Goal: Task Accomplishment & Management: Manage account settings

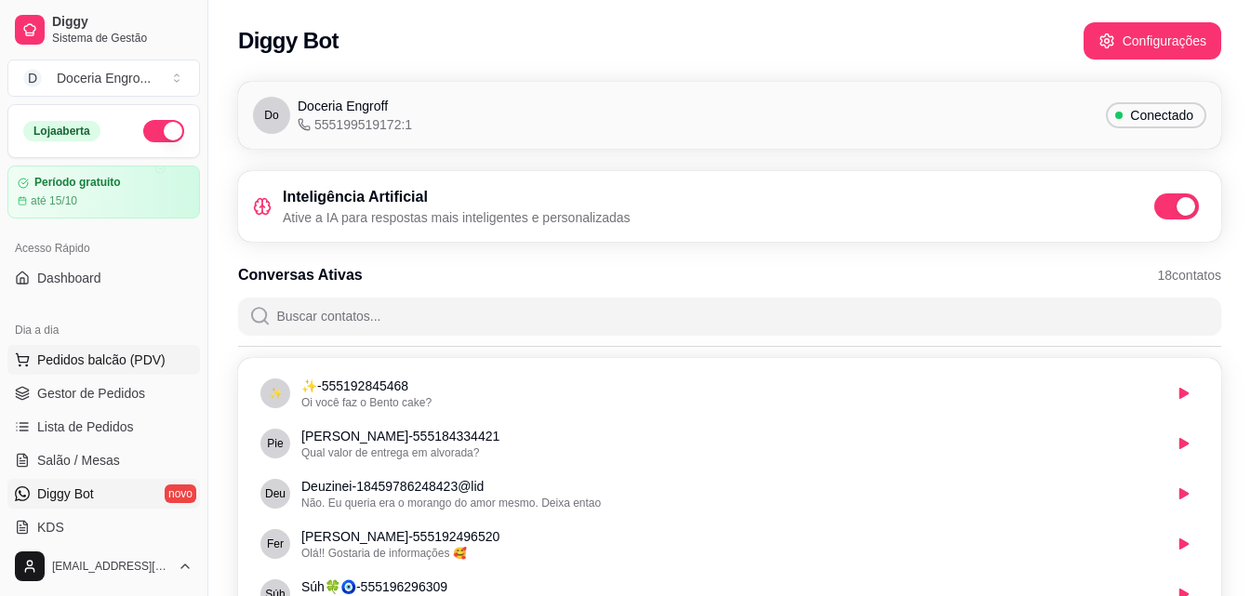
click at [114, 353] on span "Pedidos balcão (PDV)" at bounding box center [101, 360] width 128 height 19
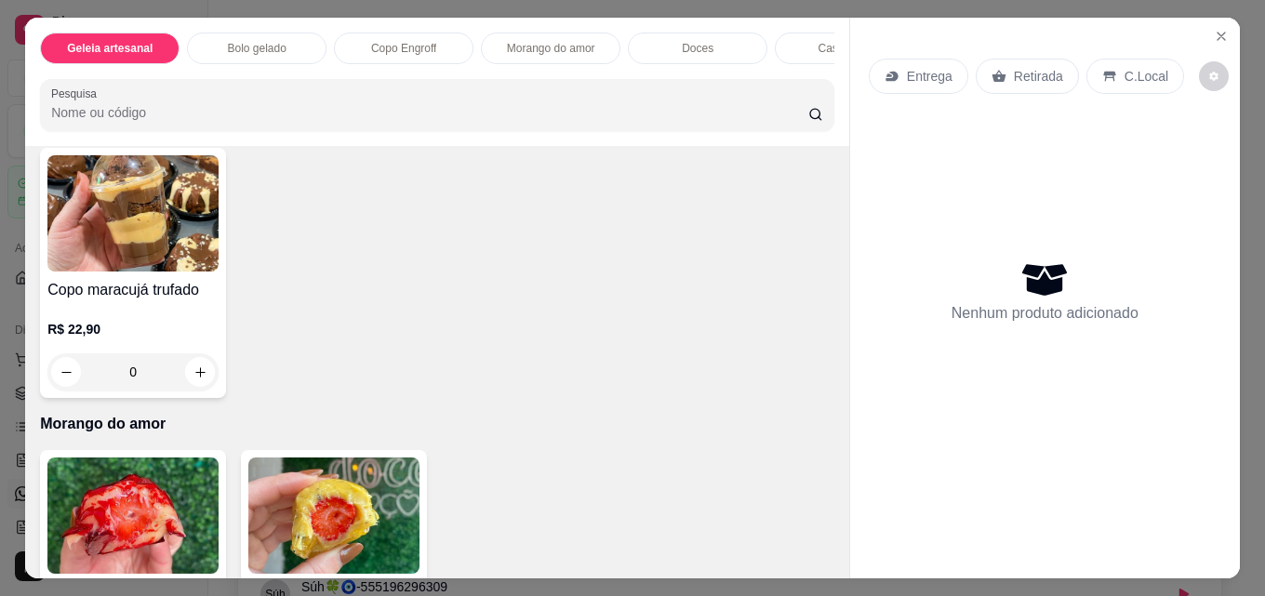
scroll to position [1023, 0]
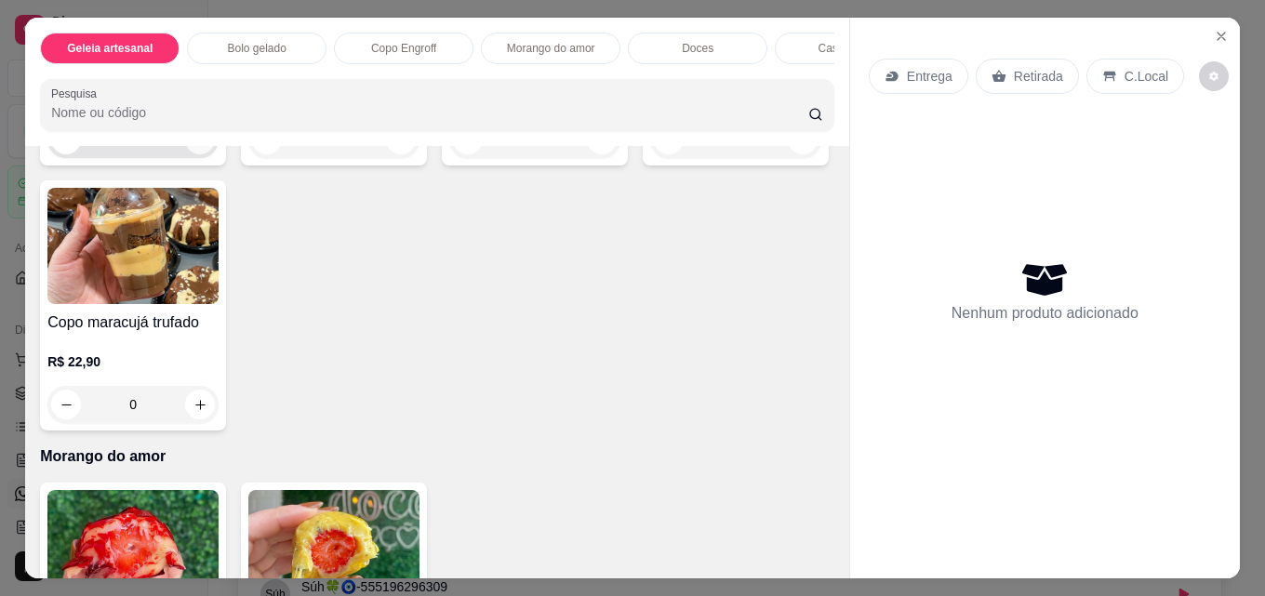
click at [204, 154] on button "increase-product-quantity" at bounding box center [200, 140] width 30 height 30
type input "1"
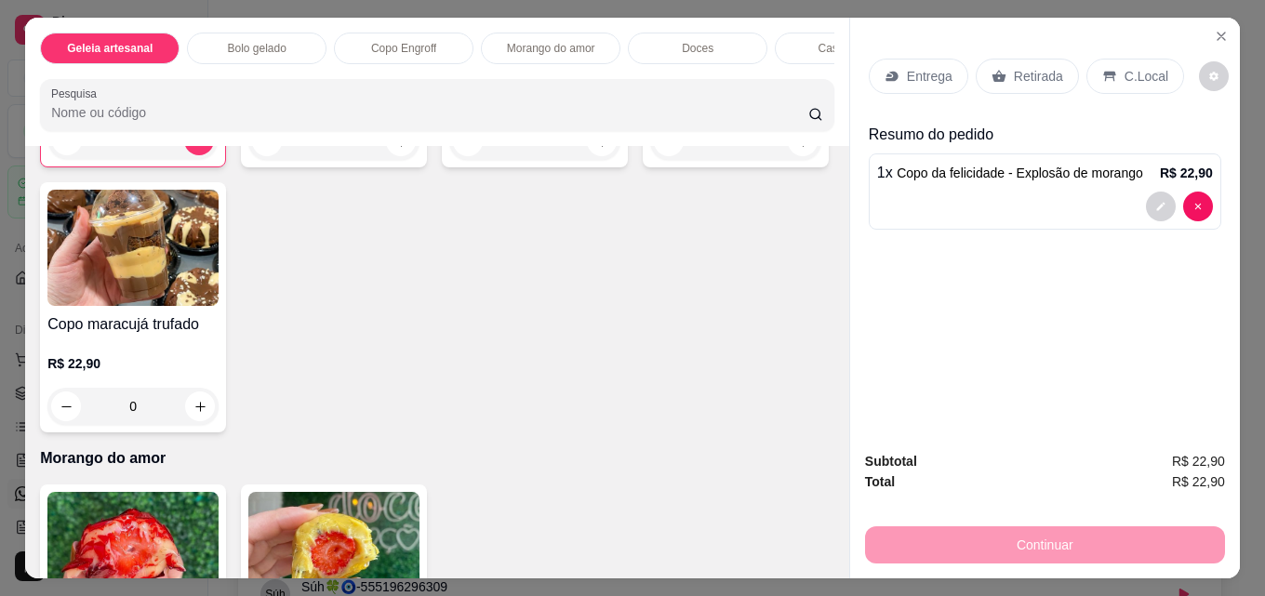
click at [1033, 74] on p "Retirada" at bounding box center [1038, 76] width 49 height 19
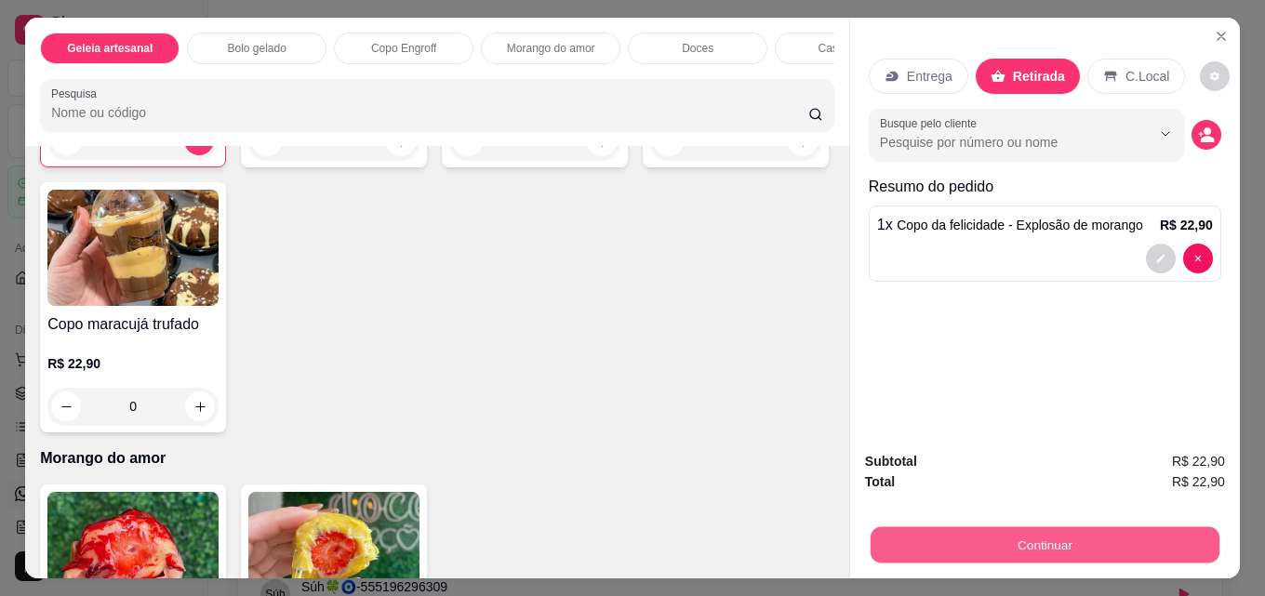
click at [1070, 539] on button "Continuar" at bounding box center [1045, 544] width 349 height 36
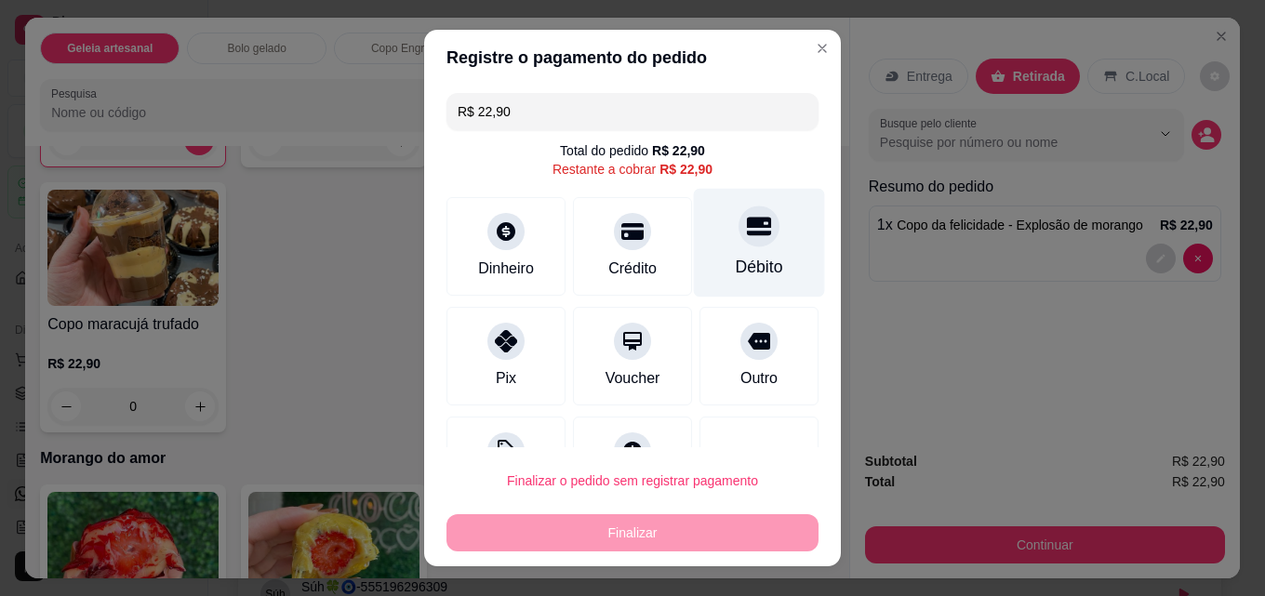
click at [736, 272] on div "Débito" at bounding box center [759, 267] width 47 height 24
type input "R$ 0,00"
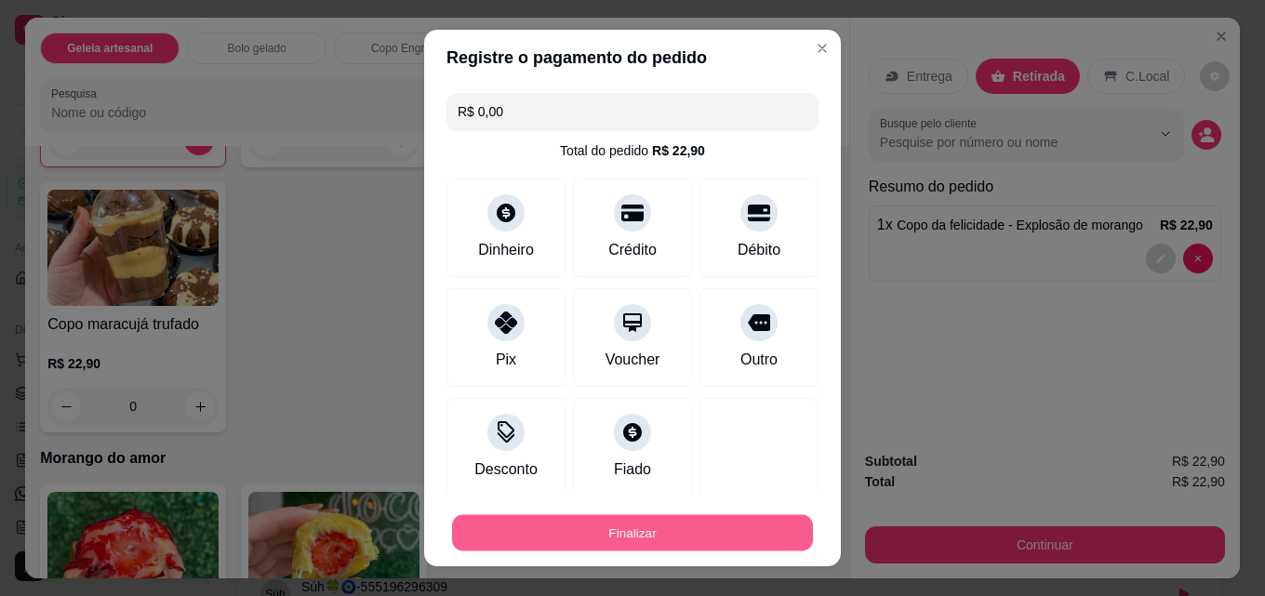
click at [668, 526] on button "Finalizar" at bounding box center [632, 533] width 361 height 36
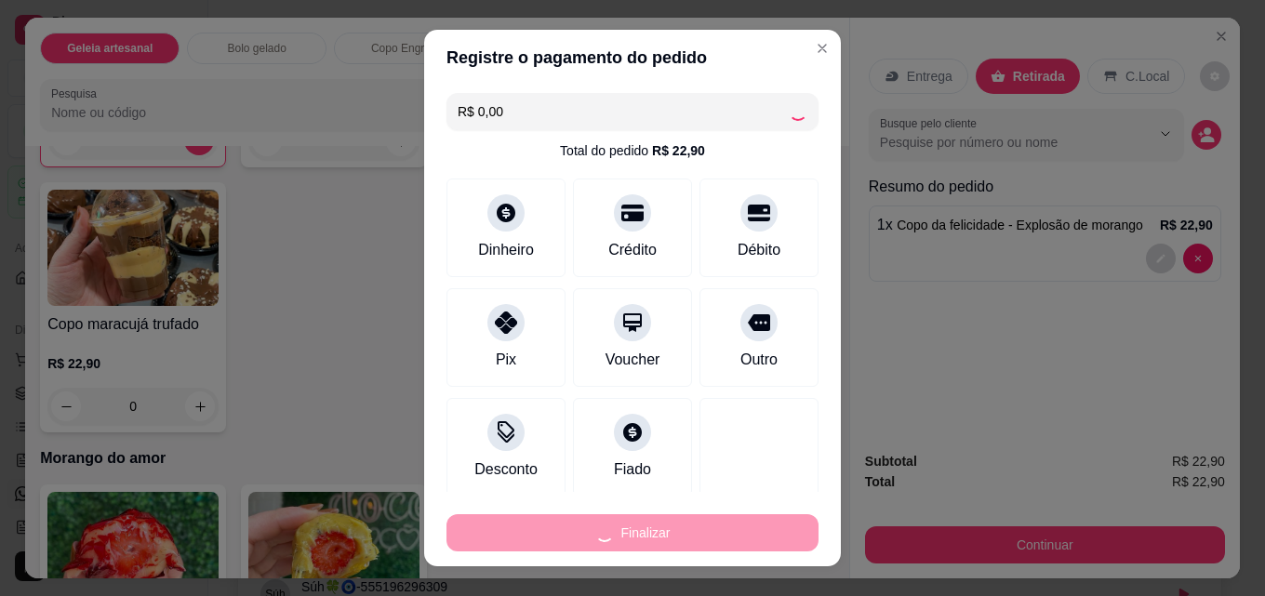
type input "0"
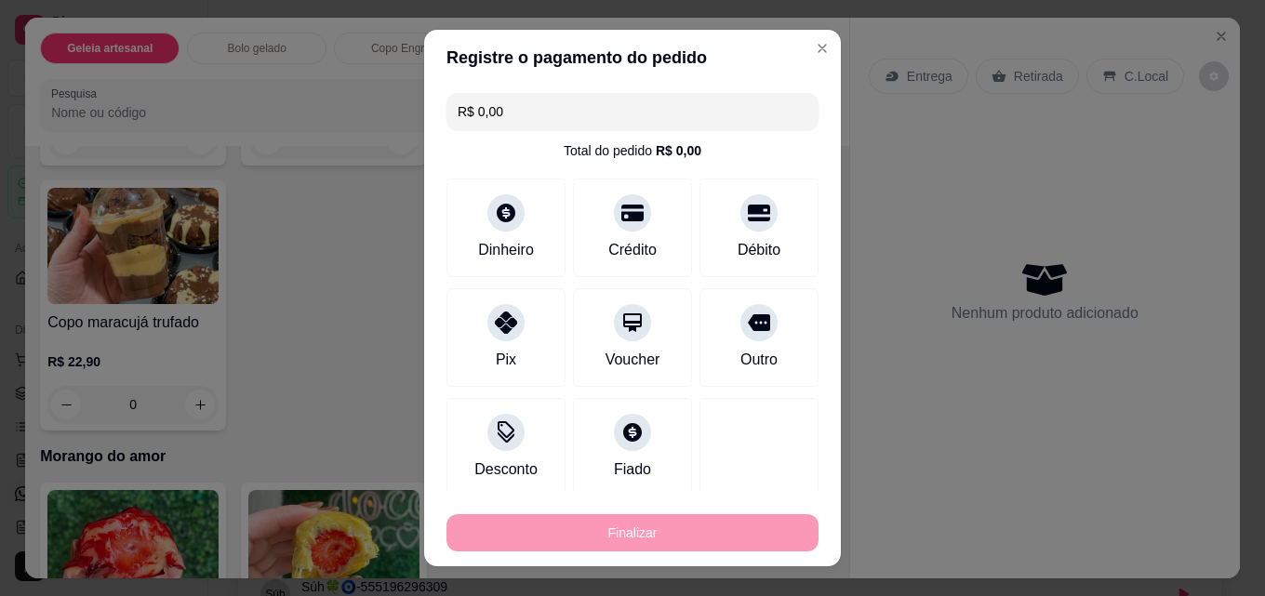
type input "-R$ 22,90"
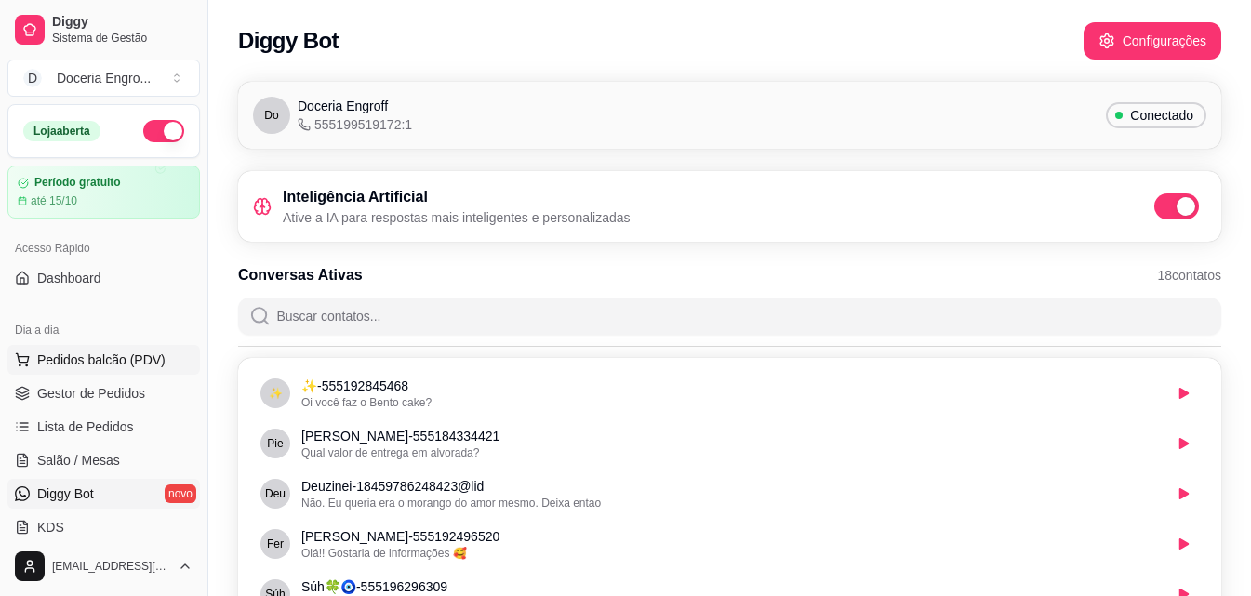
click at [104, 367] on span "Pedidos balcão (PDV)" at bounding box center [101, 360] width 128 height 19
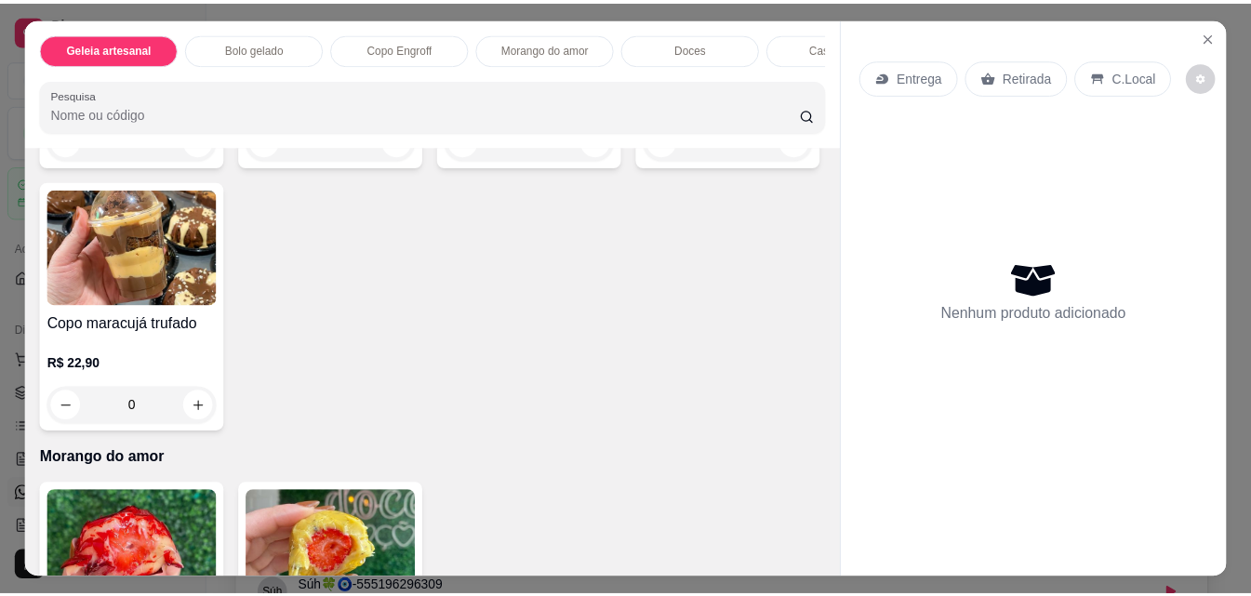
scroll to position [1023, 0]
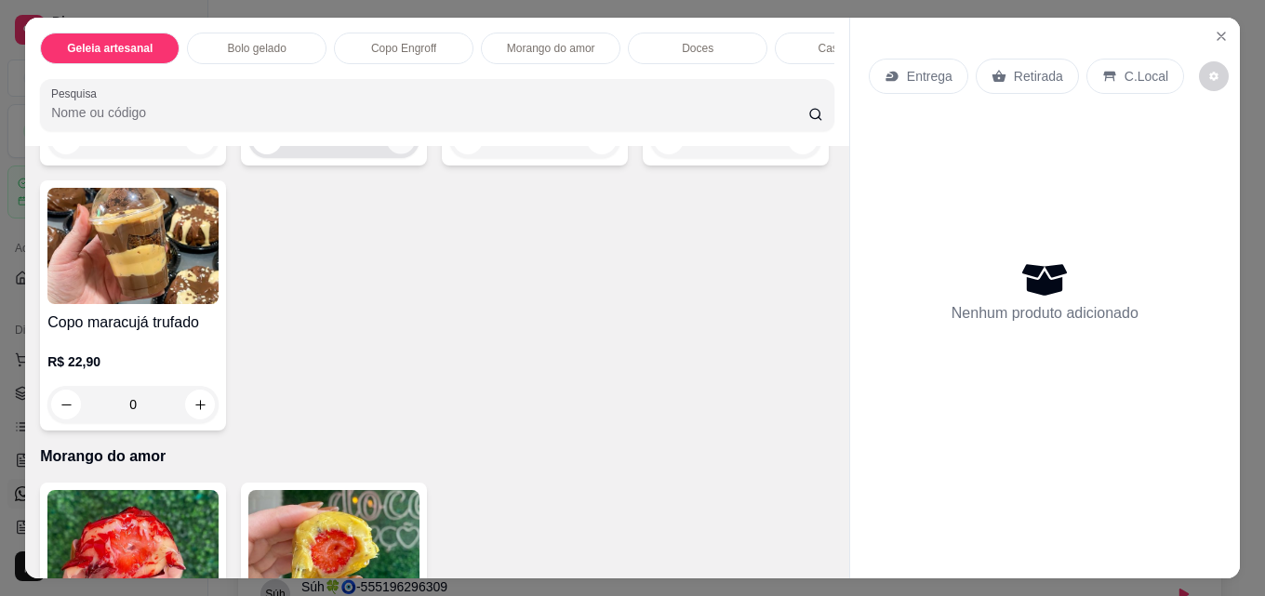
click at [394, 147] on icon "increase-product-quantity" at bounding box center [401, 140] width 14 height 14
type input "1"
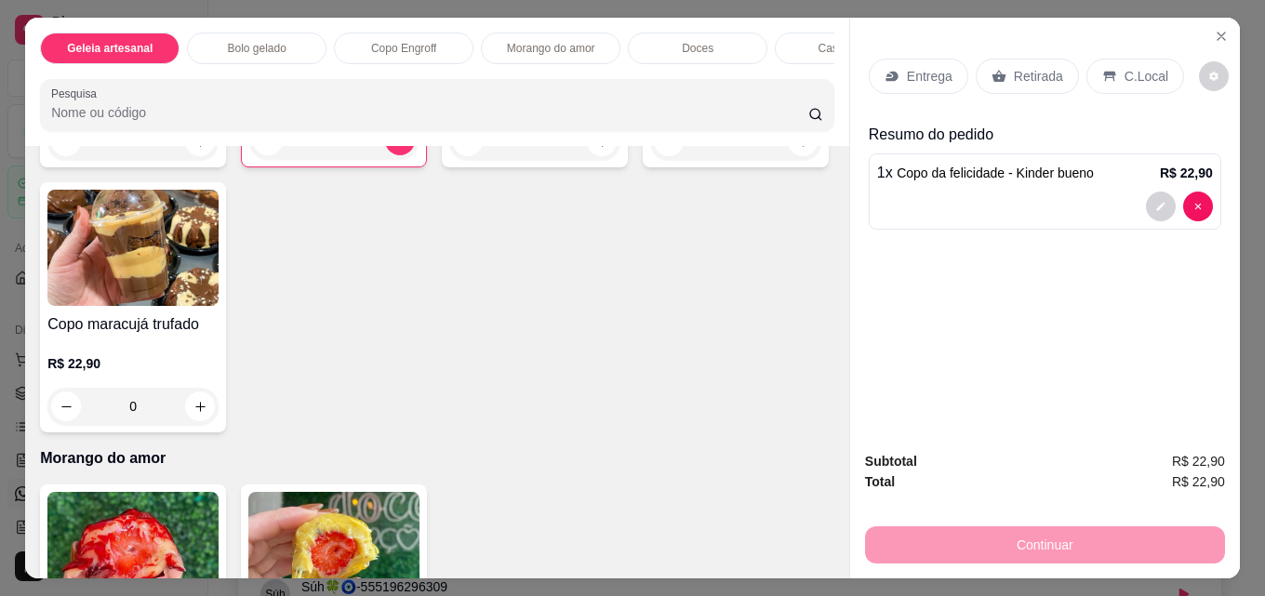
click at [1022, 67] on p "Retirada" at bounding box center [1038, 76] width 49 height 19
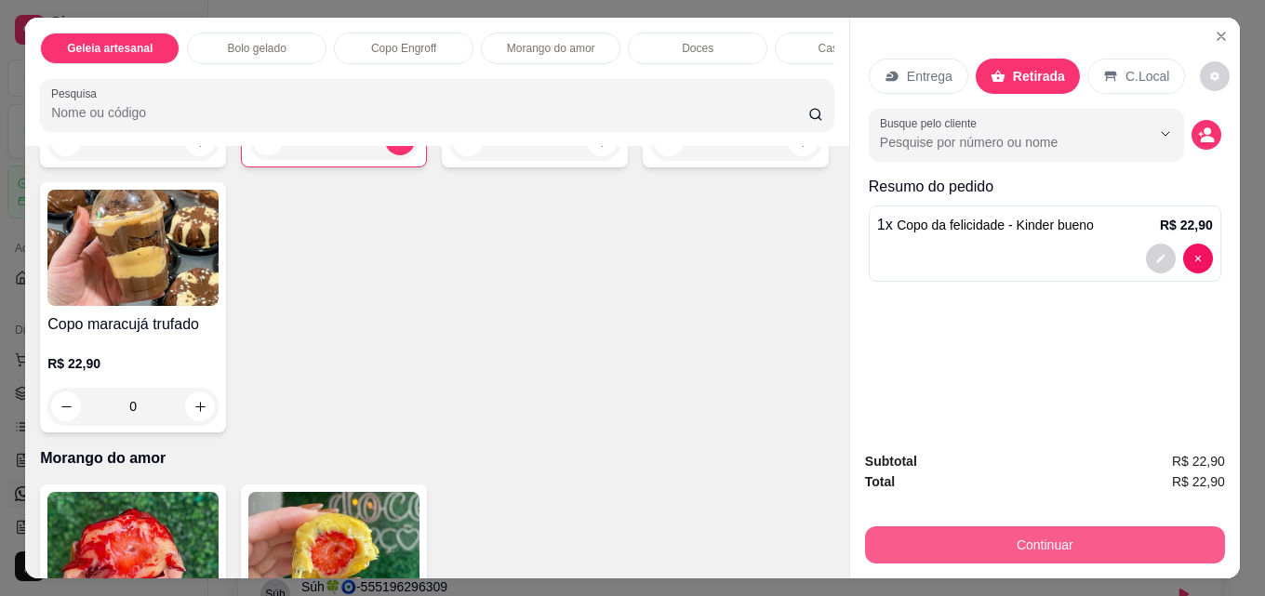
click at [931, 542] on button "Continuar" at bounding box center [1045, 544] width 360 height 37
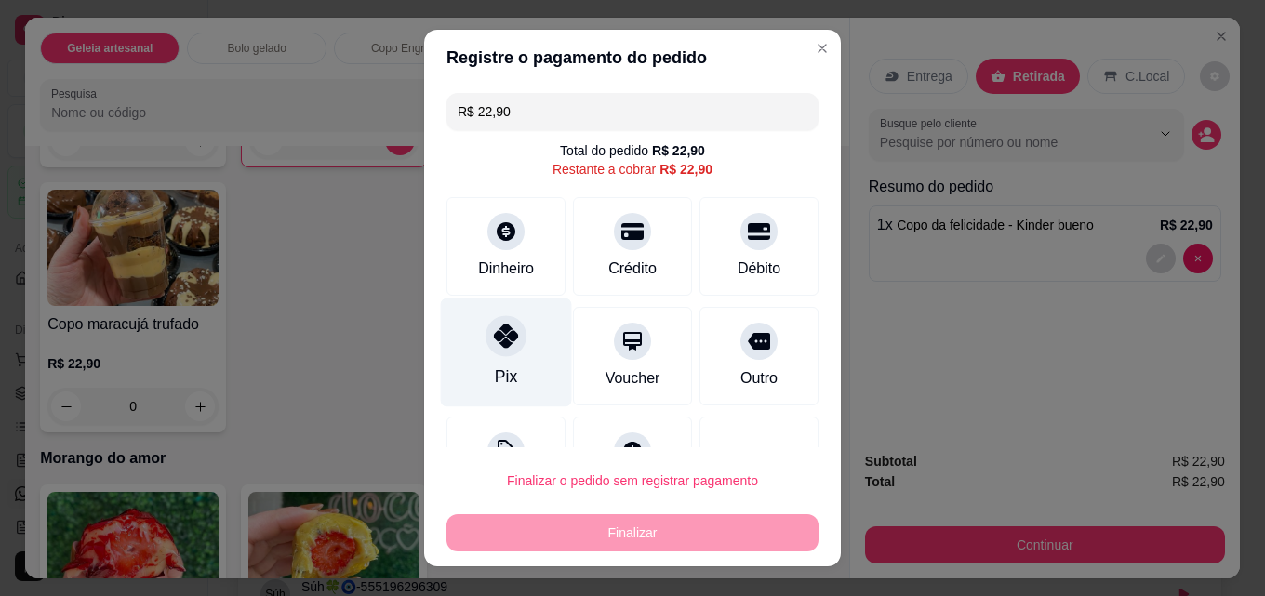
click at [529, 368] on div "Pix" at bounding box center [506, 353] width 131 height 109
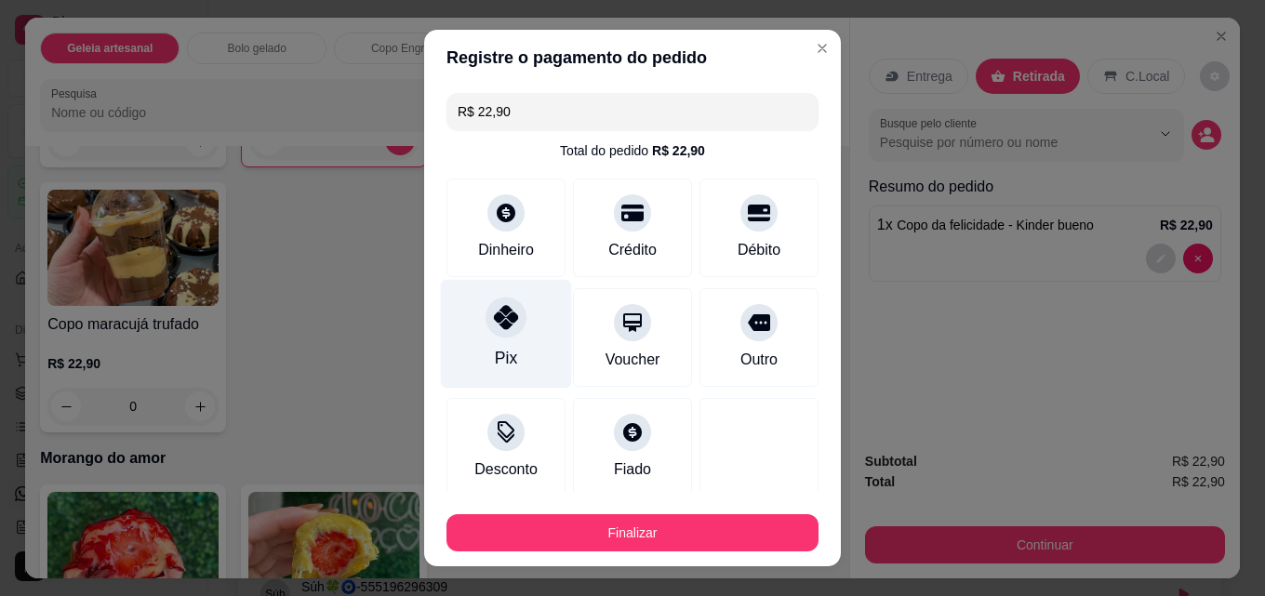
type input "R$ 0,00"
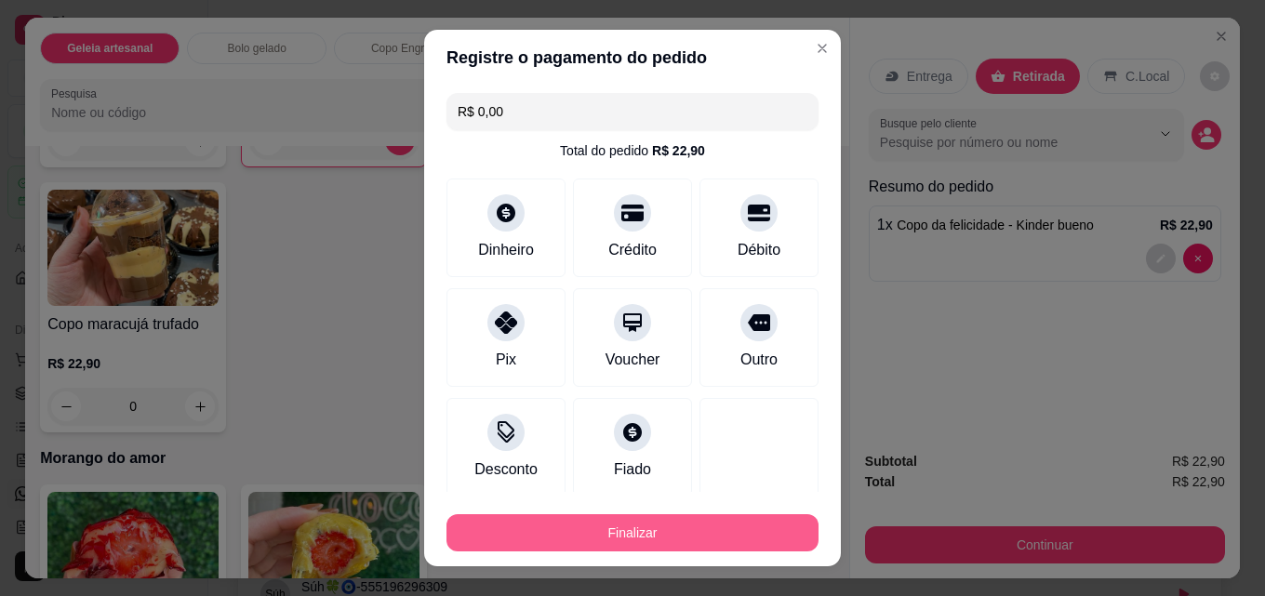
click at [618, 530] on button "Finalizar" at bounding box center [632, 532] width 372 height 37
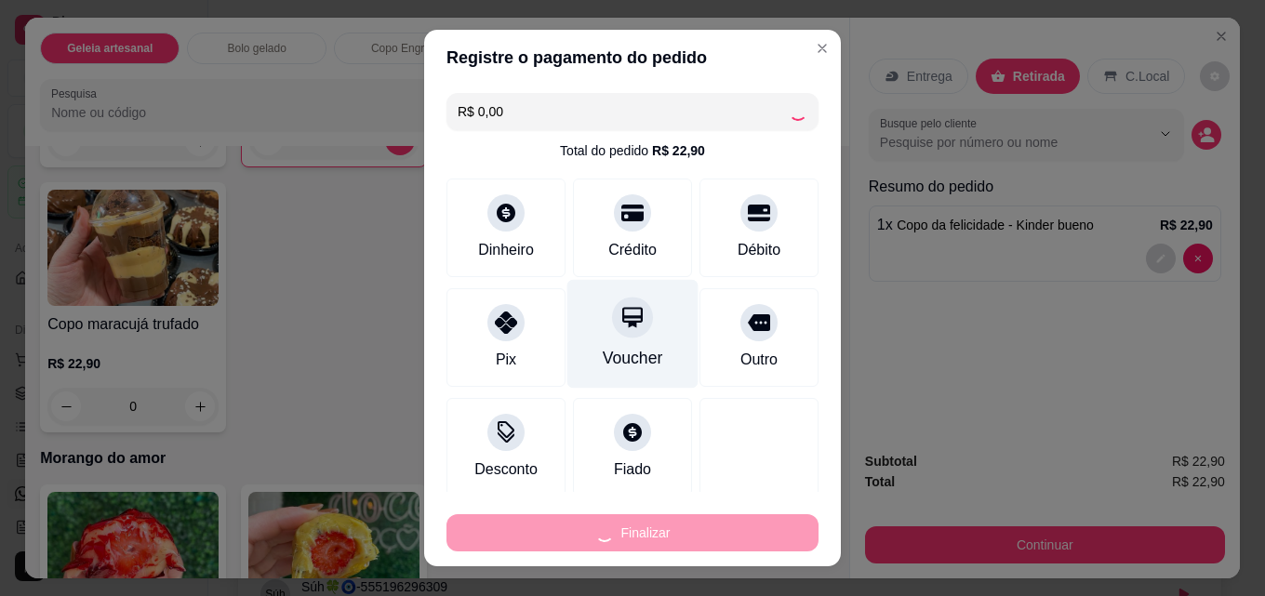
type input "0"
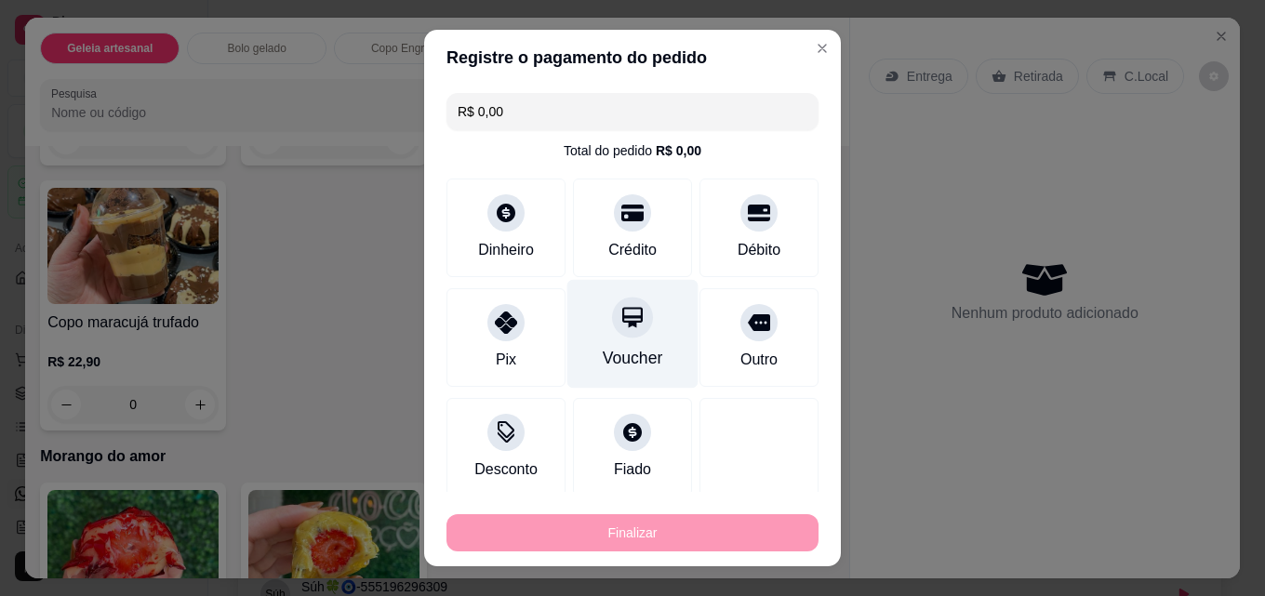
type input "-R$ 22,90"
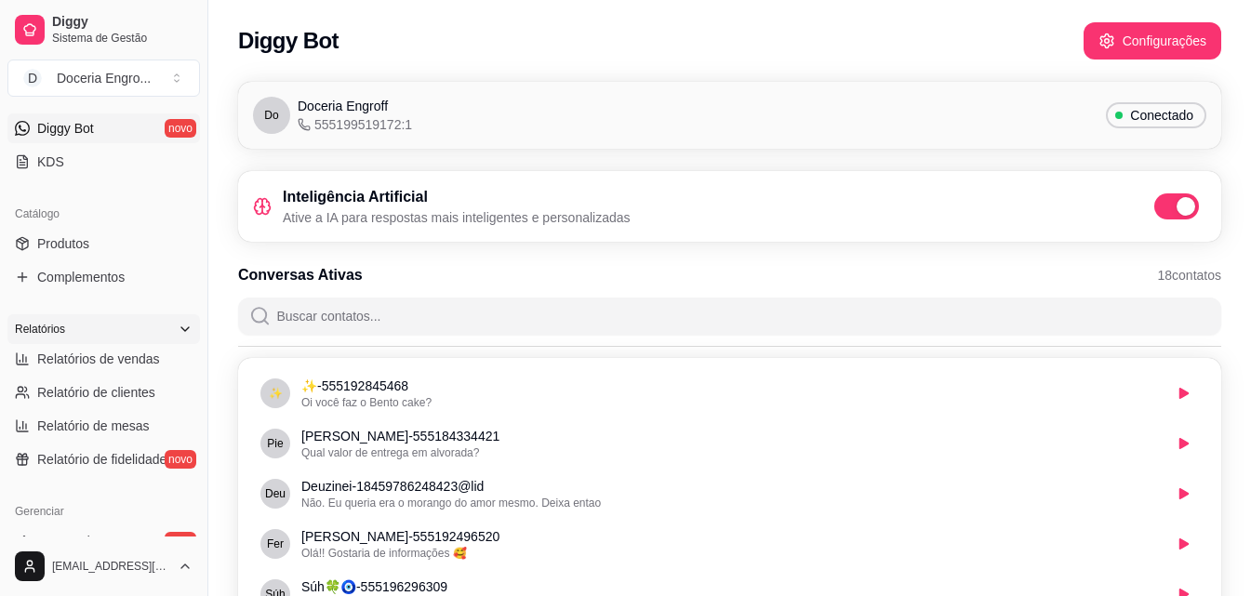
scroll to position [372, 0]
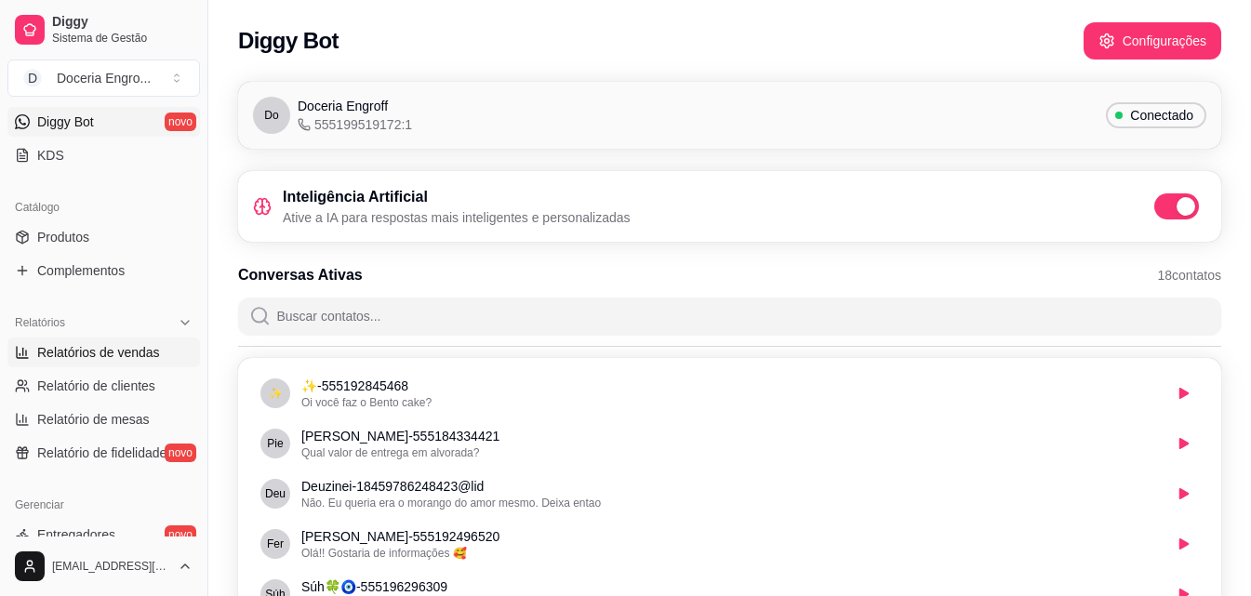
click at [150, 363] on link "Relatórios de vendas" at bounding box center [103, 353] width 193 height 30
select select "ALL"
select select "0"
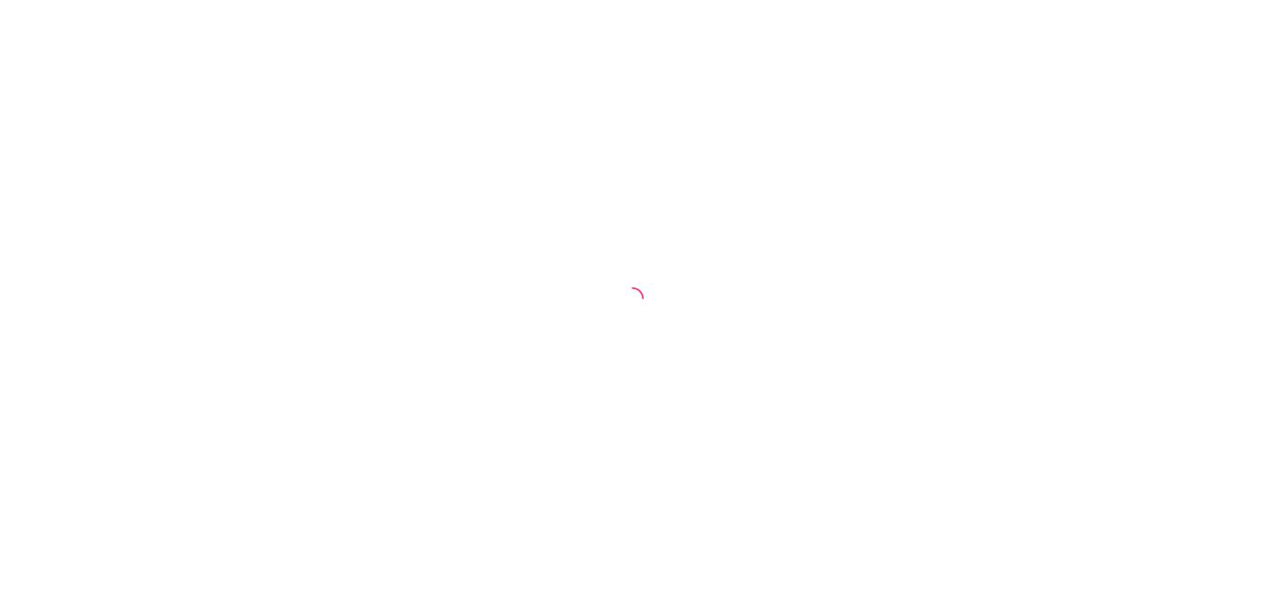
select select "ALL"
select select "0"
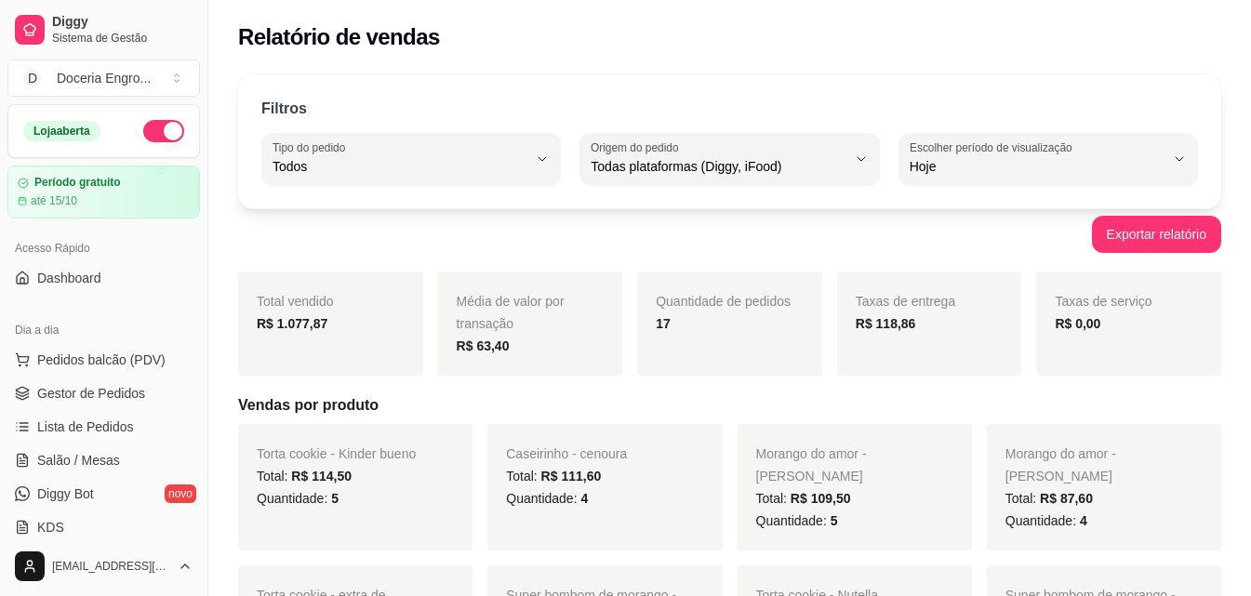
click at [774, 250] on div "Exportar relatório" at bounding box center [729, 234] width 983 height 37
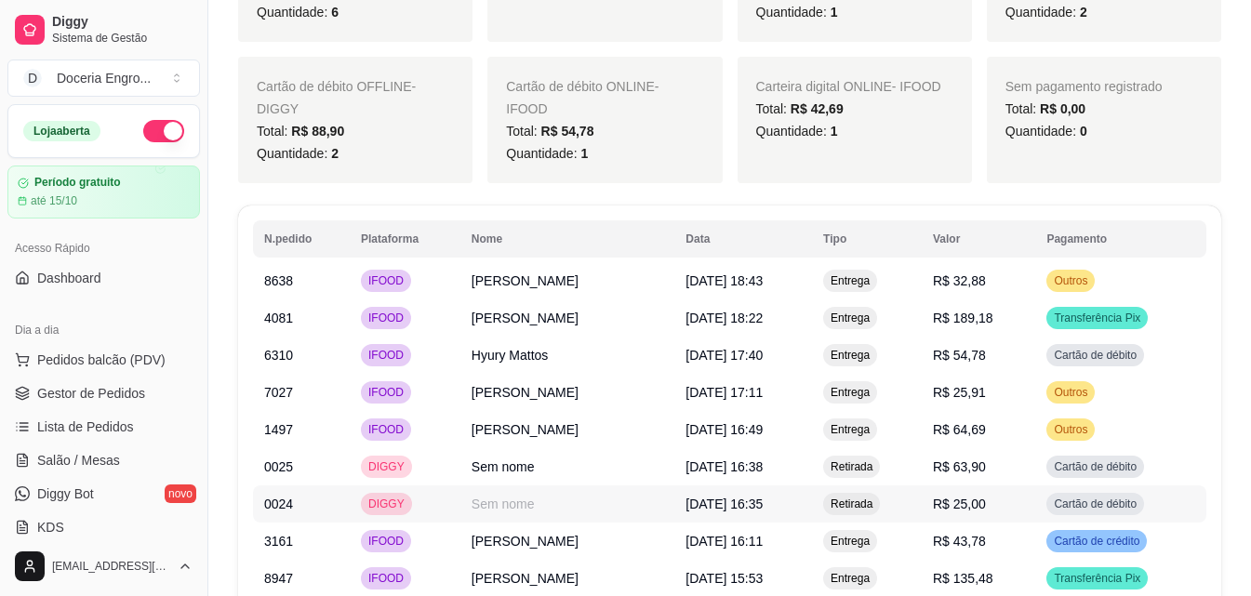
scroll to position [1395, 0]
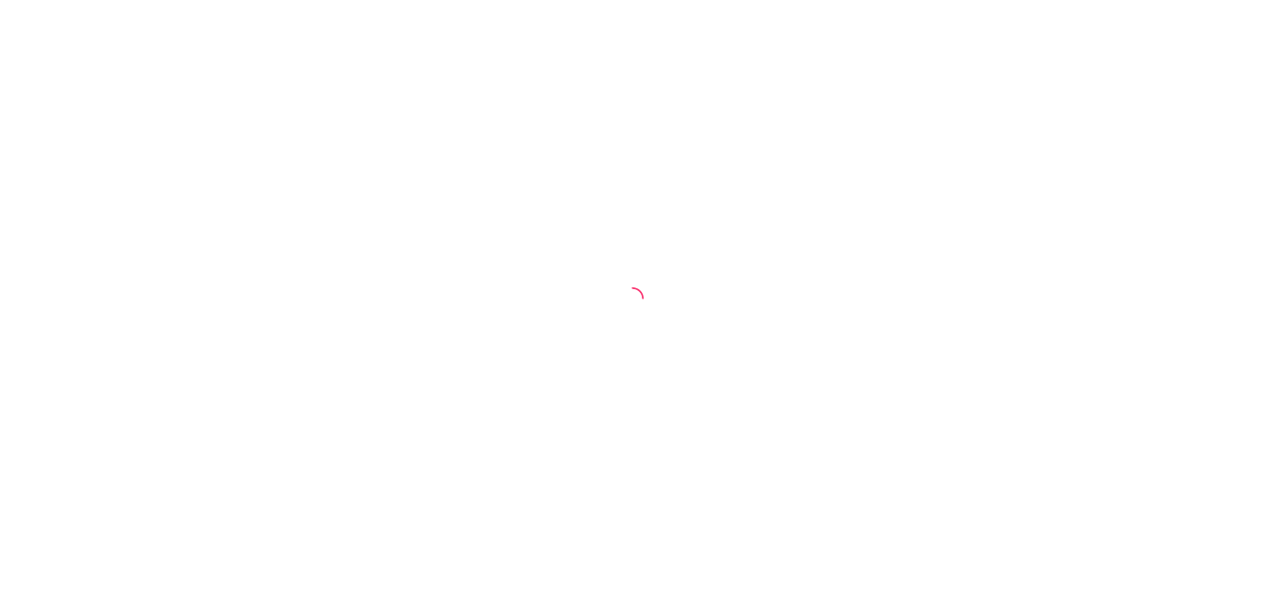
select select "ALL"
select select "0"
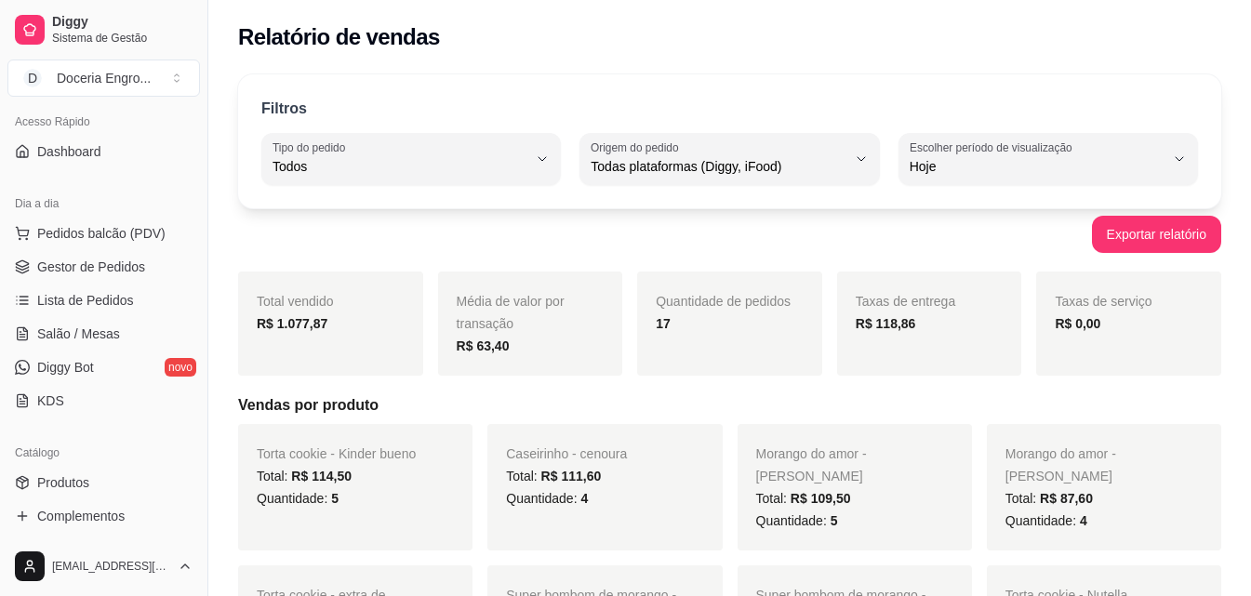
scroll to position [93, 0]
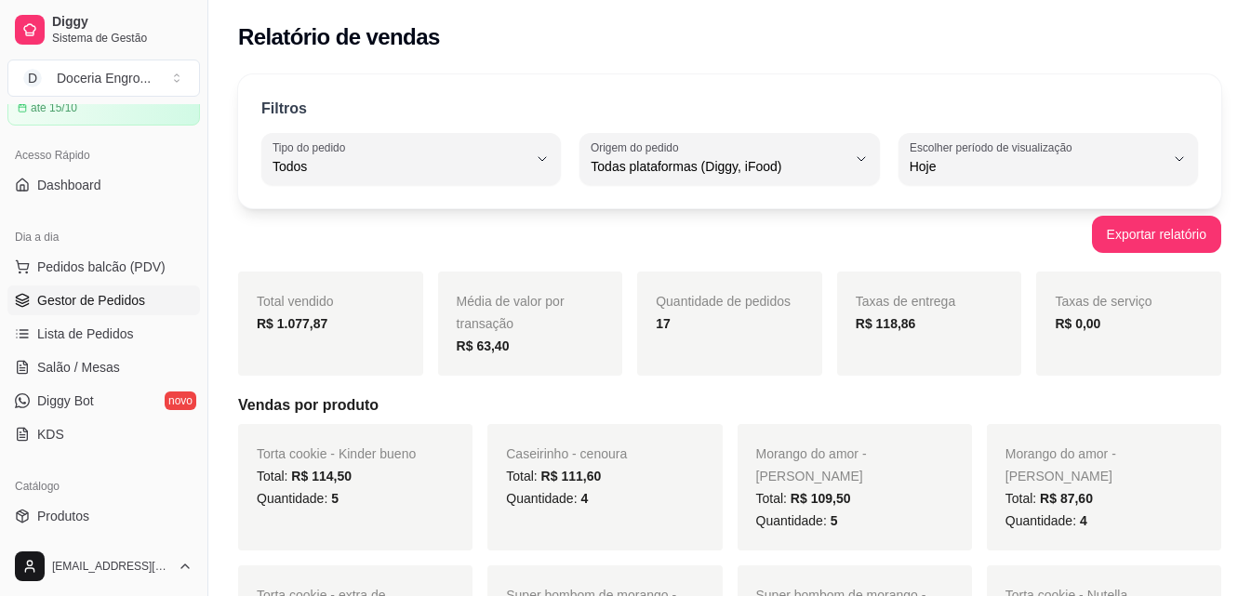
click at [116, 312] on link "Gestor de Pedidos" at bounding box center [103, 301] width 193 height 30
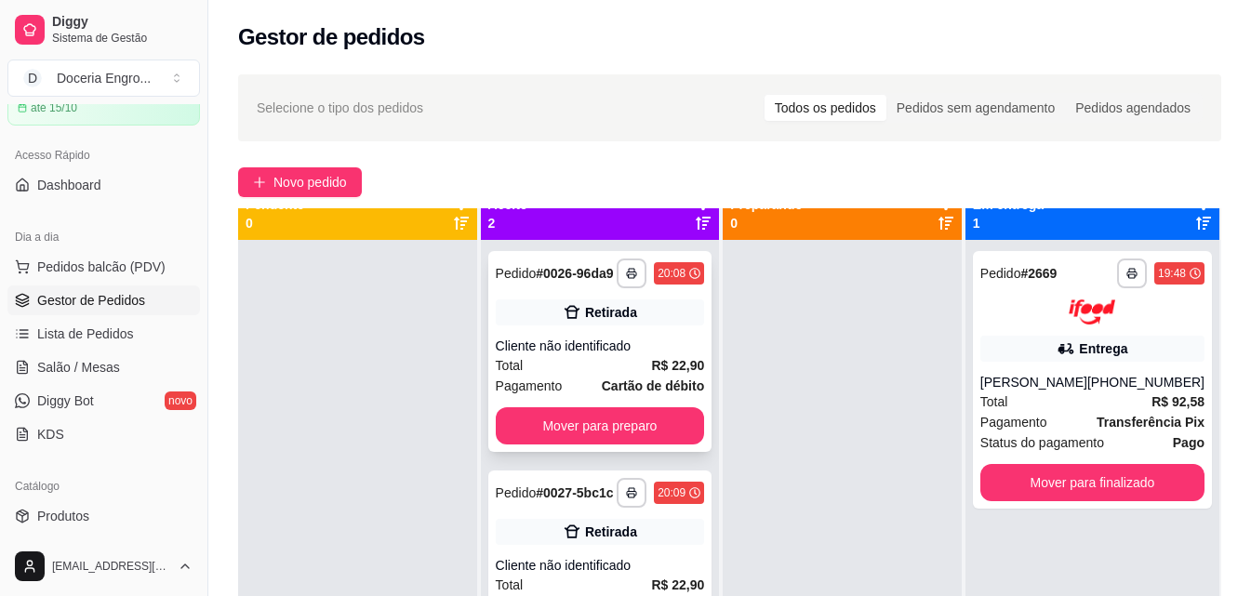
scroll to position [52, 0]
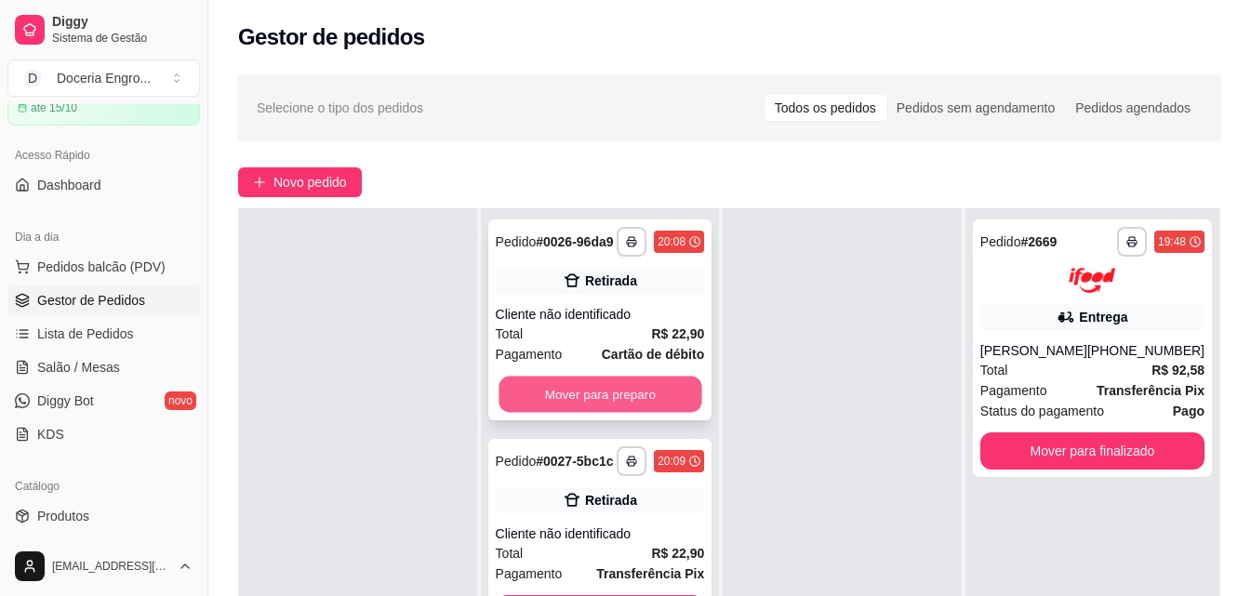
click at [641, 394] on button "Mover para preparo" at bounding box center [600, 395] width 203 height 36
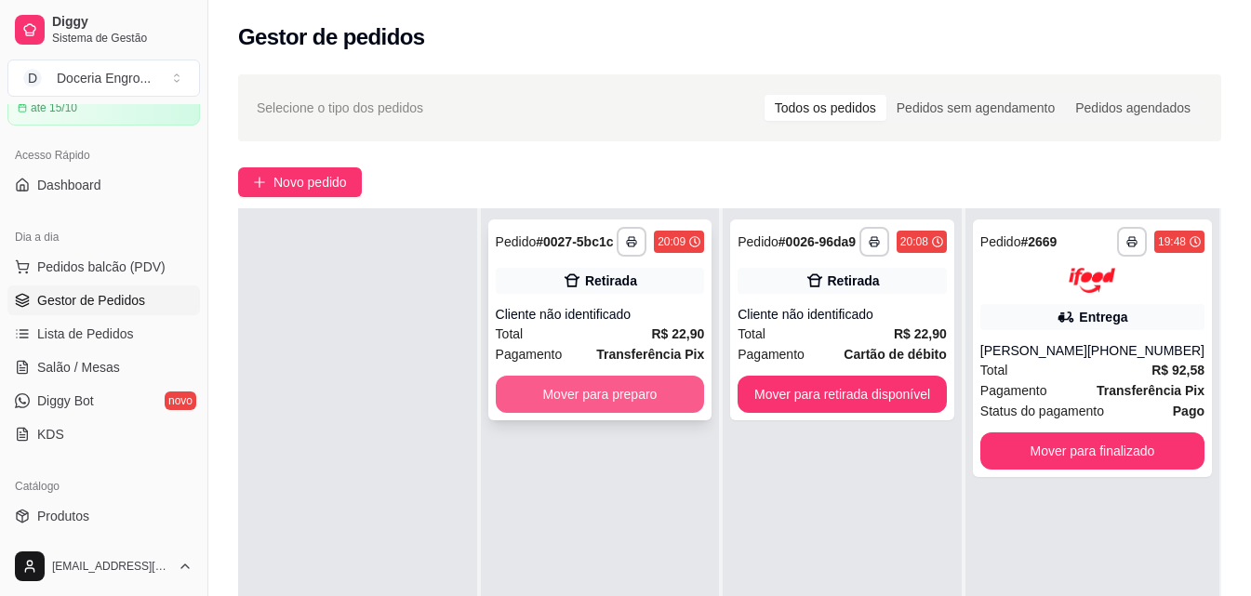
click at [651, 393] on button "Mover para preparo" at bounding box center [600, 394] width 209 height 37
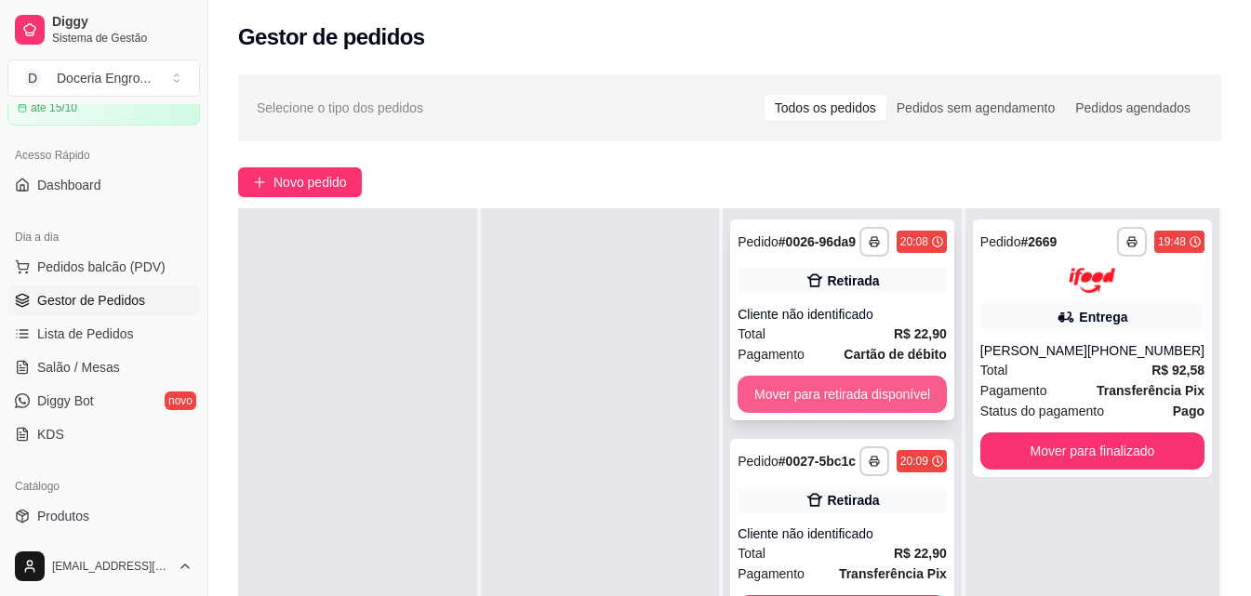
click at [780, 397] on button "Mover para retirada disponível" at bounding box center [842, 394] width 209 height 37
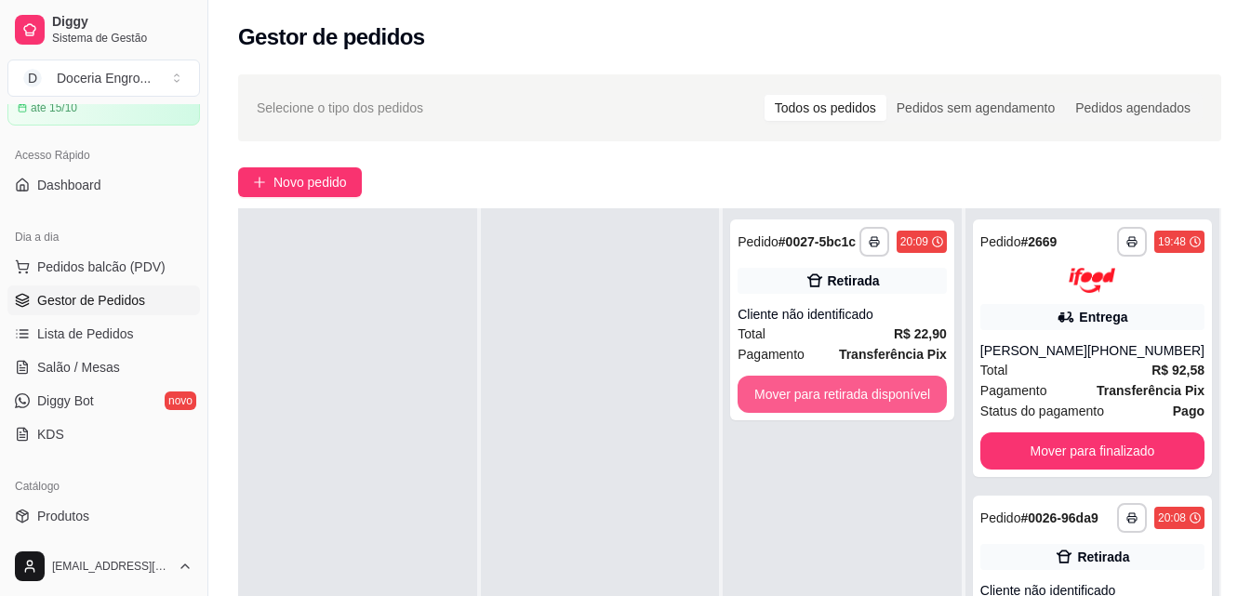
scroll to position [186, 0]
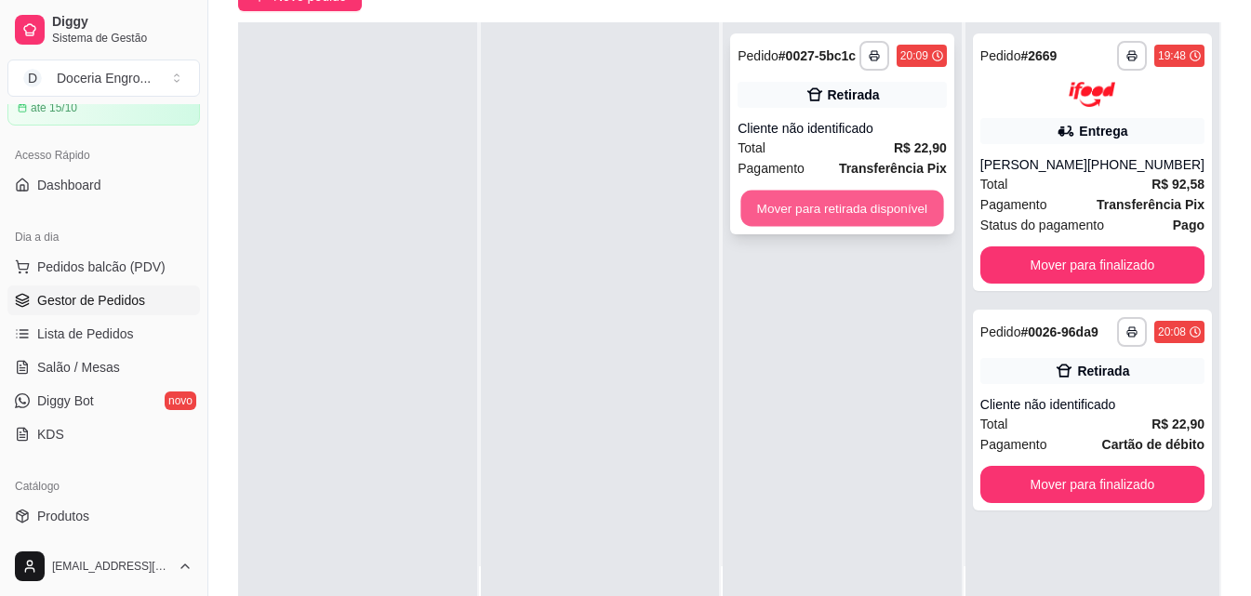
click at [851, 208] on button "Mover para retirada disponível" at bounding box center [842, 209] width 203 height 36
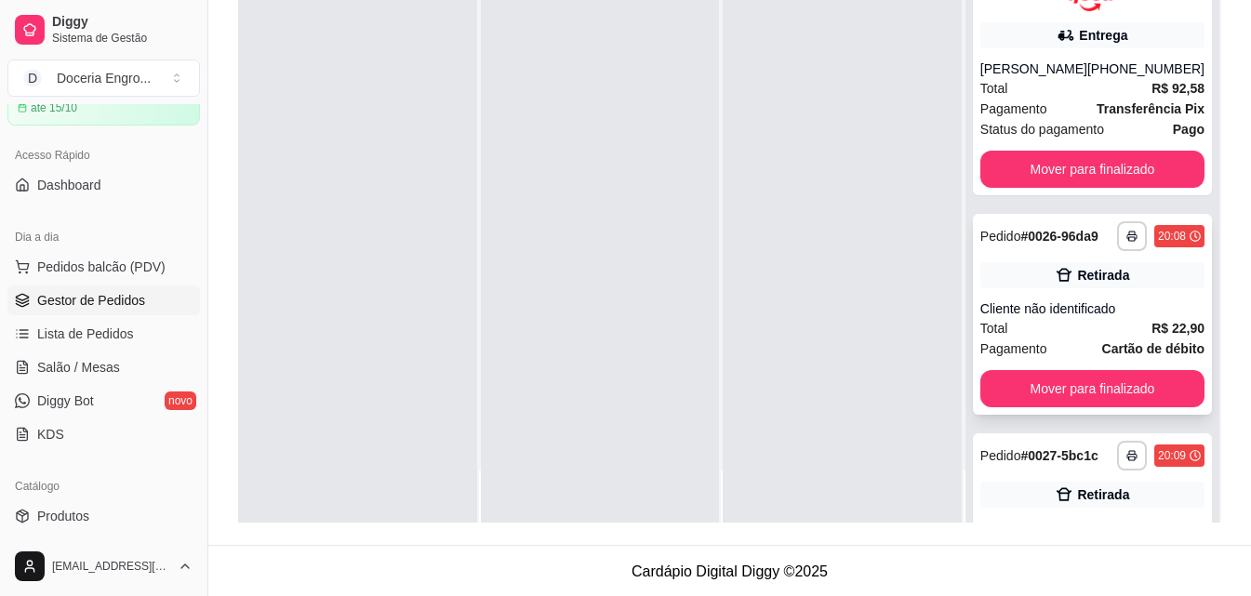
scroll to position [284, 0]
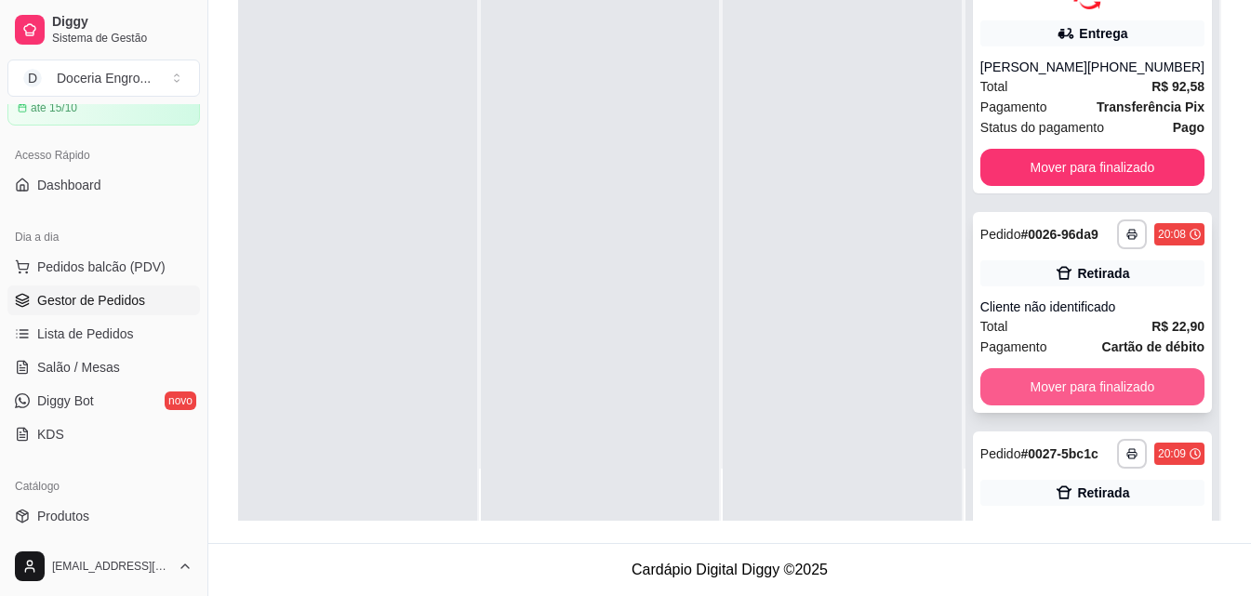
click at [1048, 406] on button "Mover para finalizado" at bounding box center [1092, 386] width 224 height 37
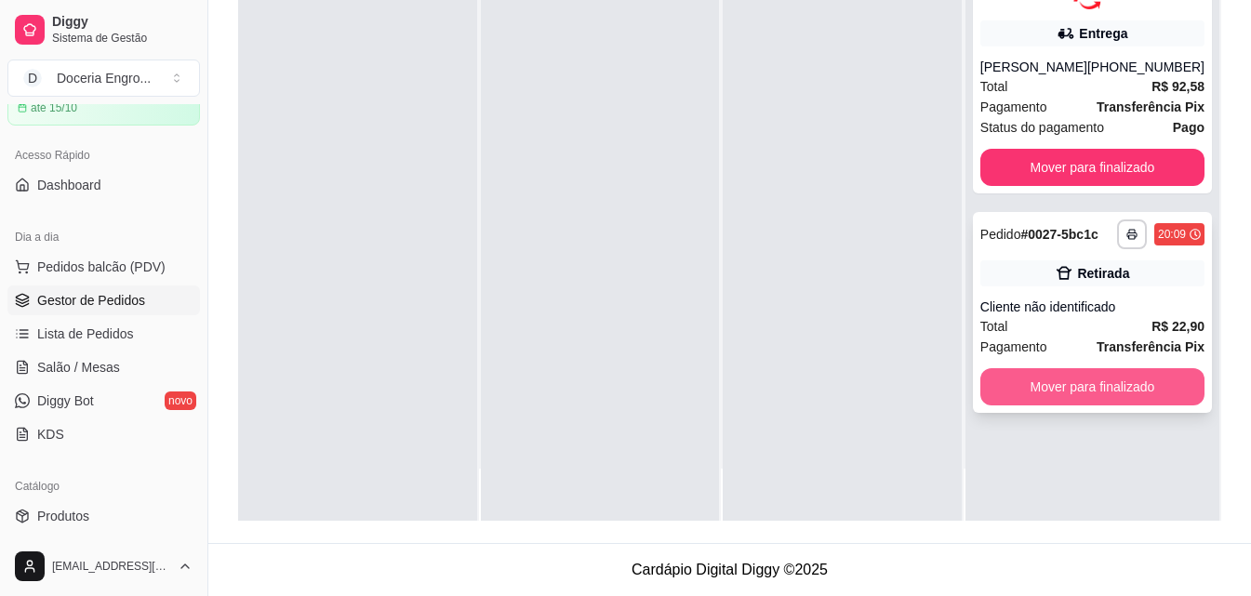
click at [1047, 398] on button "Mover para finalizado" at bounding box center [1092, 386] width 224 height 37
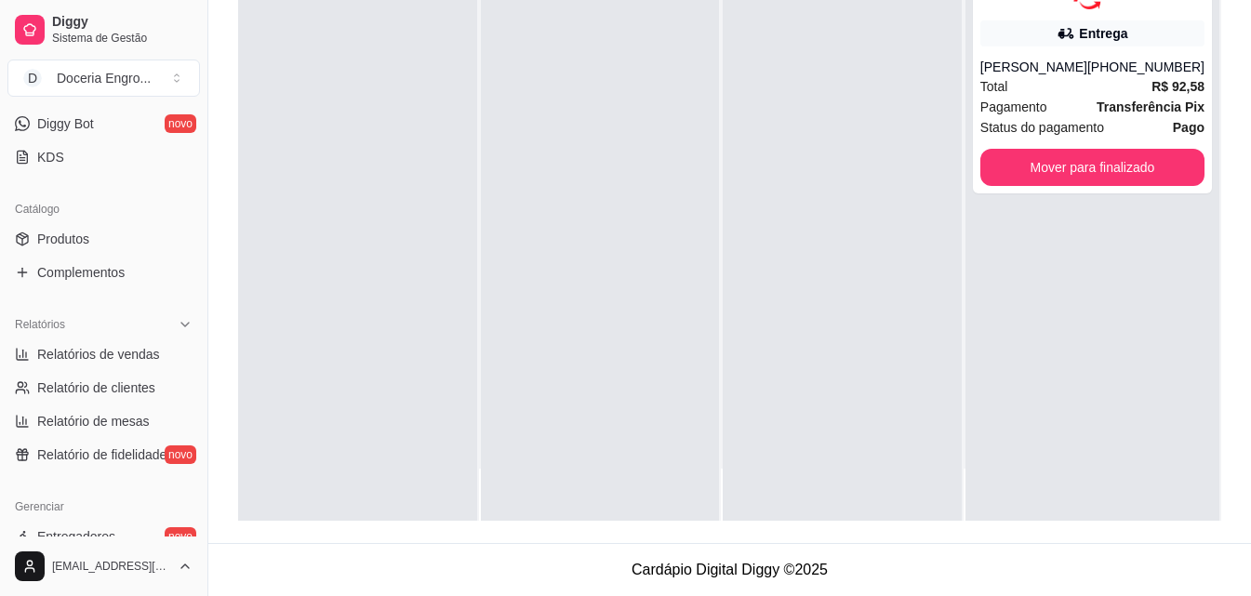
scroll to position [372, 0]
click at [111, 353] on span "Relatórios de vendas" at bounding box center [98, 352] width 123 height 19
select select "ALL"
select select "0"
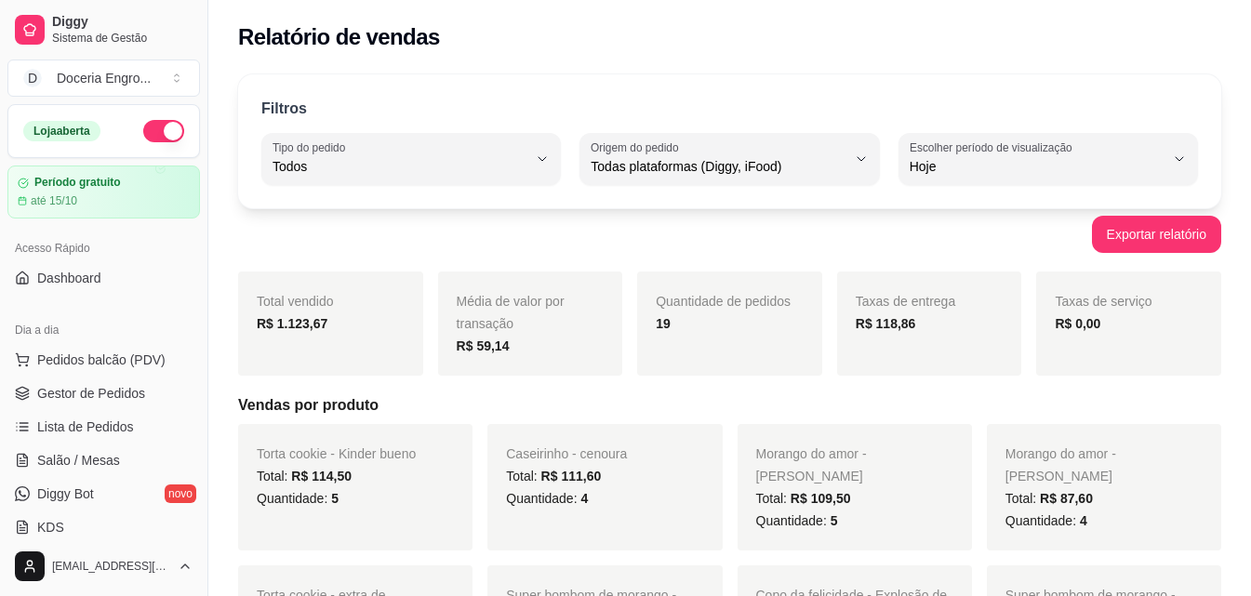
click at [462, 75] on div "Filtros ALL Tipo do pedido Todos Entrega Retirada Mesa Consumo local Tipo do pe…" at bounding box center [729, 141] width 983 height 134
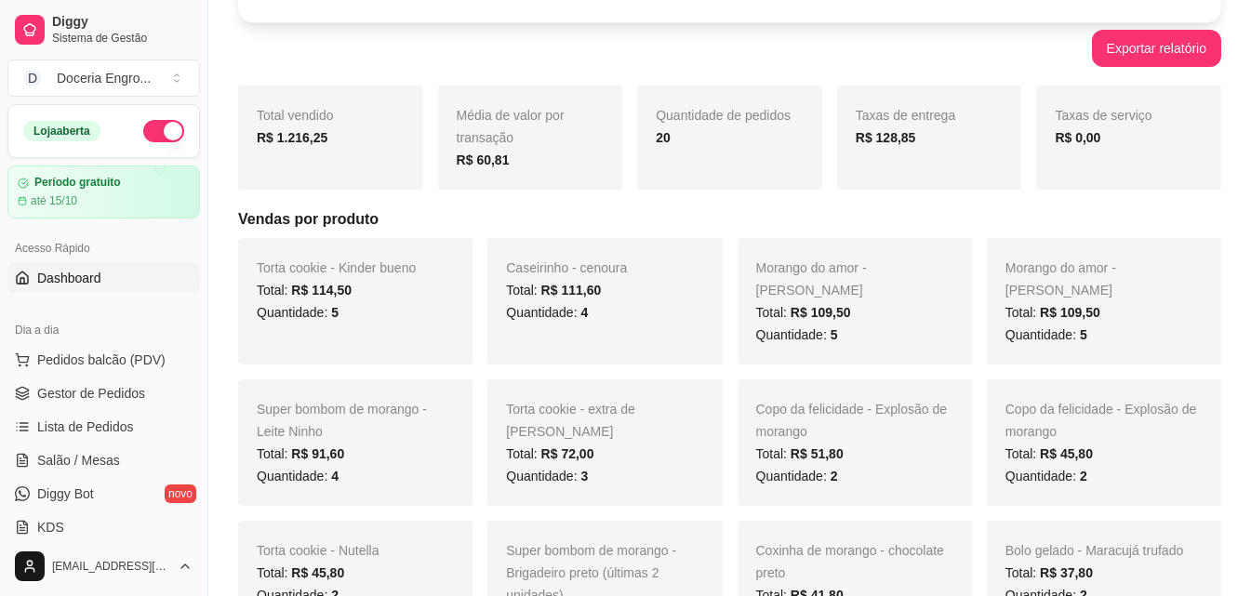
click at [128, 273] on link "Dashboard" at bounding box center [103, 278] width 193 height 30
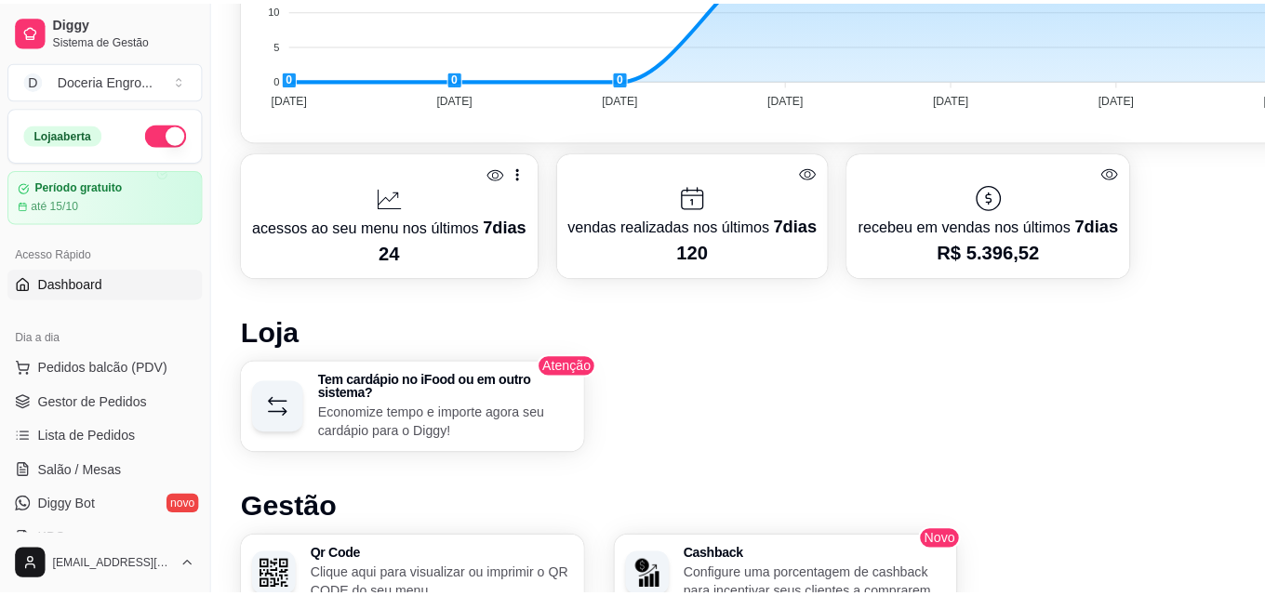
scroll to position [827, 0]
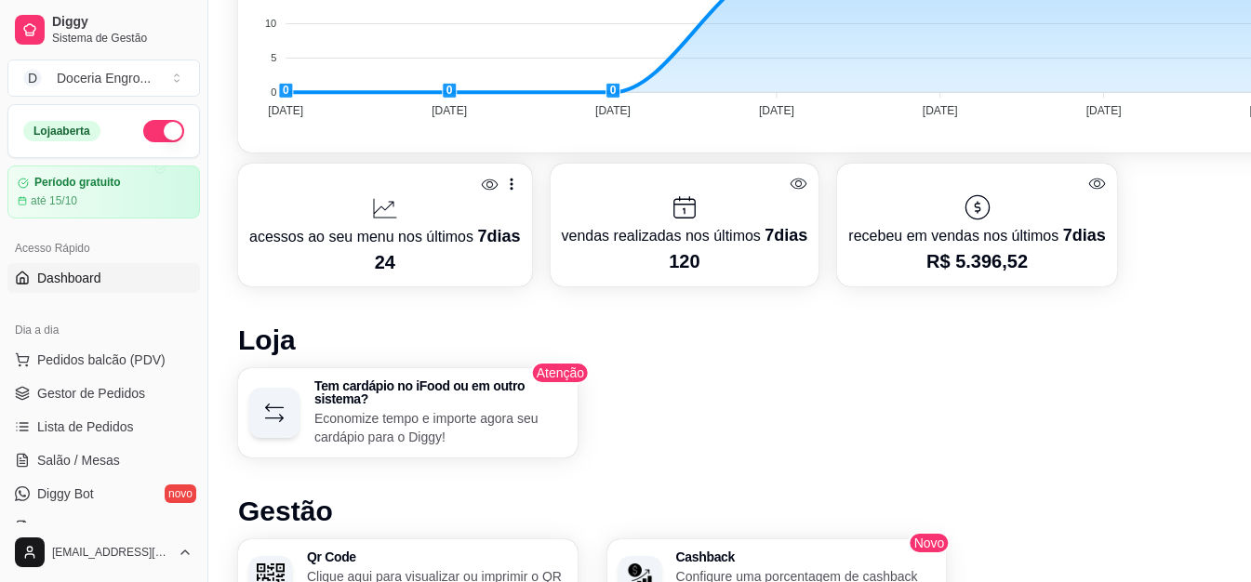
click at [482, 237] on span "7 dias" at bounding box center [498, 236] width 43 height 19
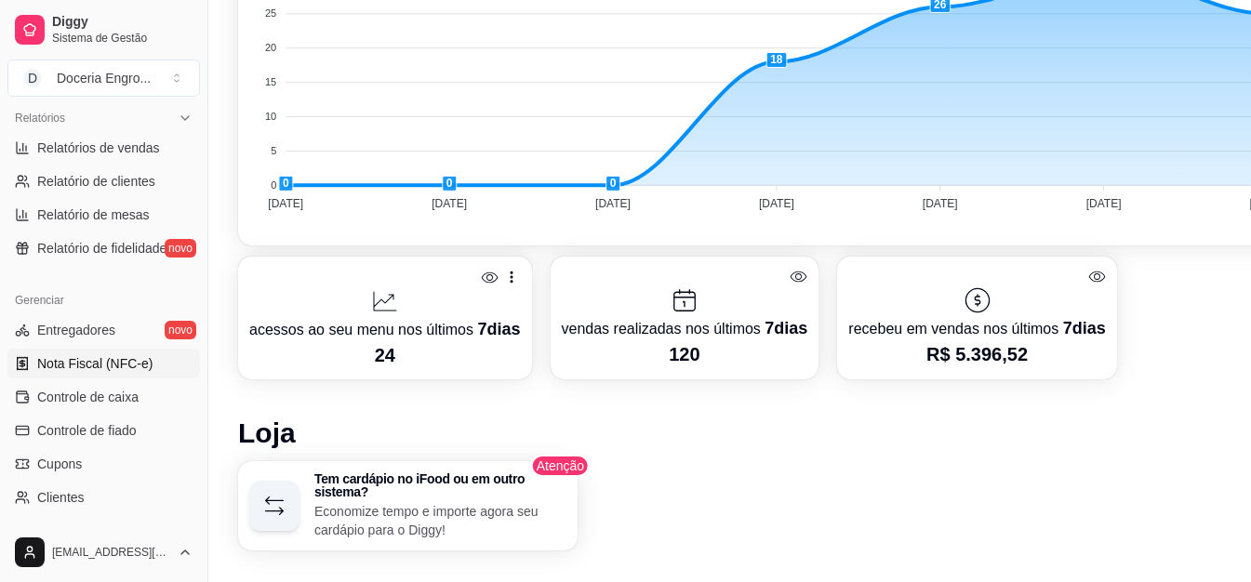
scroll to position [742, 0]
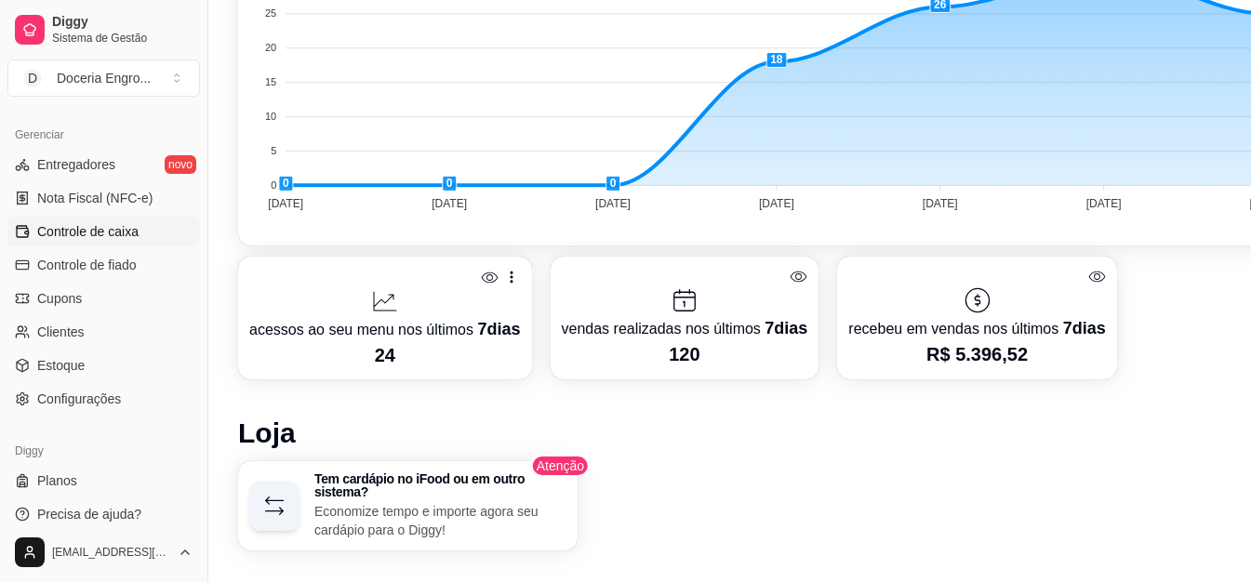
click at [120, 222] on span "Controle de caixa" at bounding box center [87, 231] width 101 height 19
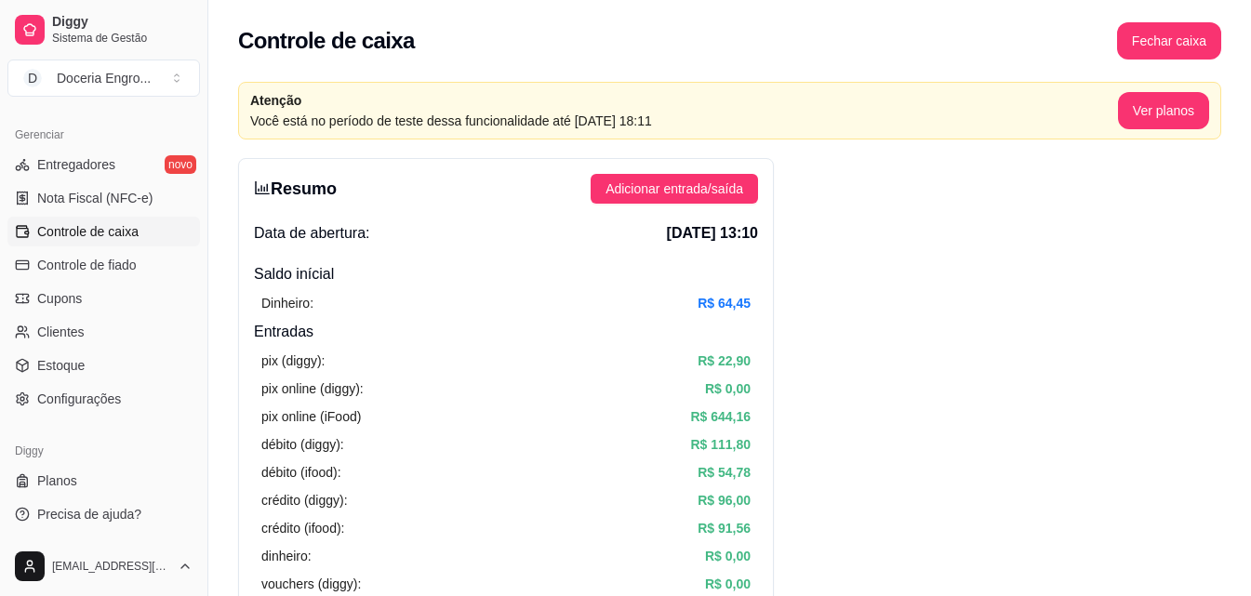
click at [510, 63] on div "Controle de caixa Fechar caixa" at bounding box center [729, 35] width 1043 height 71
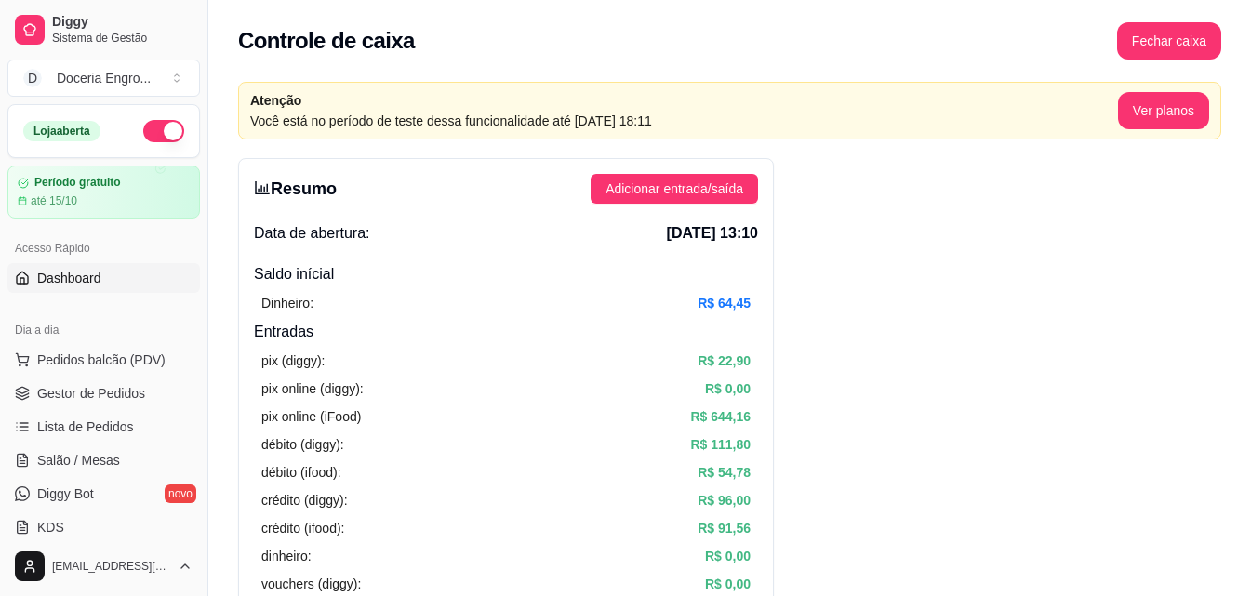
click at [112, 281] on link "Dashboard" at bounding box center [103, 278] width 193 height 30
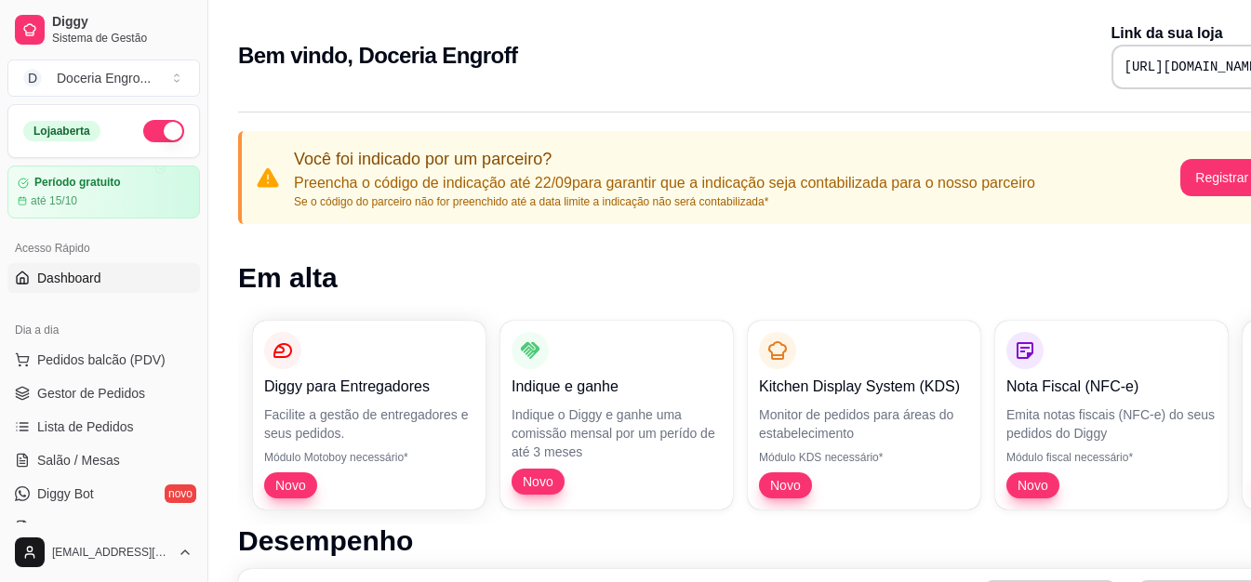
click at [570, 39] on div "Bem vindo, Doceria Engroff Link da sua loja https://diggy.menu/doceriaengroff" at bounding box center [776, 55] width 1077 height 67
click at [352, 28] on div "Bem vindo, Doceria Engroff Link da sua loja https://diggy.menu/doceriaengroff" at bounding box center [776, 55] width 1077 height 67
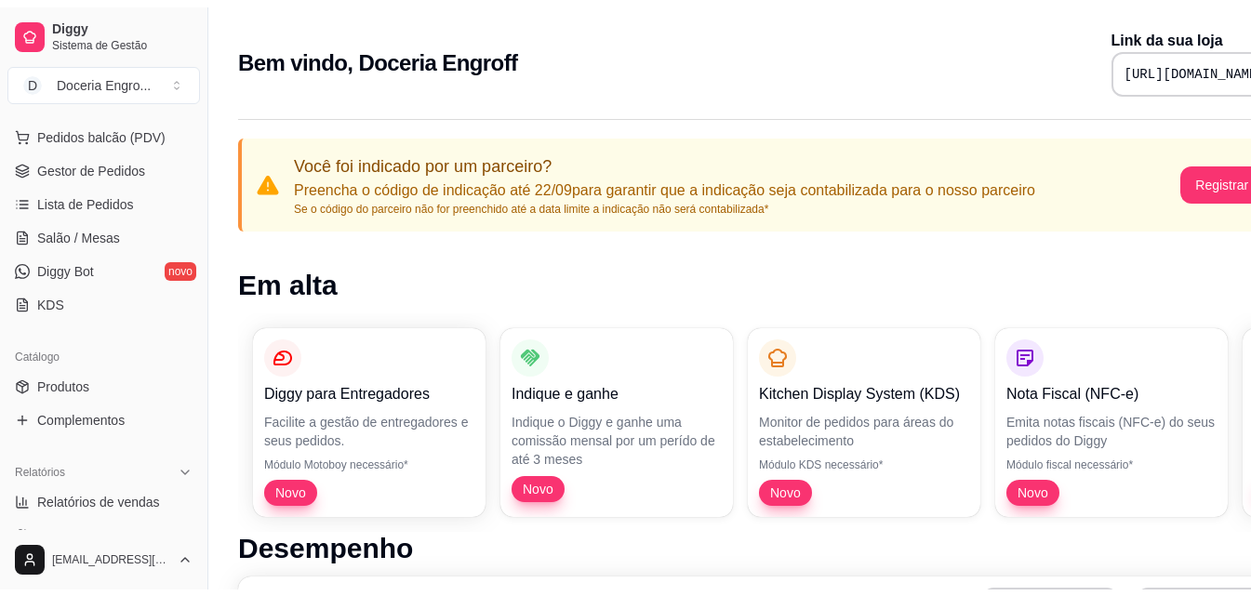
scroll to position [186, 0]
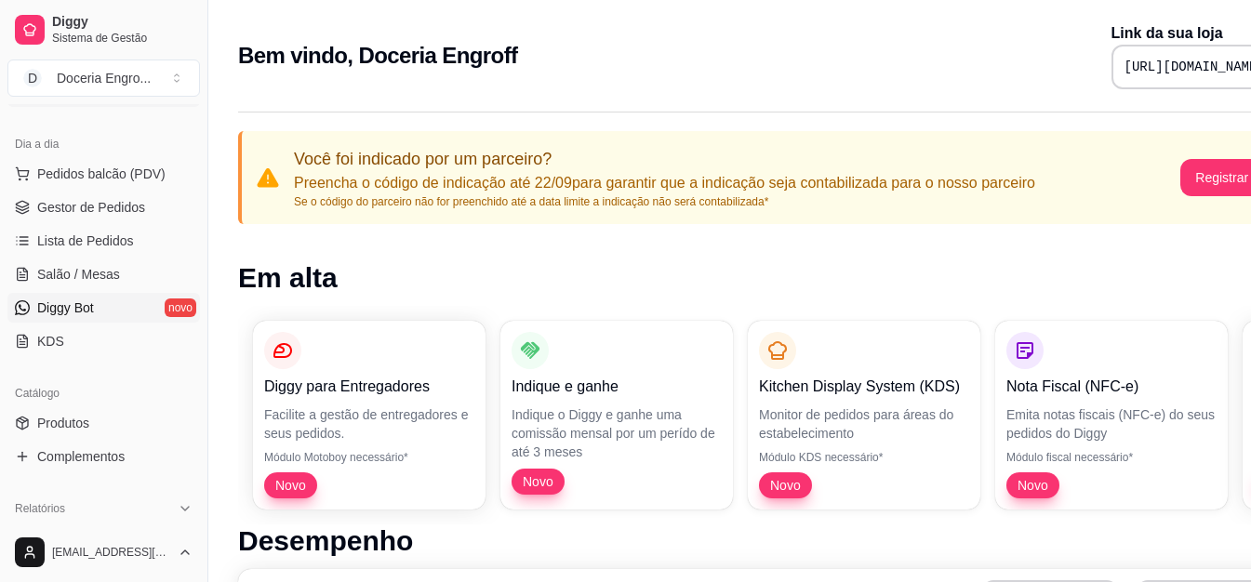
click at [98, 319] on link "Diggy Bot novo" at bounding box center [103, 308] width 193 height 30
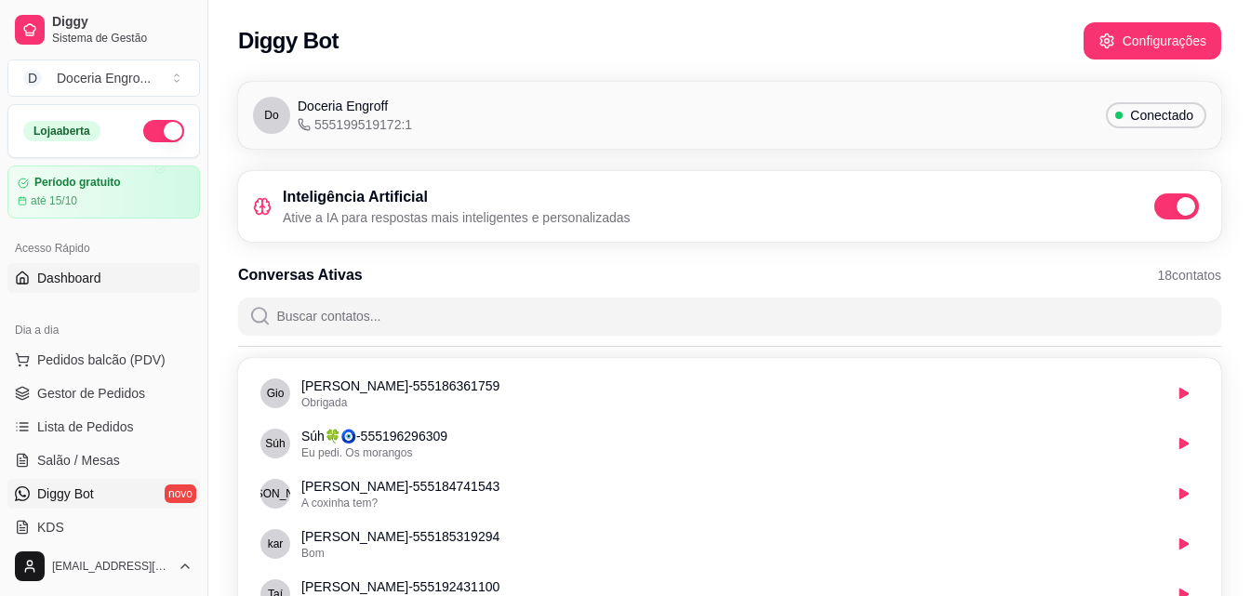
click at [80, 267] on link "Dashboard" at bounding box center [103, 278] width 193 height 30
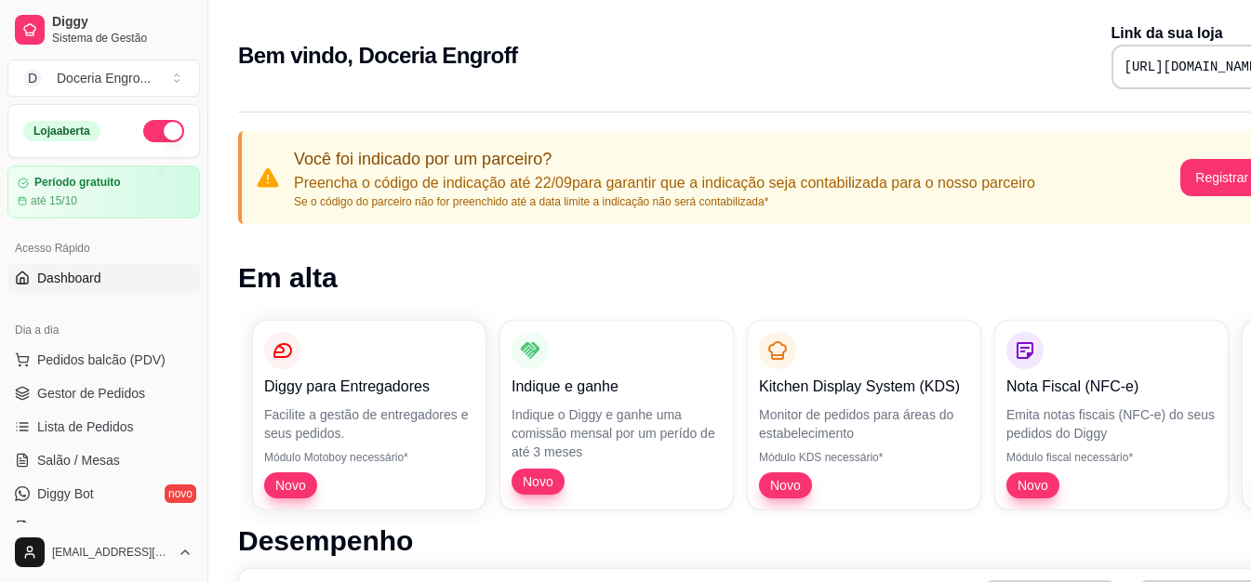
click at [411, 98] on div "Bem vindo, Doceria Engroff Link da sua loja https://diggy.menu/doceriaengroff" at bounding box center [776, 50] width 1137 height 100
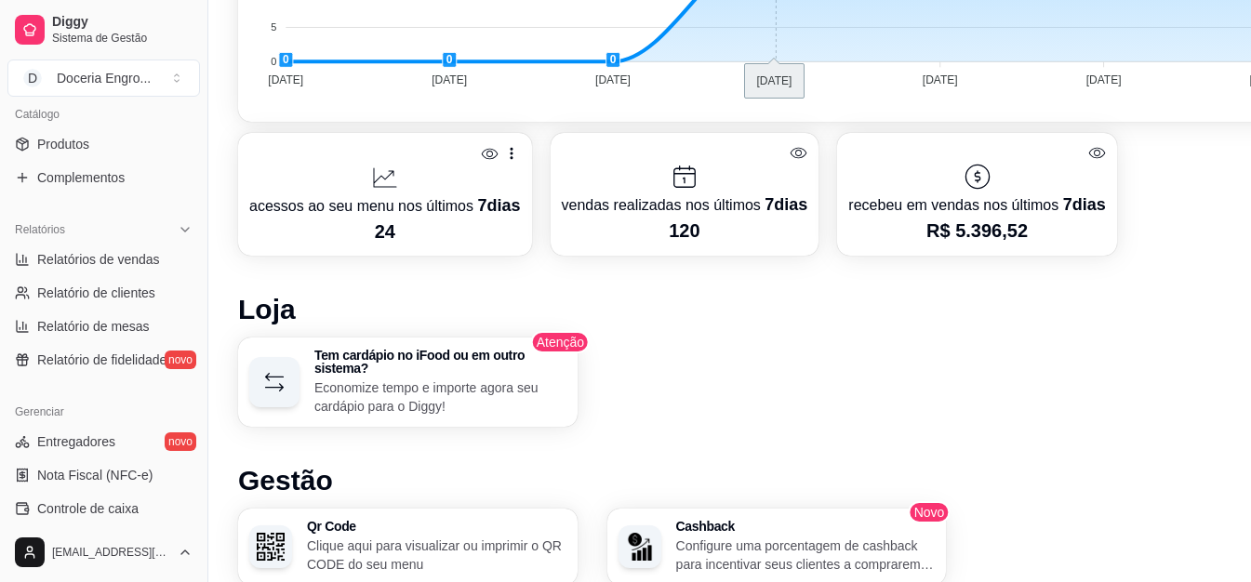
scroll to position [930, 0]
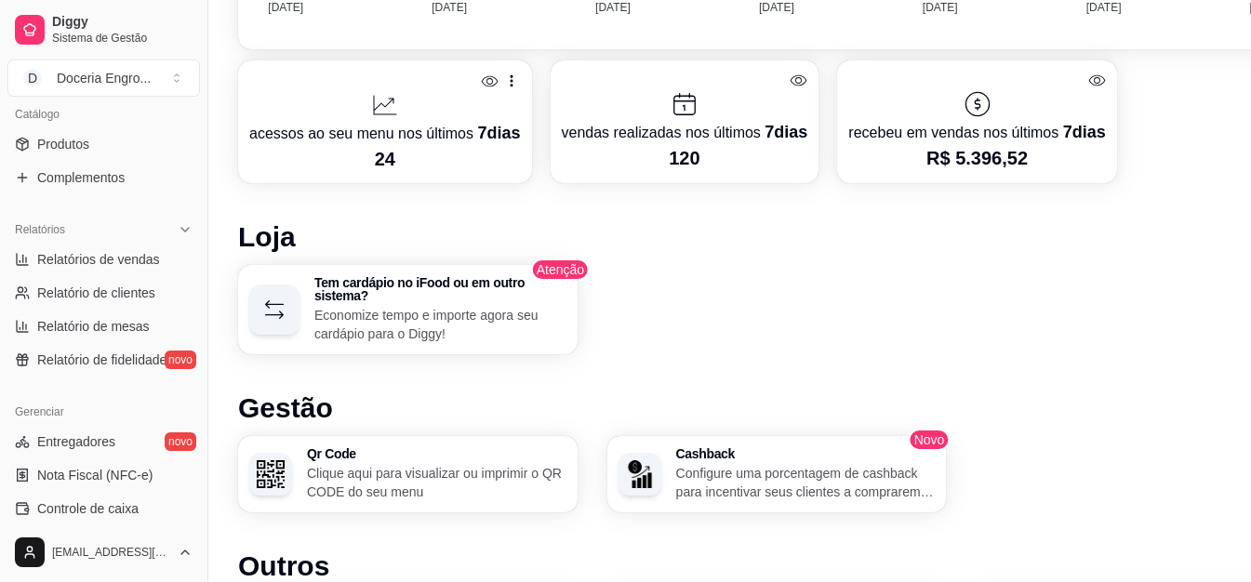
click at [805, 273] on div "Tem cardápio no iFood ou em outro sistema? Economize tempo e importe agora seu …" at bounding box center [776, 309] width 1077 height 89
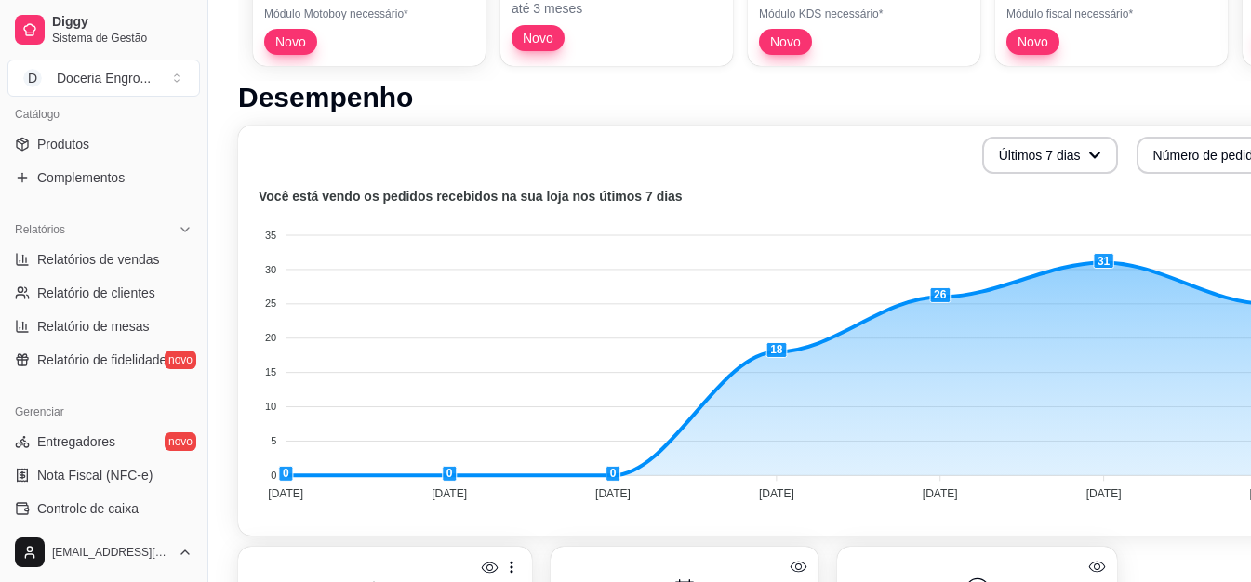
scroll to position [279, 0]
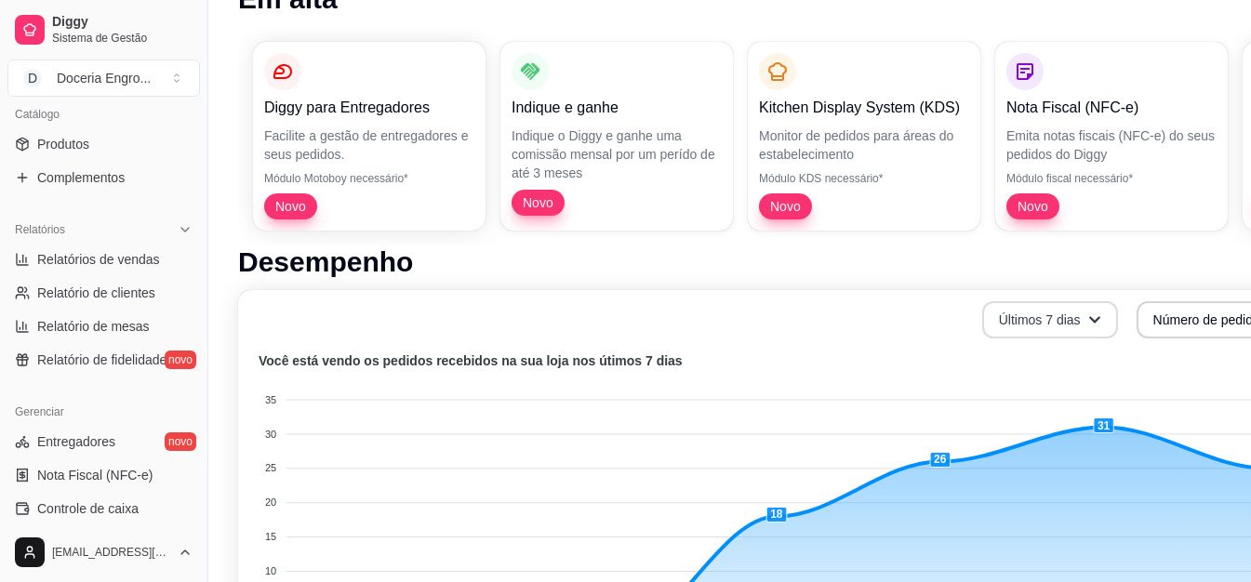
click at [1087, 309] on button "Últimos 7 dias" at bounding box center [1050, 319] width 136 height 37
click at [831, 304] on div "Últimos 7 dias Número de pedidos" at bounding box center [776, 319] width 1055 height 37
click at [138, 335] on span "Relatório de mesas" at bounding box center [93, 326] width 113 height 19
select select "TOTAL_OF_ORDERS"
select select "7"
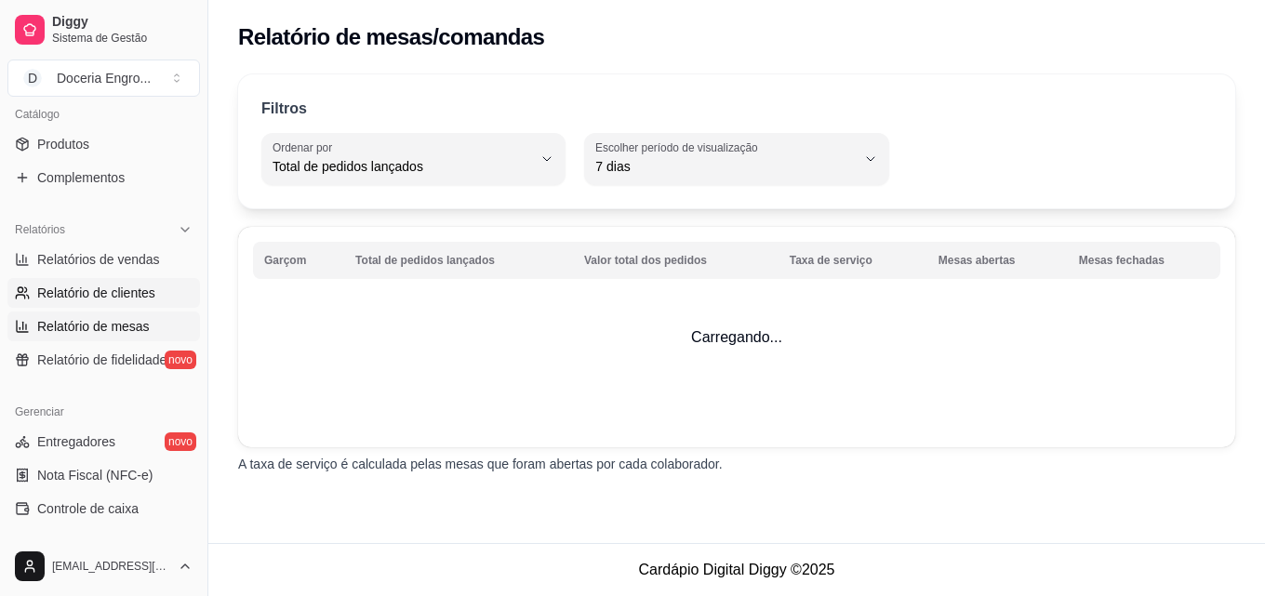
click at [114, 281] on link "Relatório de clientes" at bounding box center [103, 293] width 193 height 30
select select "30"
select select "HIGHEST_TOTAL_SPENT_WITH_ORDERS"
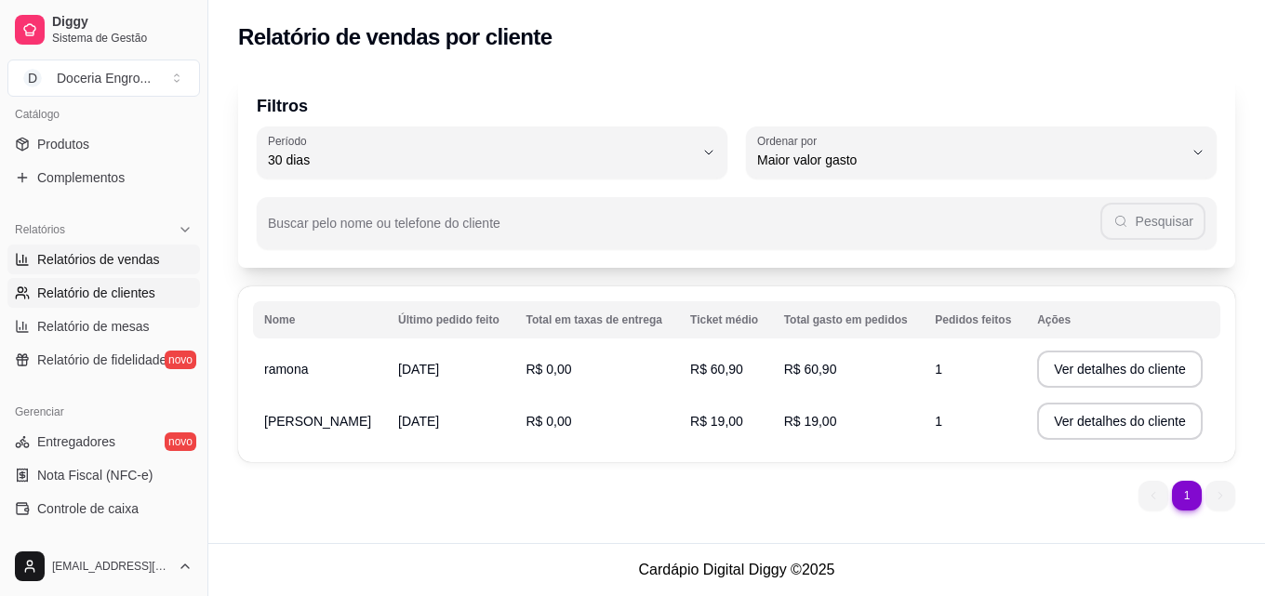
click at [86, 261] on span "Relatórios de vendas" at bounding box center [98, 259] width 123 height 19
select select "ALL"
select select "0"
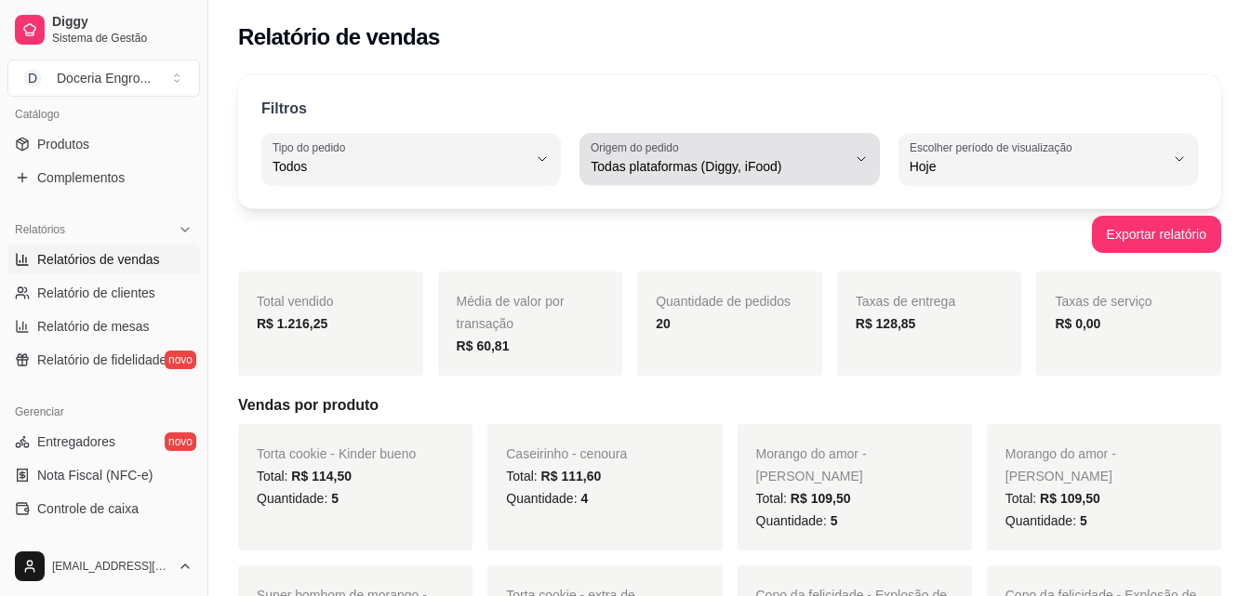
click at [855, 174] on button "Origem do pedido Todas plataformas (Diggy, iFood)" at bounding box center [729, 159] width 300 height 52
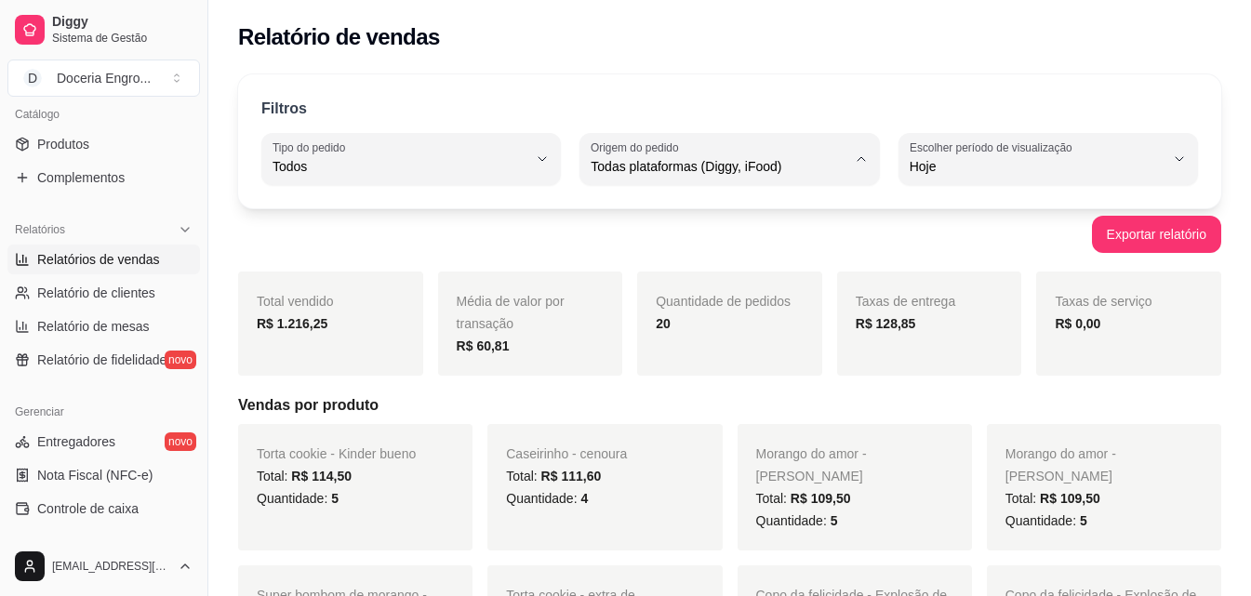
click at [738, 243] on span "Diggy" at bounding box center [721, 242] width 242 height 18
type input "DIGGY"
select select "DIGGY"
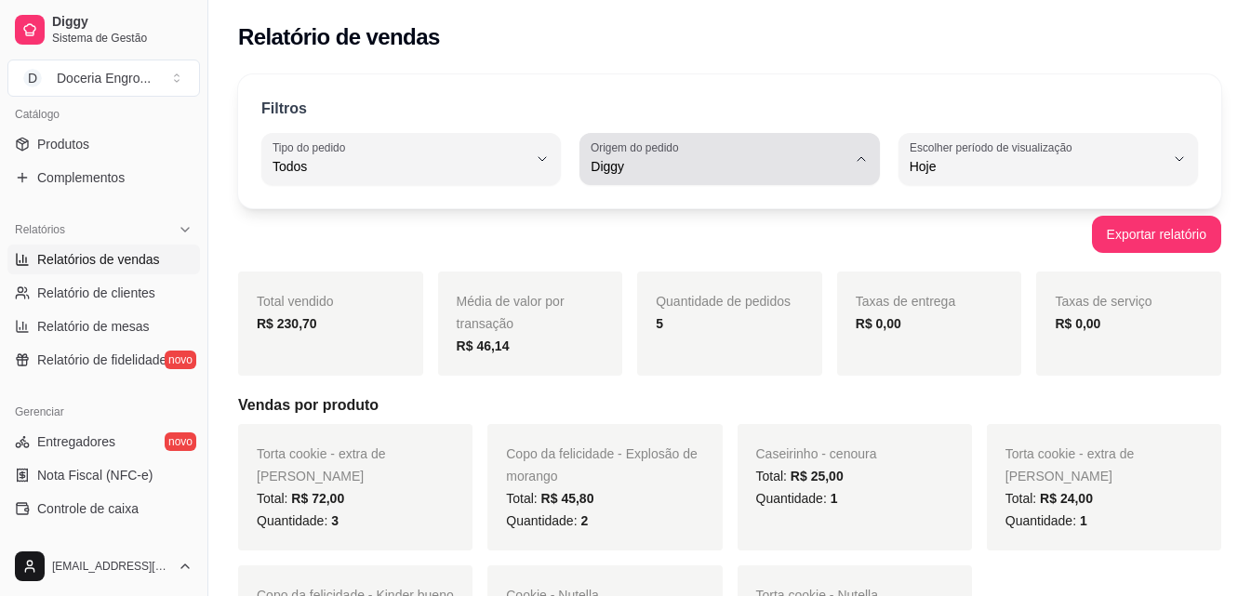
click at [867, 165] on icon "button" at bounding box center [861, 159] width 15 height 15
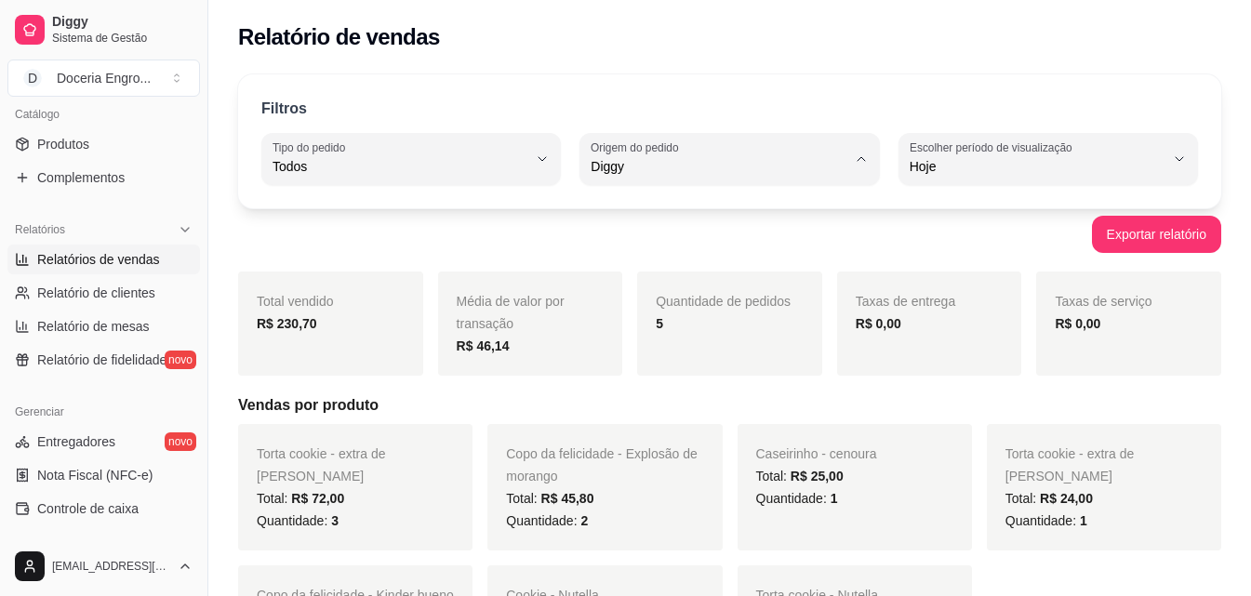
click at [779, 276] on span "iFood" at bounding box center [721, 272] width 242 height 18
type input "IFOOD"
select select "IFOOD"
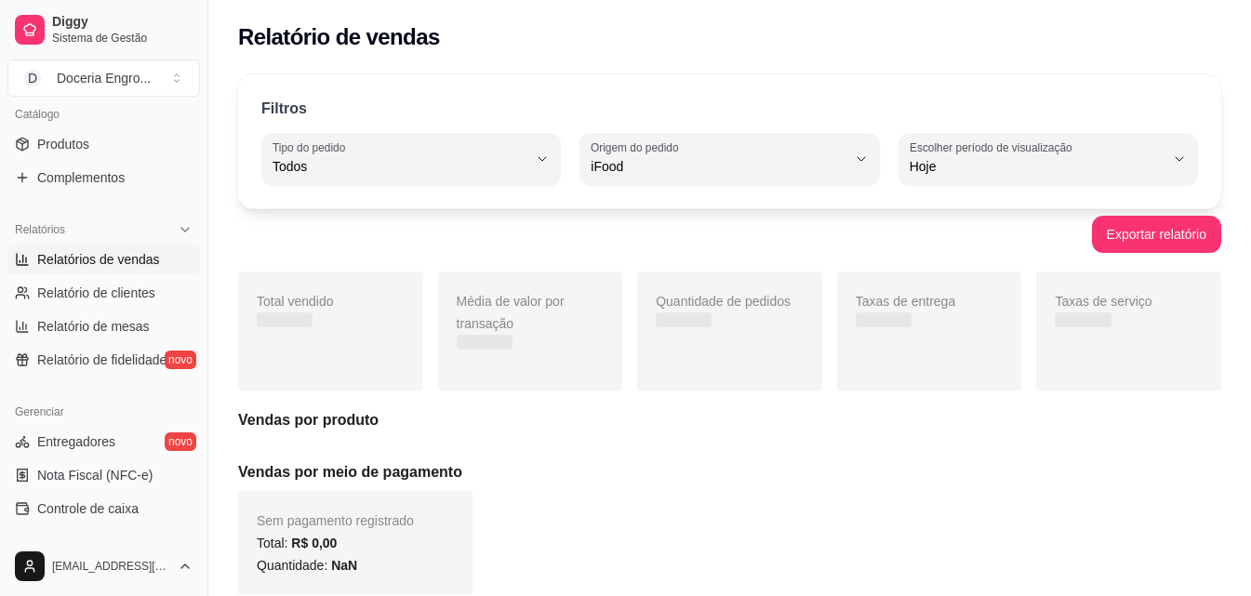
scroll to position [18, 0]
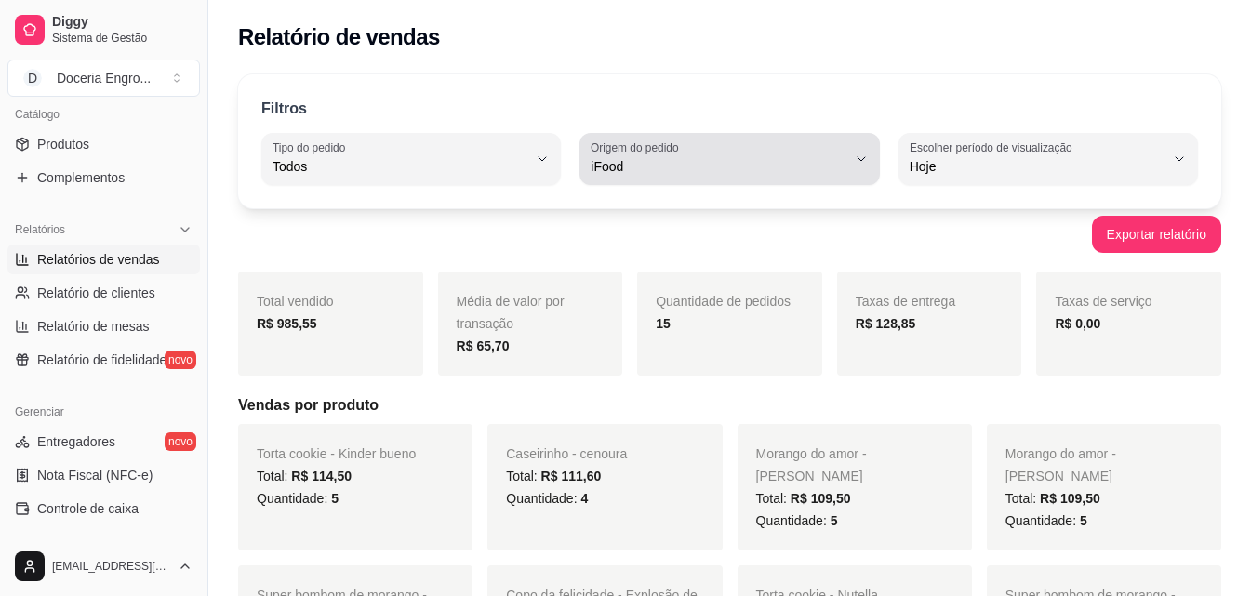
click at [872, 166] on button "Origem do pedido iFood" at bounding box center [729, 159] width 300 height 52
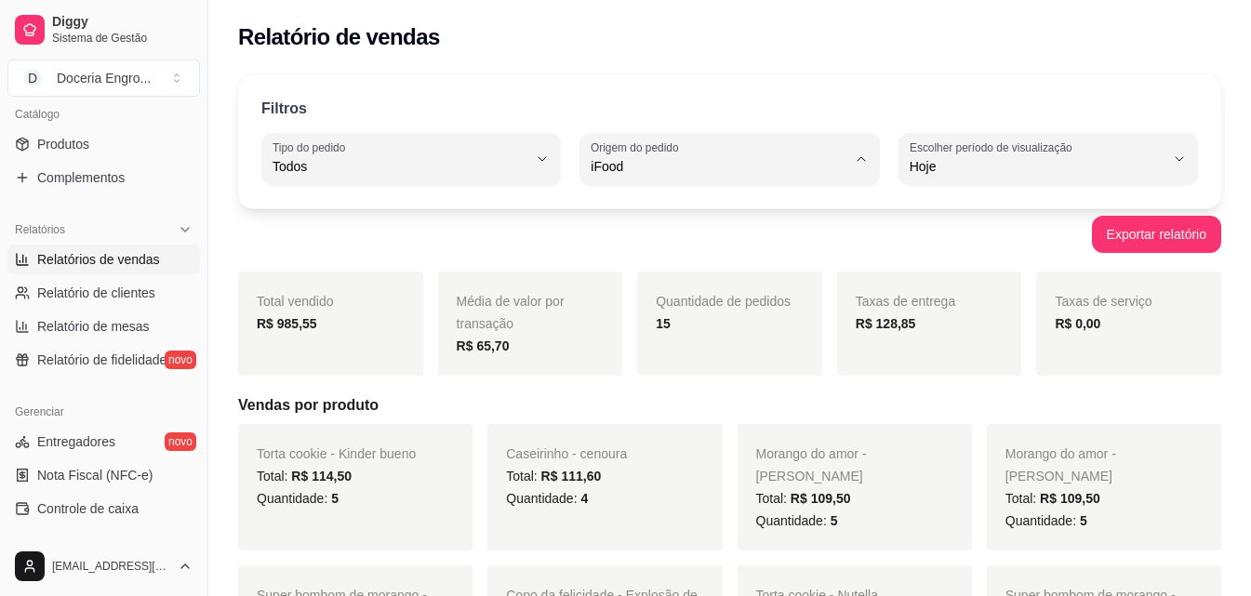
click at [779, 212] on span "Todas plataformas (Diggy, iFood)" at bounding box center [721, 211] width 242 height 18
type input "ALL"
select select "ALL"
click at [778, 227] on div "Exportar relatório" at bounding box center [729, 234] width 983 height 37
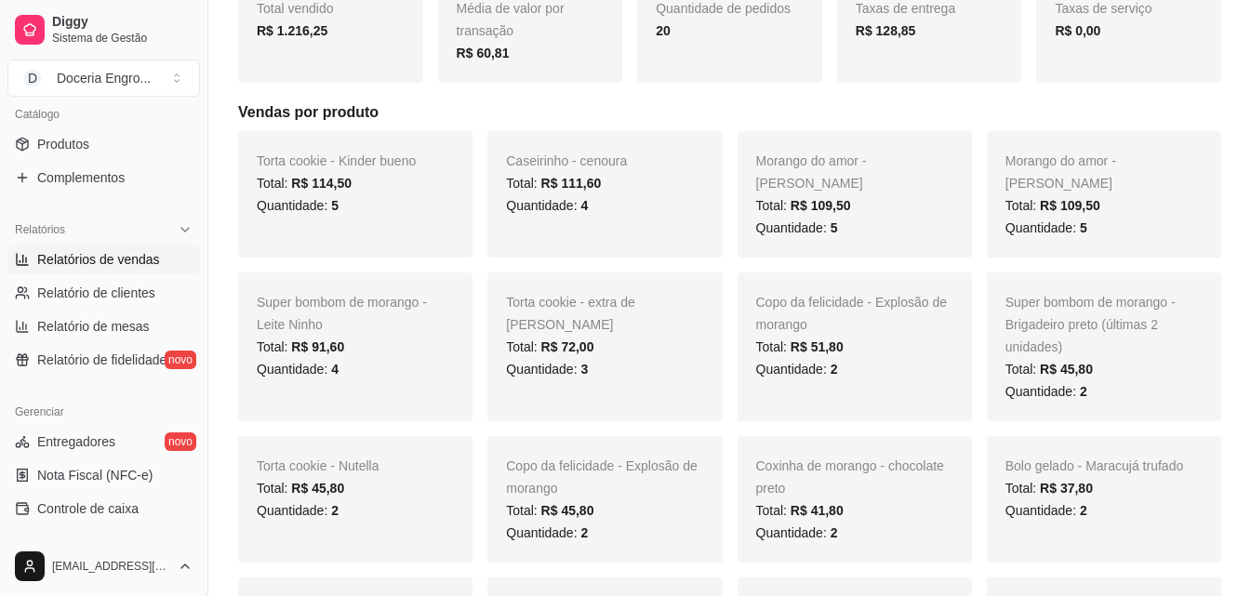
scroll to position [0, 0]
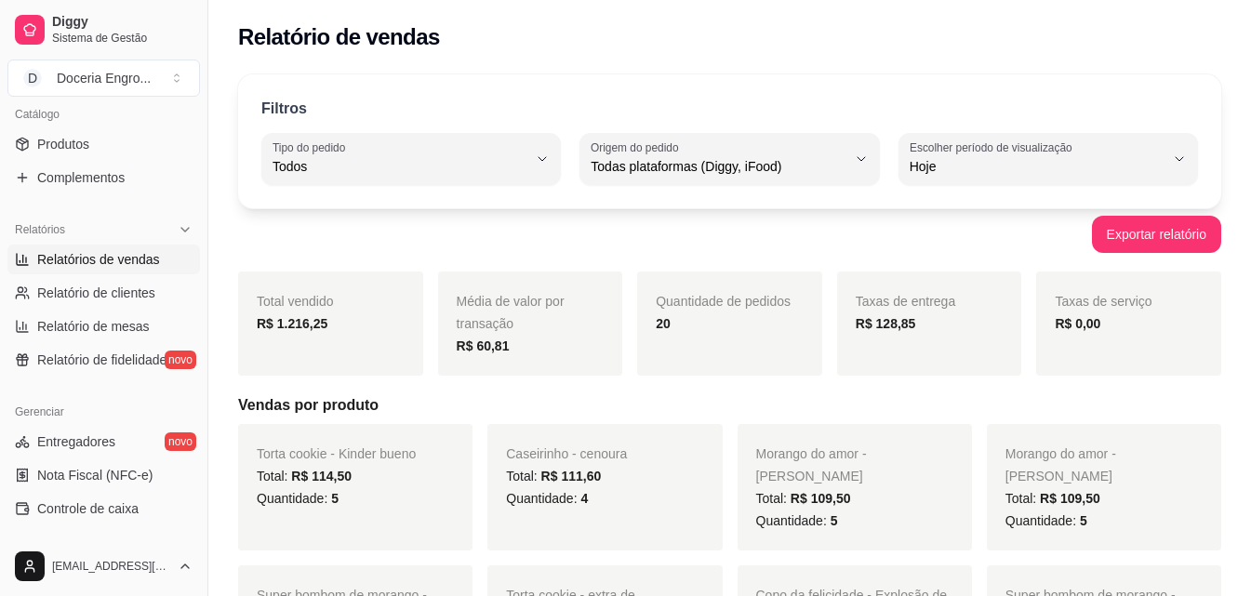
click at [846, 105] on div "Filtros" at bounding box center [729, 110] width 937 height 24
click at [519, 82] on div "Filtros ALL Tipo do pedido Todos Entrega Retirada Mesa Consumo local Tipo do pe…" at bounding box center [729, 141] width 983 height 134
click at [502, 98] on div "Filtros" at bounding box center [729, 110] width 937 height 24
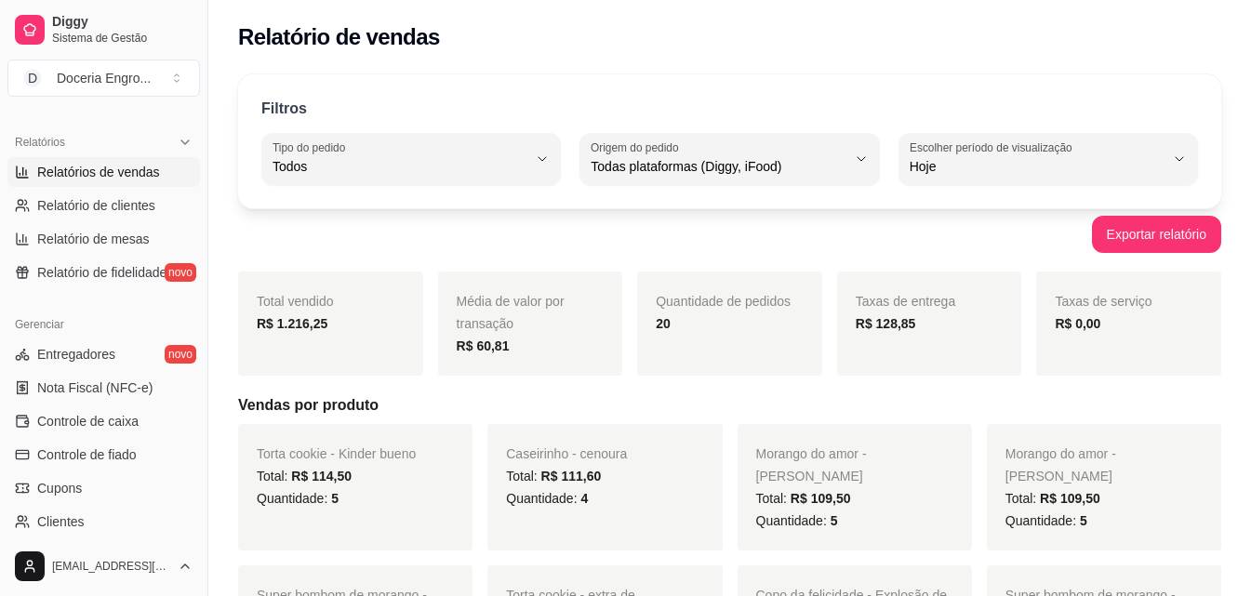
scroll to position [651, 0]
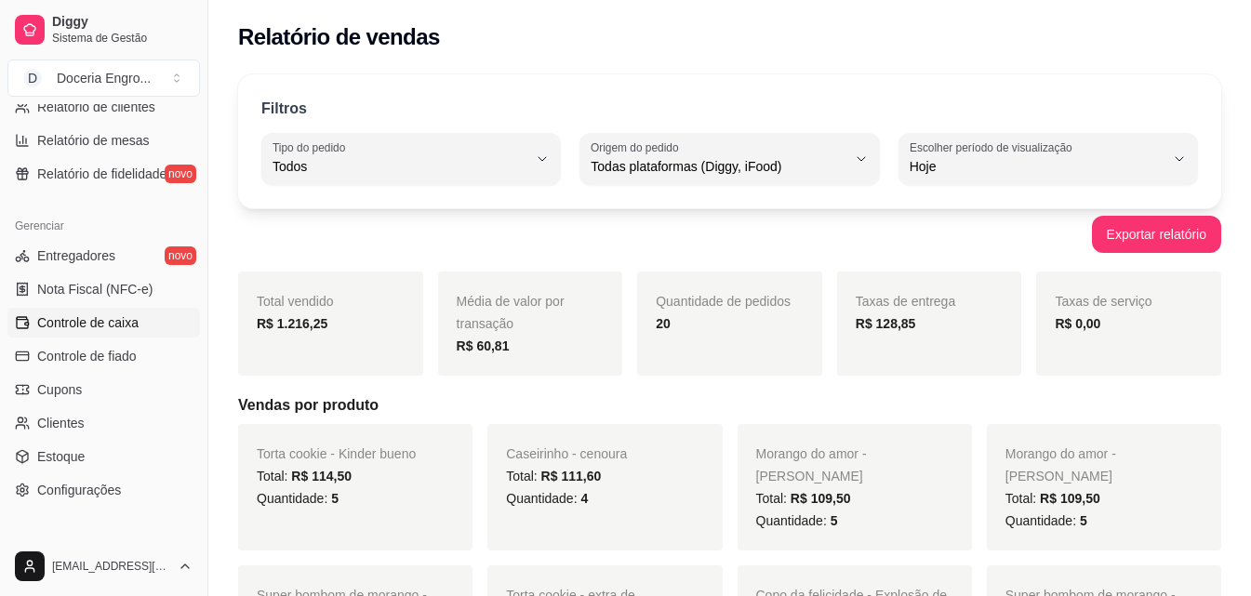
click at [102, 324] on span "Controle de caixa" at bounding box center [87, 322] width 101 height 19
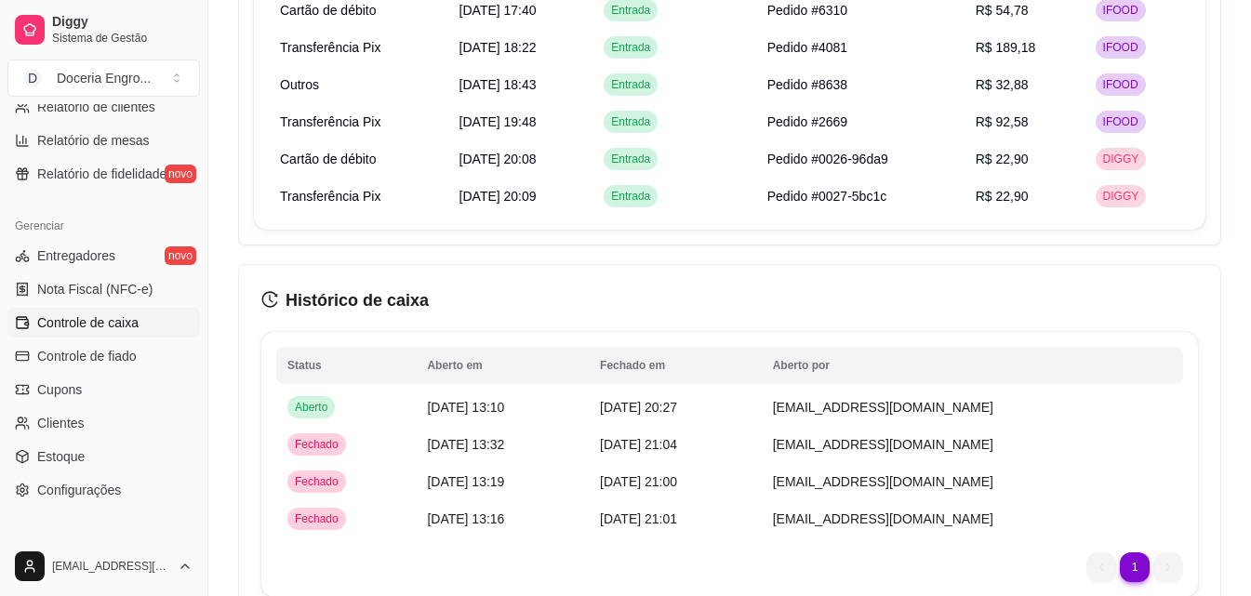
scroll to position [2012, 0]
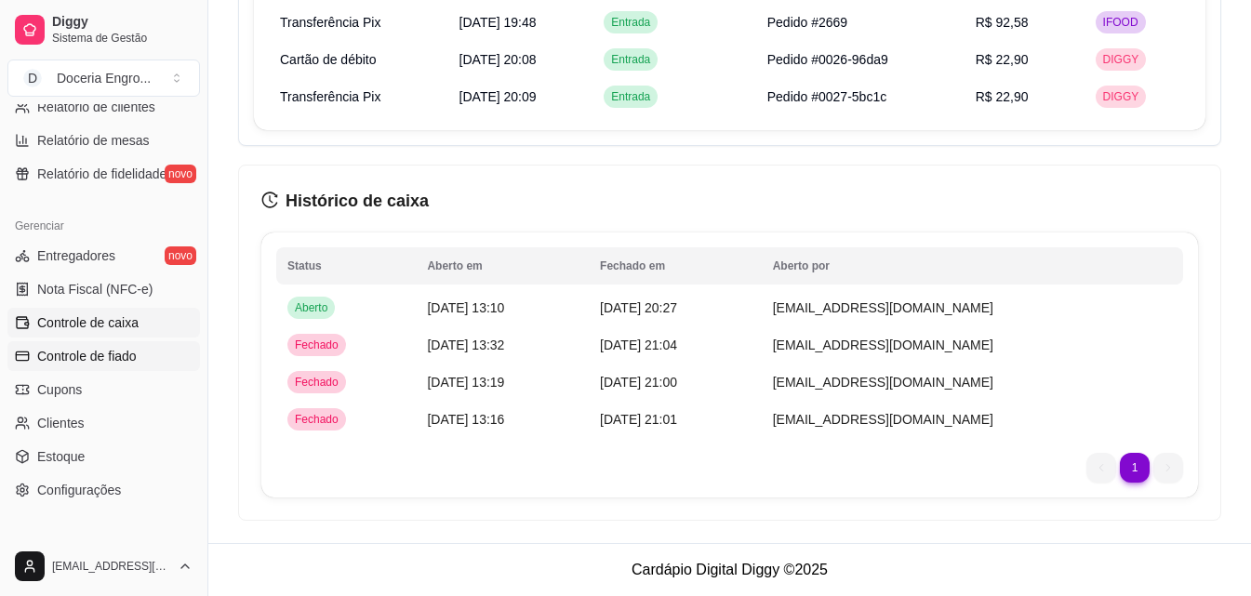
click at [100, 360] on span "Controle de fiado" at bounding box center [87, 356] width 100 height 19
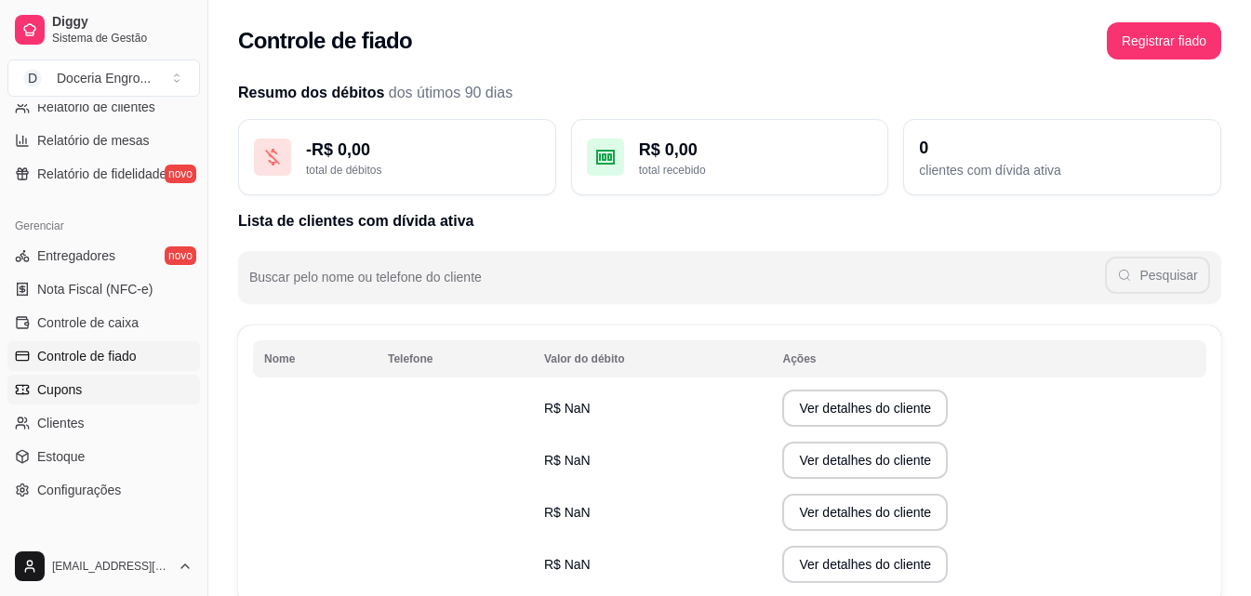
click at [100, 398] on link "Cupons" at bounding box center [103, 390] width 193 height 30
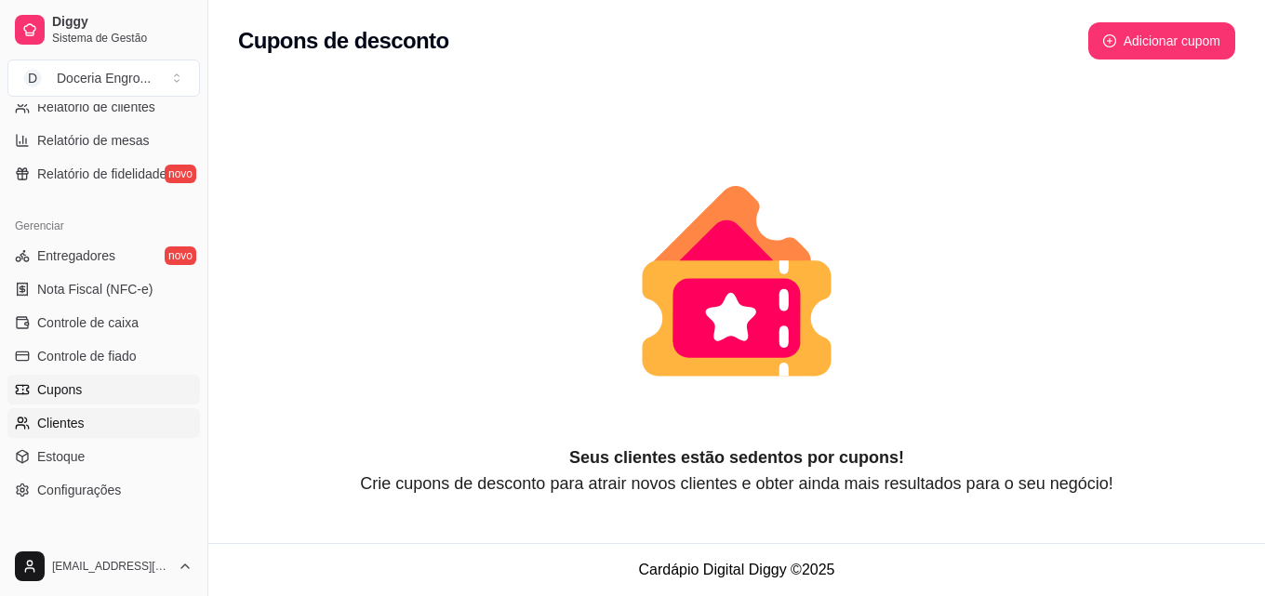
click at [140, 428] on link "Clientes" at bounding box center [103, 423] width 193 height 30
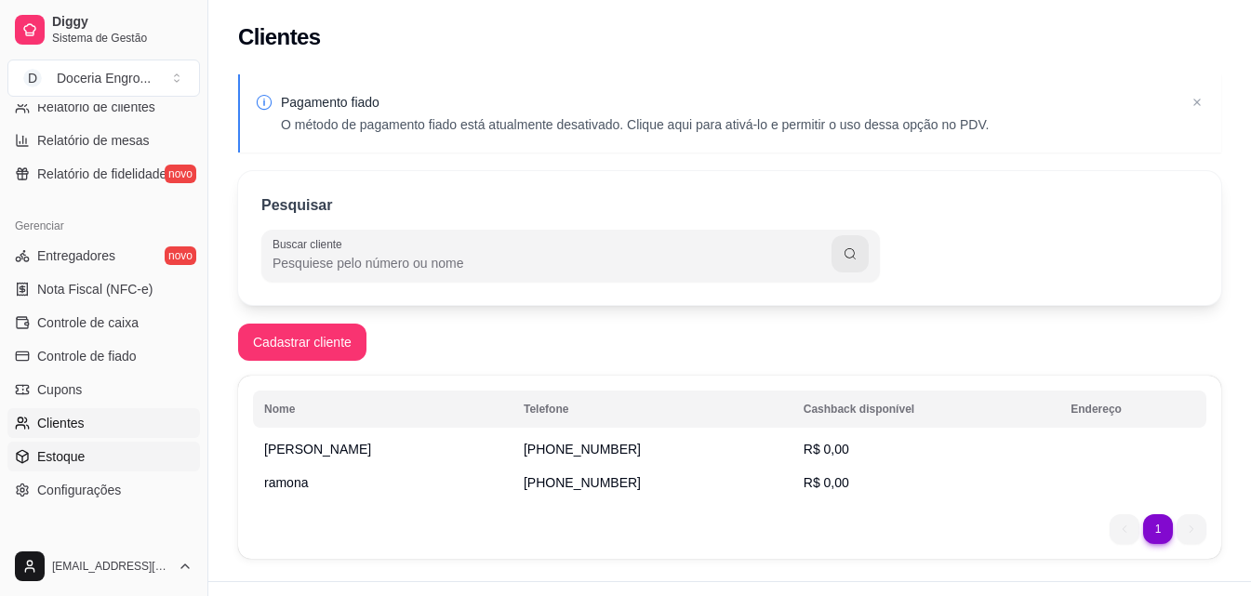
click at [66, 469] on link "Estoque" at bounding box center [103, 457] width 193 height 30
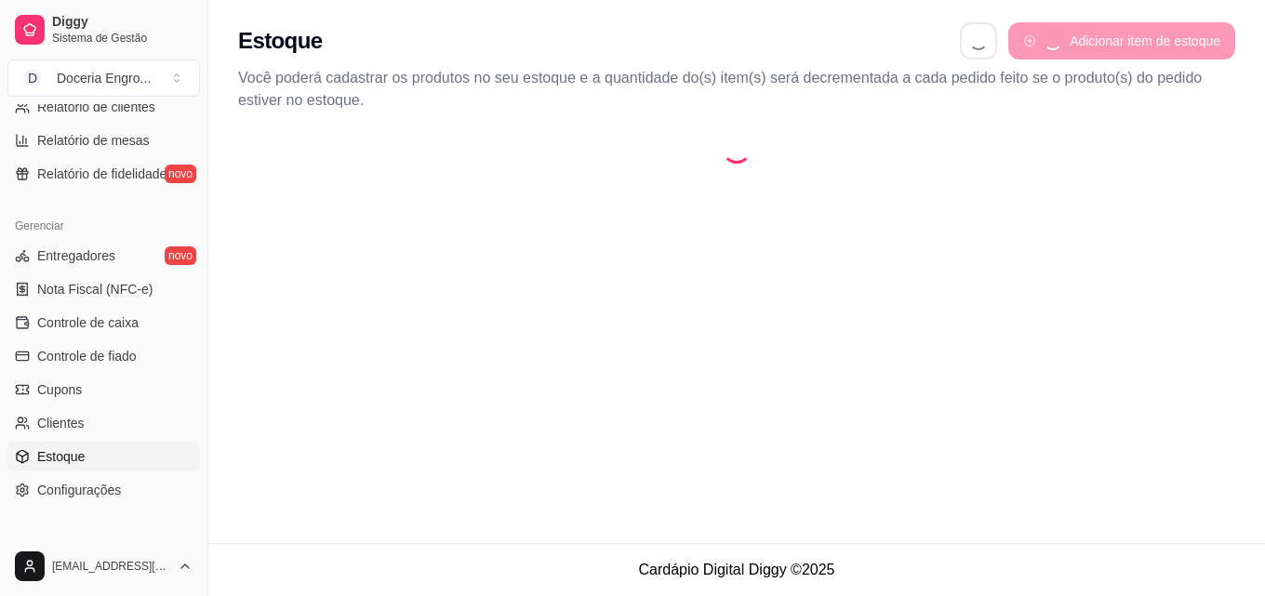
select select "QUANTITY_ORDER"
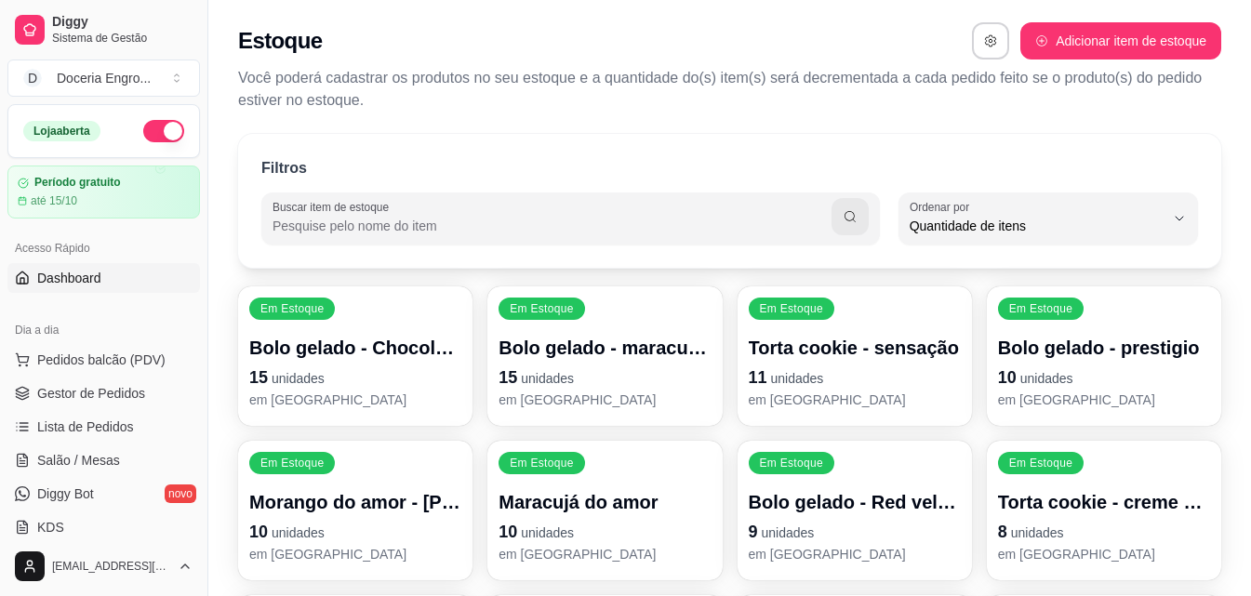
click at [100, 274] on link "Dashboard" at bounding box center [103, 278] width 193 height 30
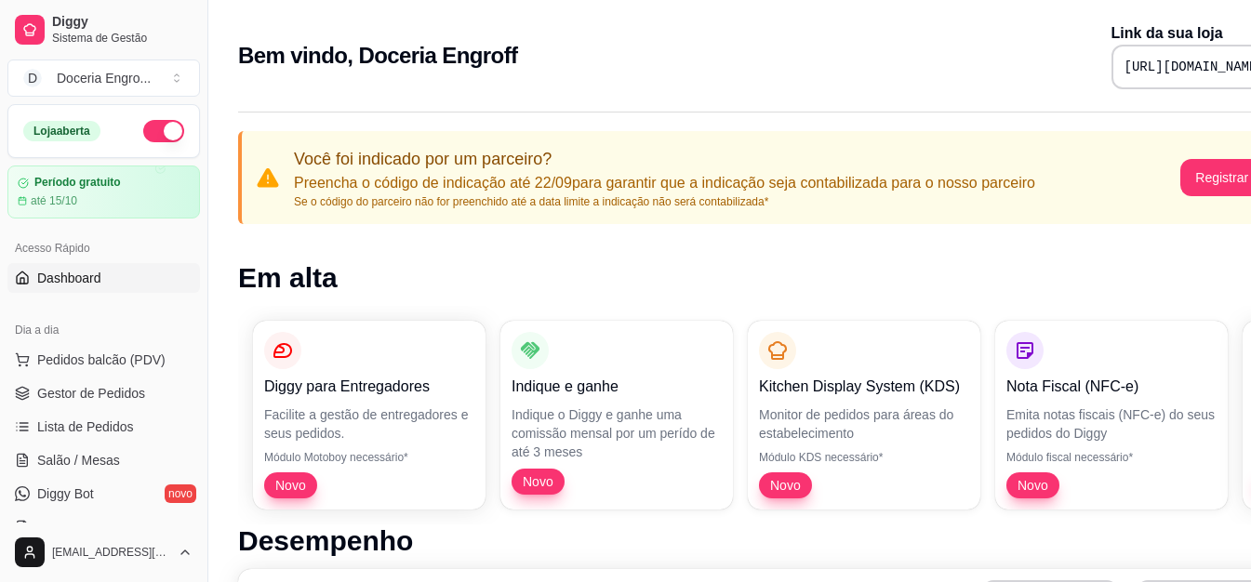
click at [773, 75] on div "Bem vindo, Doceria Engroff Link da sua loja https://diggy.menu/doceriaengroff" at bounding box center [776, 55] width 1077 height 67
click at [699, 38] on div "Bem vindo, Doceria Engroff Link da sua loja https://diggy.menu/doceriaengroff" at bounding box center [776, 55] width 1077 height 67
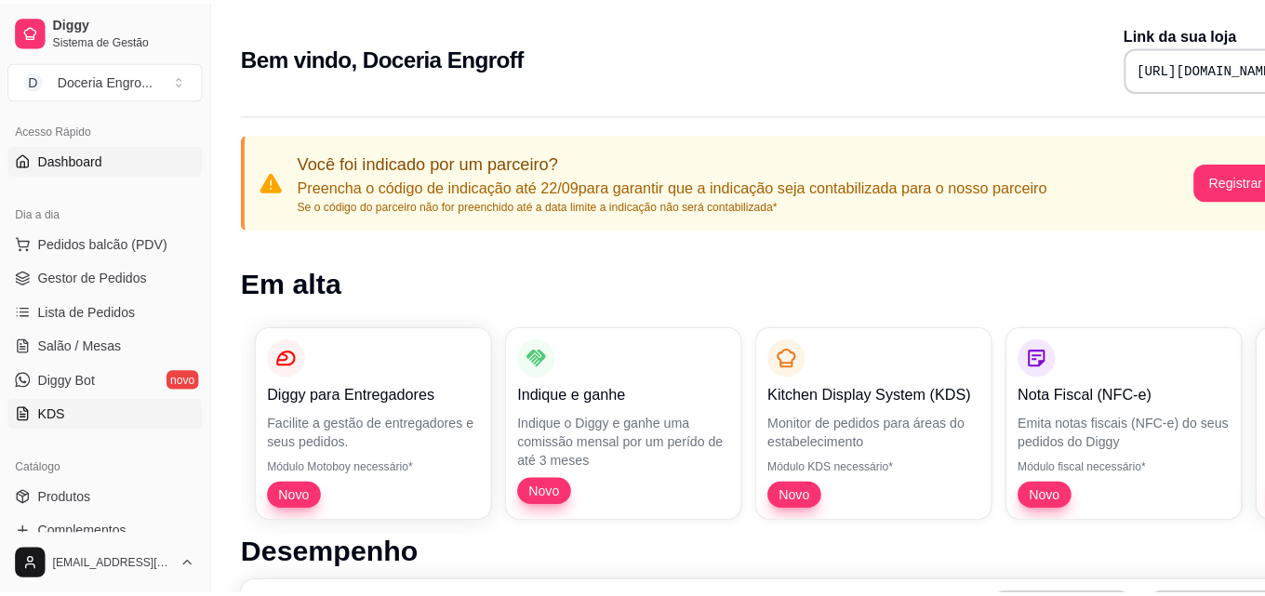
scroll to position [93, 0]
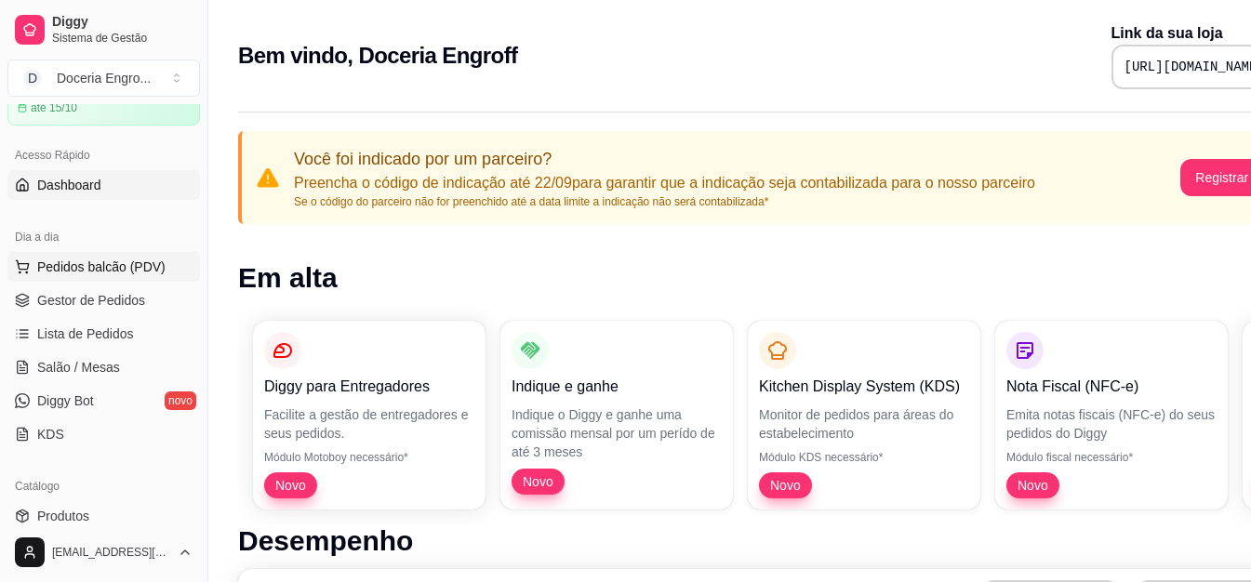
click at [130, 277] on button "Pedidos balcão (PDV)" at bounding box center [103, 267] width 193 height 30
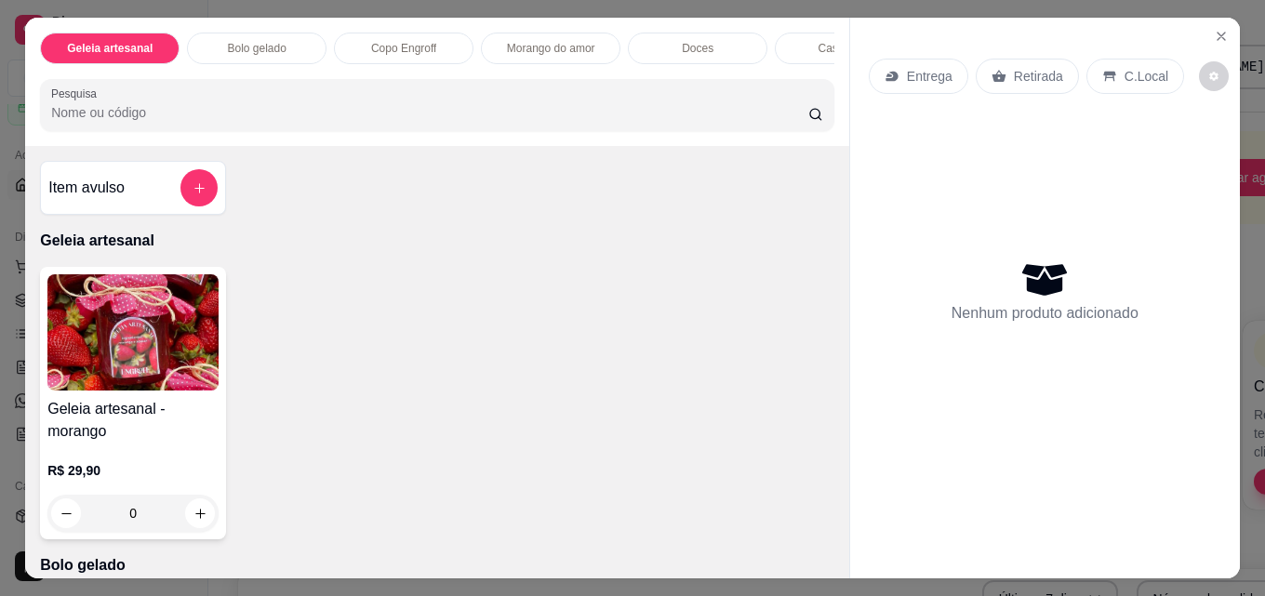
click at [304, 292] on div "Geleia artesanal - morango R$ 29,90 0" at bounding box center [437, 403] width 794 height 273
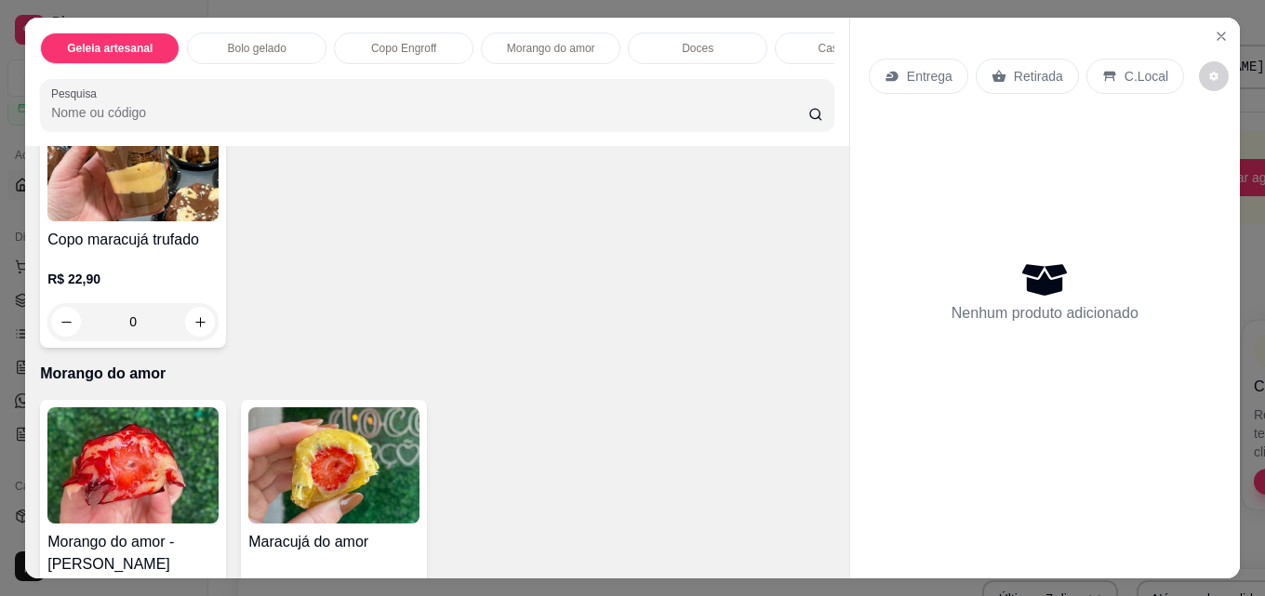
scroll to position [1116, 0]
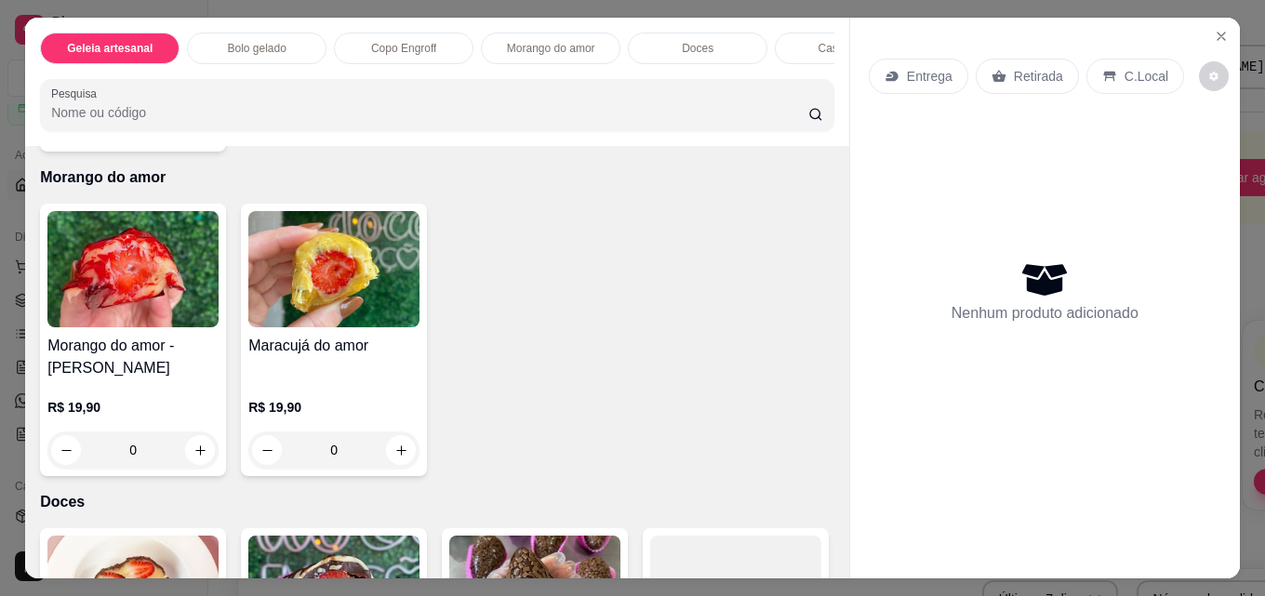
click at [207, 133] on icon "increase-product-quantity" at bounding box center [200, 126] width 14 height 14
type input "1"
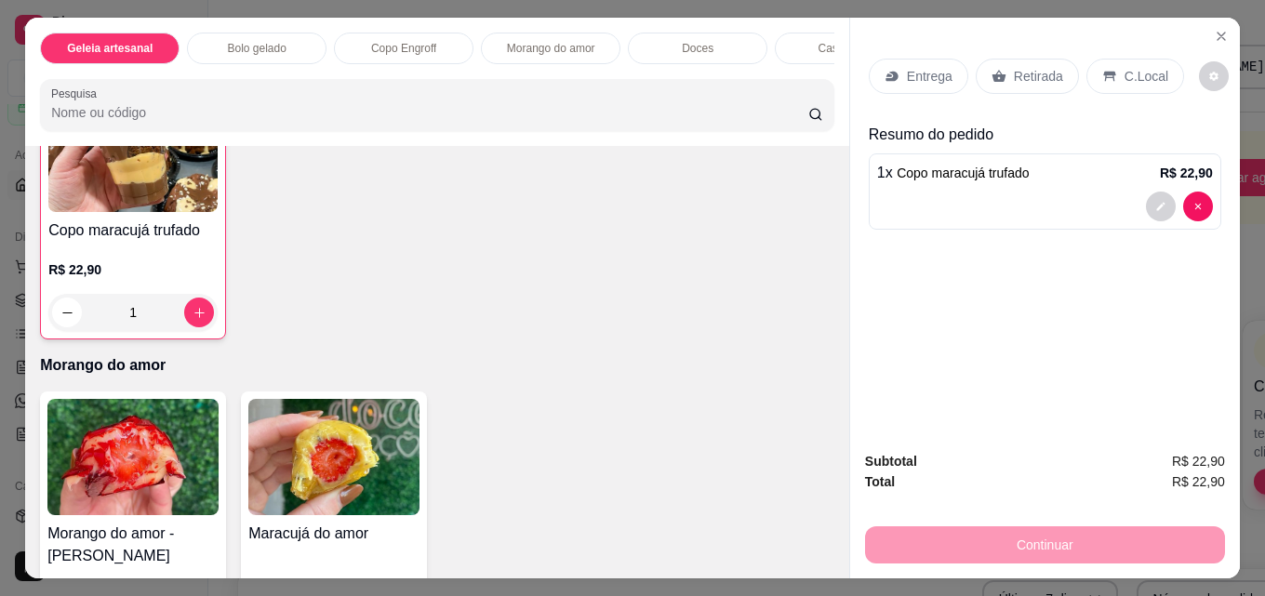
click at [200, 61] on button "increase-product-quantity" at bounding box center [200, 47] width 30 height 30
type input "1"
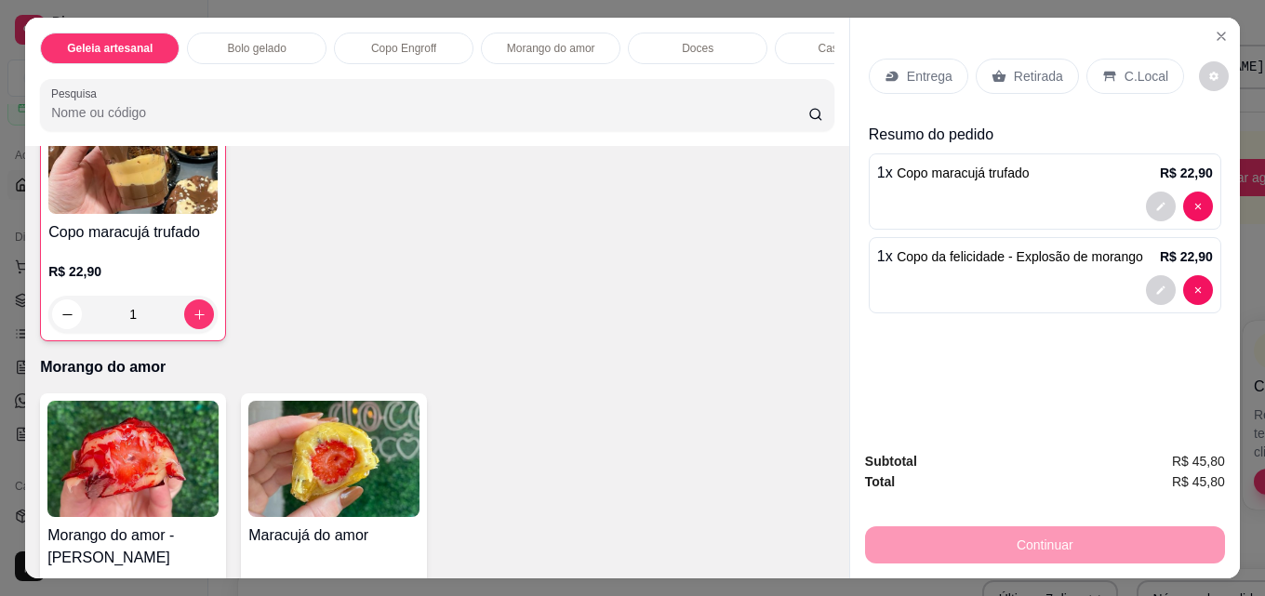
scroll to position [1117, 0]
click at [1027, 70] on p "Retirada" at bounding box center [1038, 76] width 49 height 19
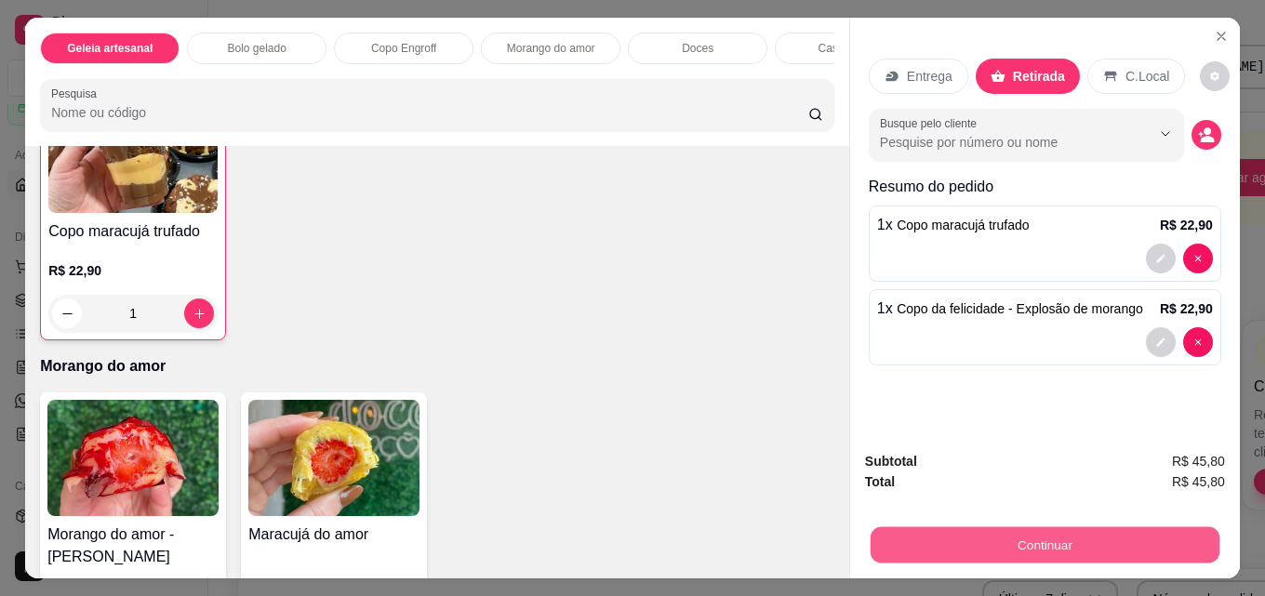
click at [1014, 533] on button "Continuar" at bounding box center [1045, 544] width 349 height 36
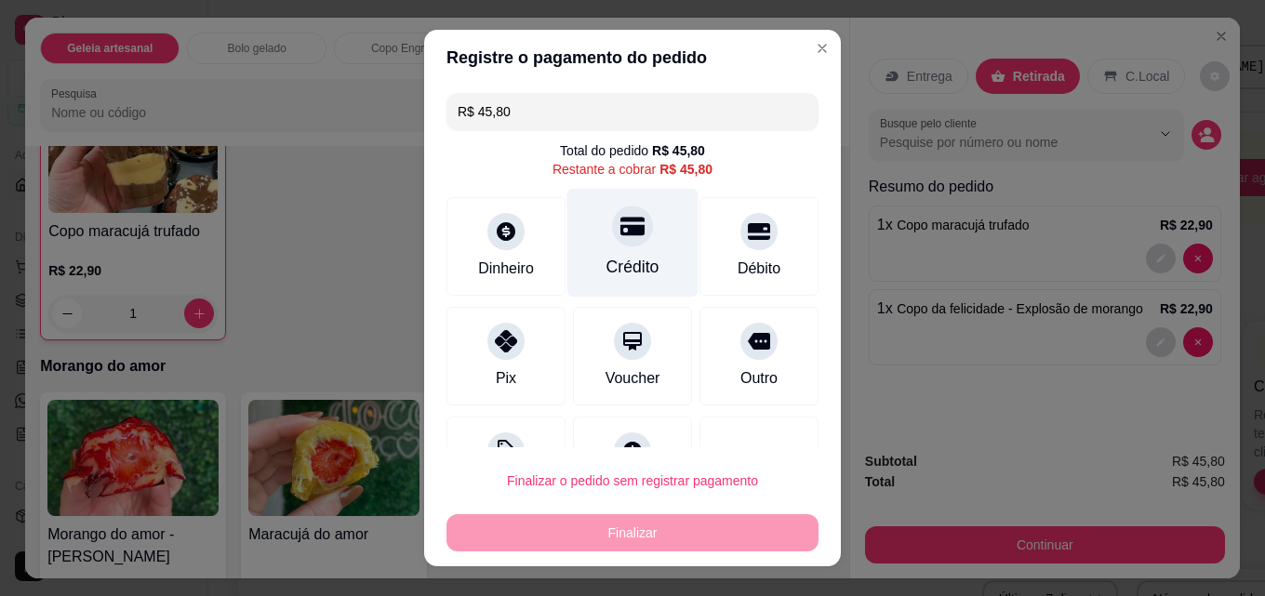
click at [660, 257] on div "Crédito" at bounding box center [632, 243] width 131 height 109
type input "R$ 0,00"
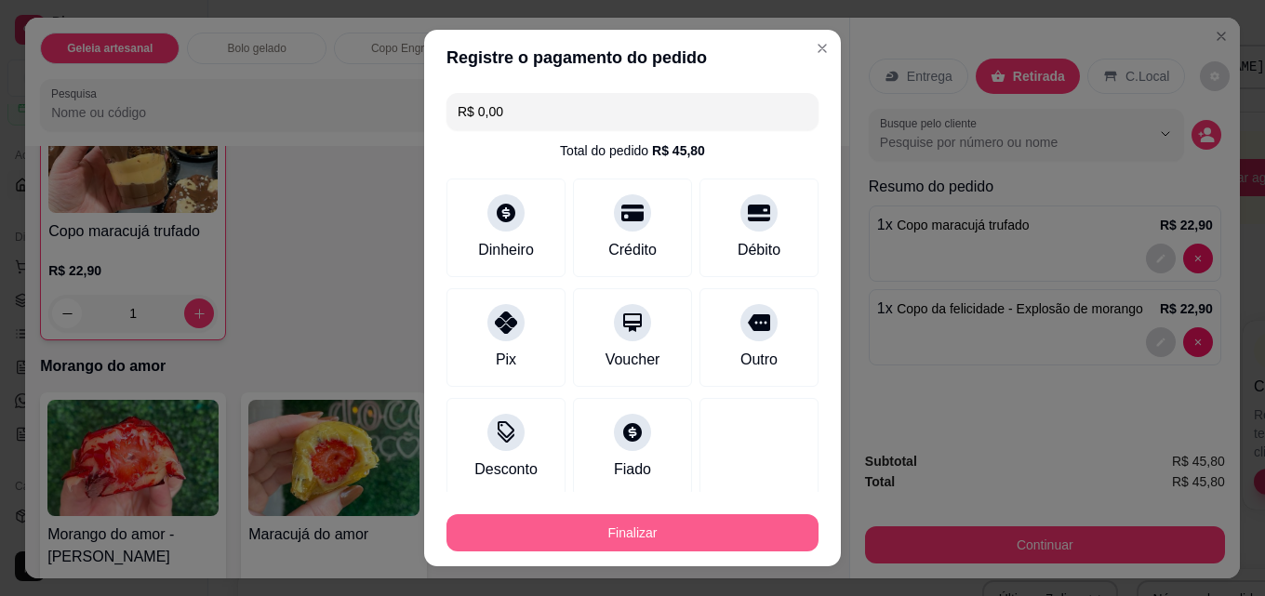
click at [690, 529] on button "Finalizar" at bounding box center [632, 532] width 372 height 37
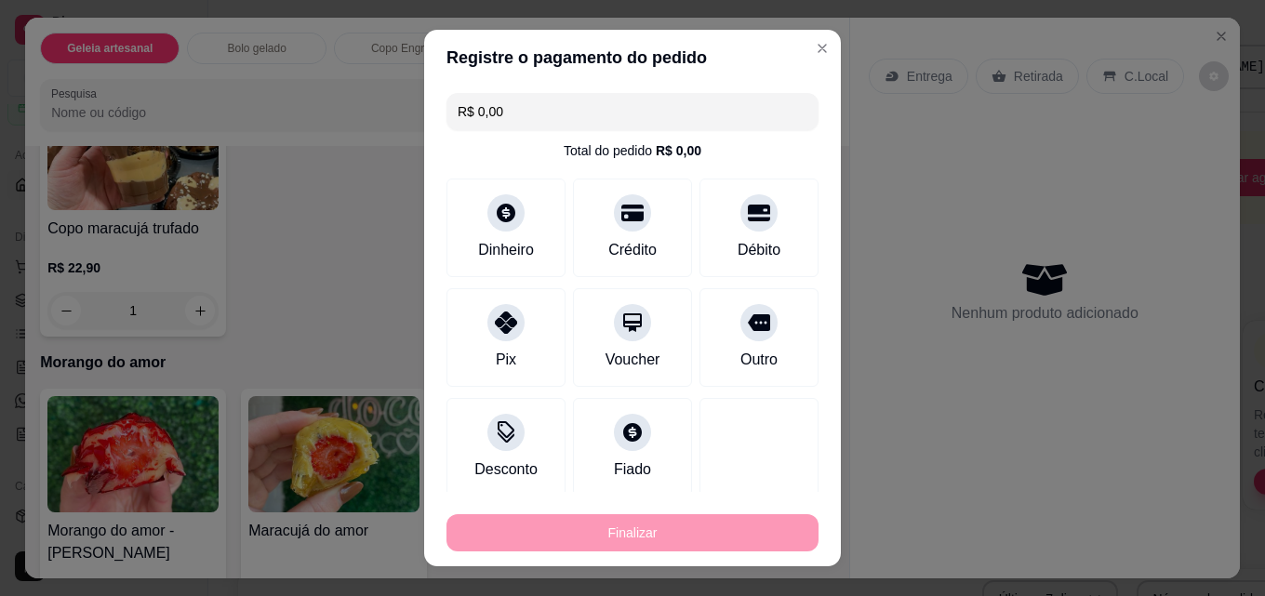
type input "0"
type input "-R$ 45,80"
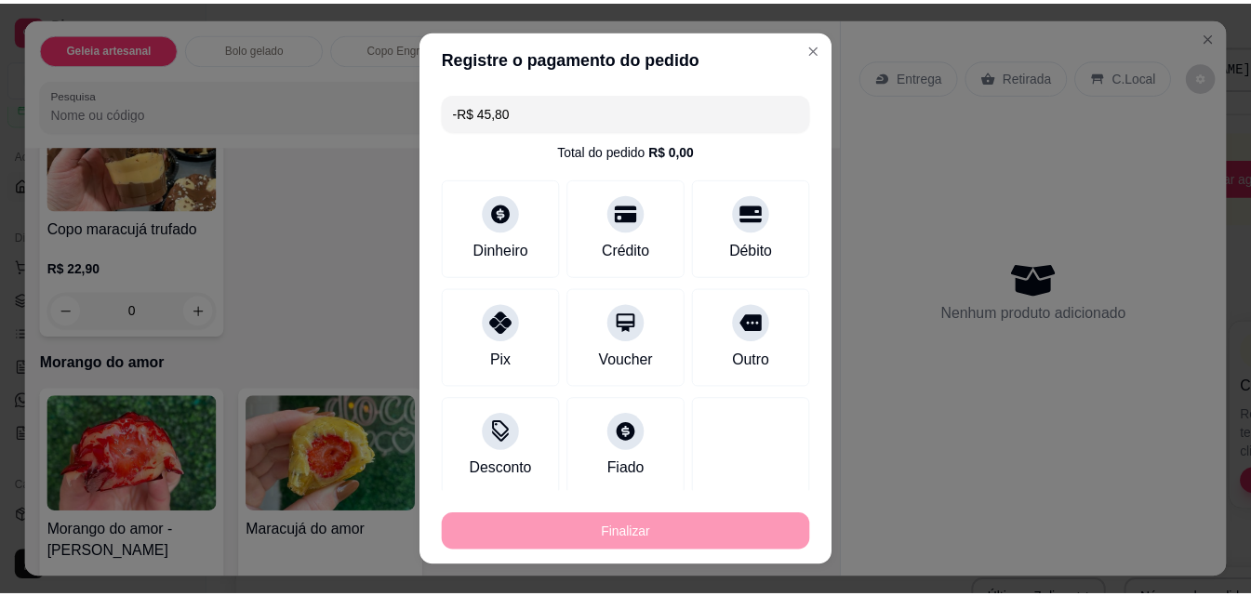
scroll to position [1116, 0]
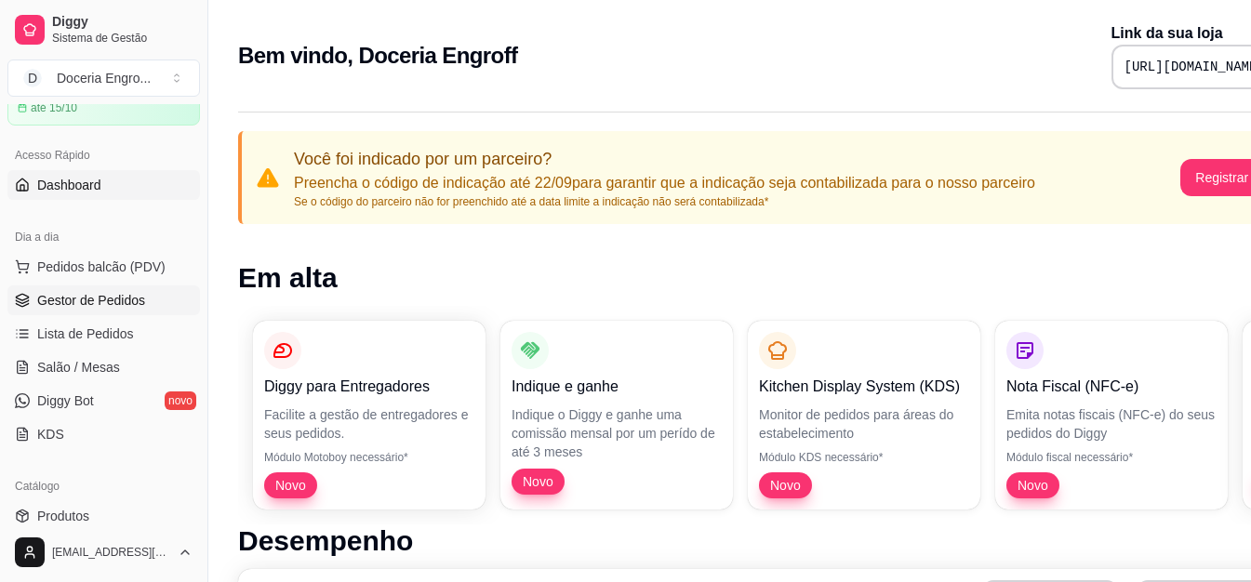
click at [122, 302] on span "Gestor de Pedidos" at bounding box center [91, 300] width 108 height 19
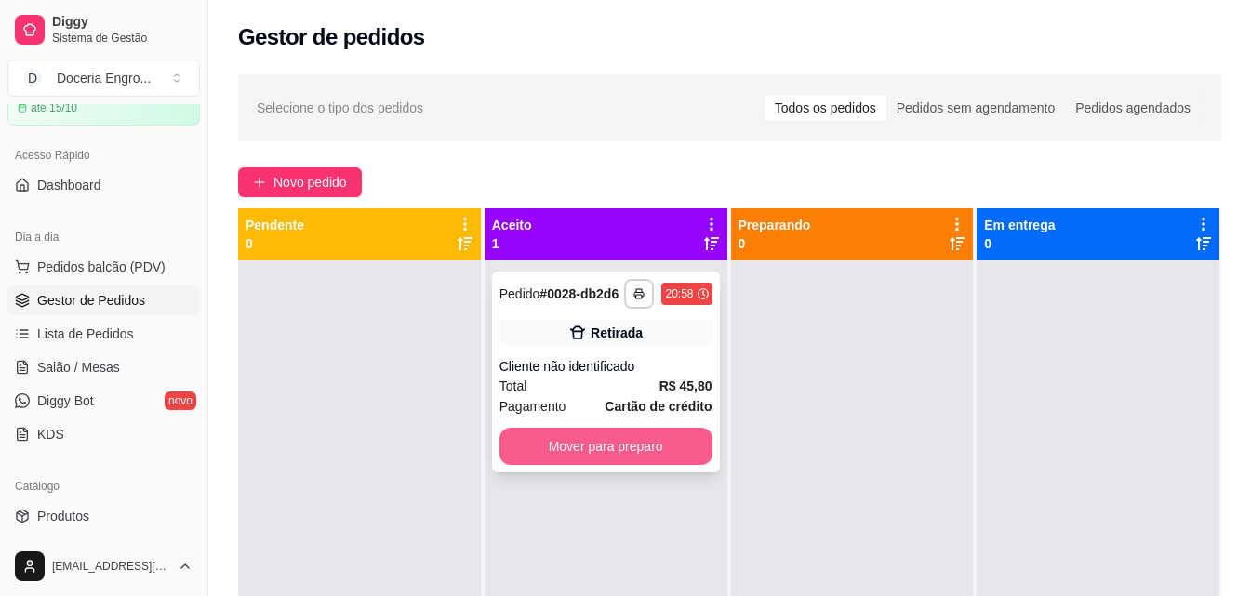
click at [597, 439] on button "Mover para preparo" at bounding box center [605, 446] width 213 height 37
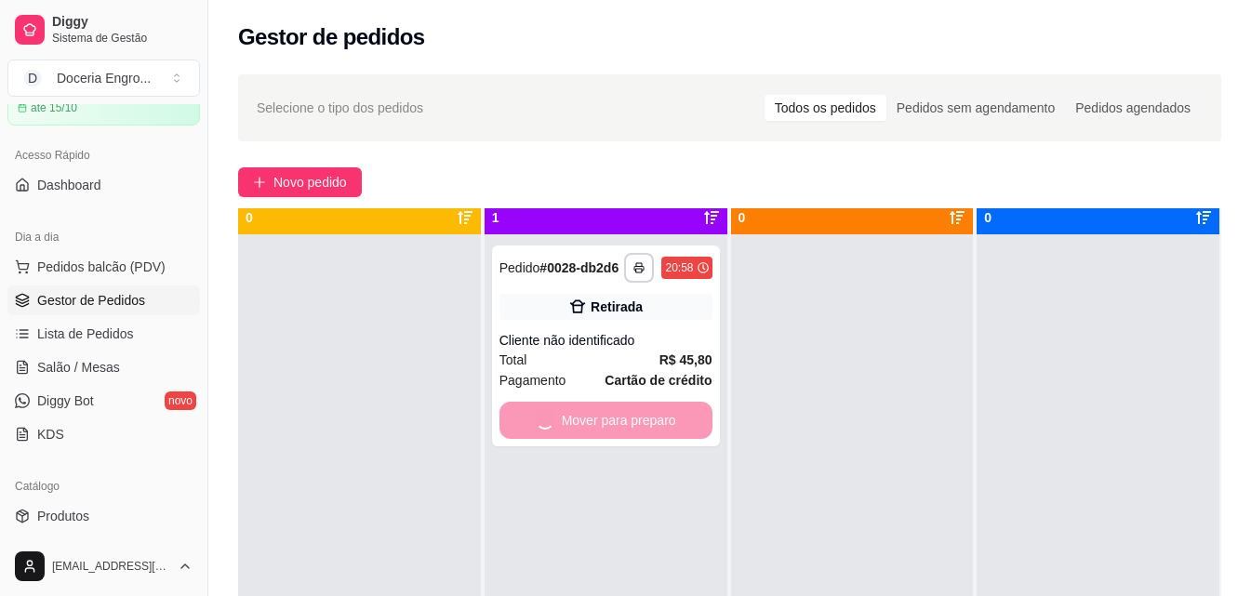
scroll to position [52, 0]
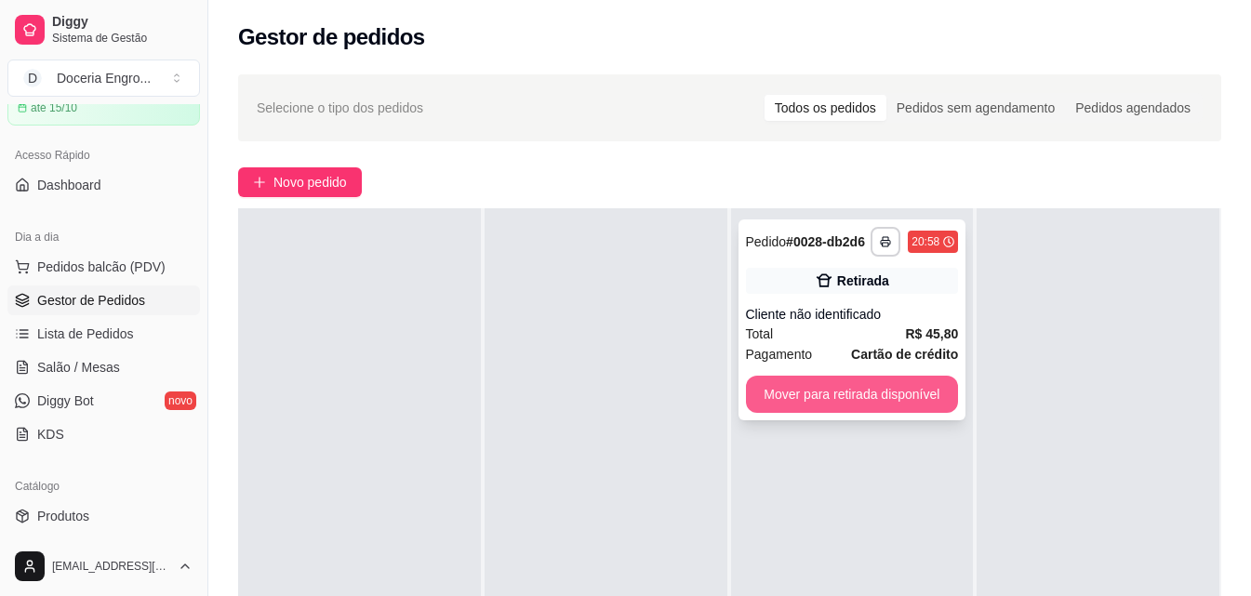
click at [901, 393] on button "Mover para retirada disponível" at bounding box center [852, 394] width 213 height 37
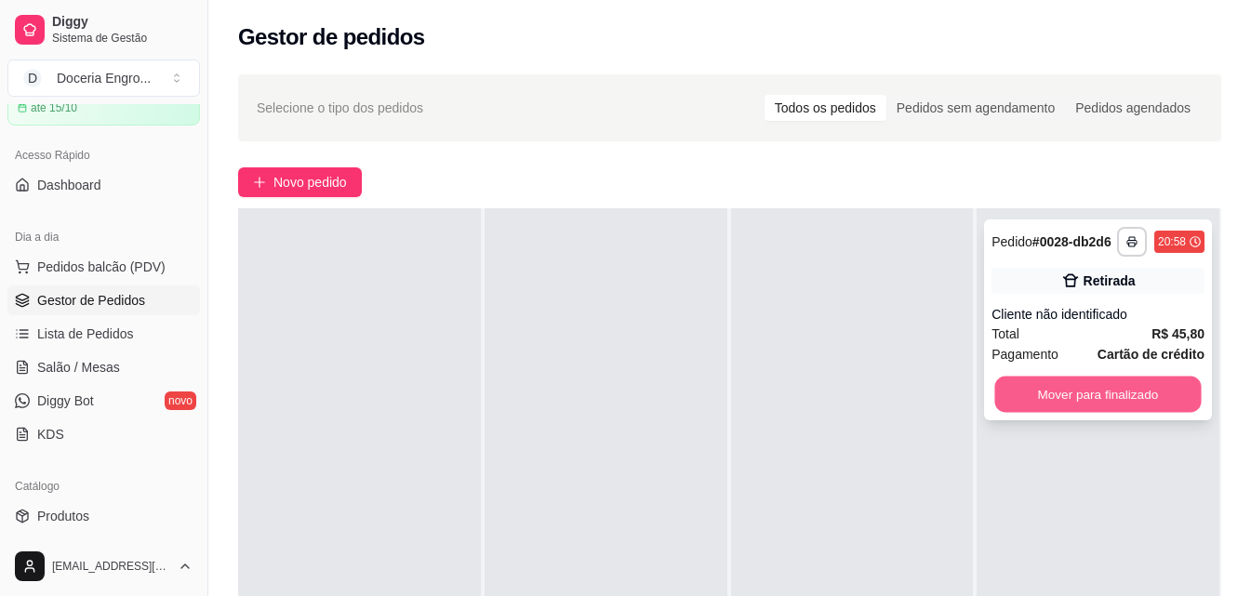
click at [1144, 384] on button "Mover para finalizado" at bounding box center [1098, 395] width 206 height 36
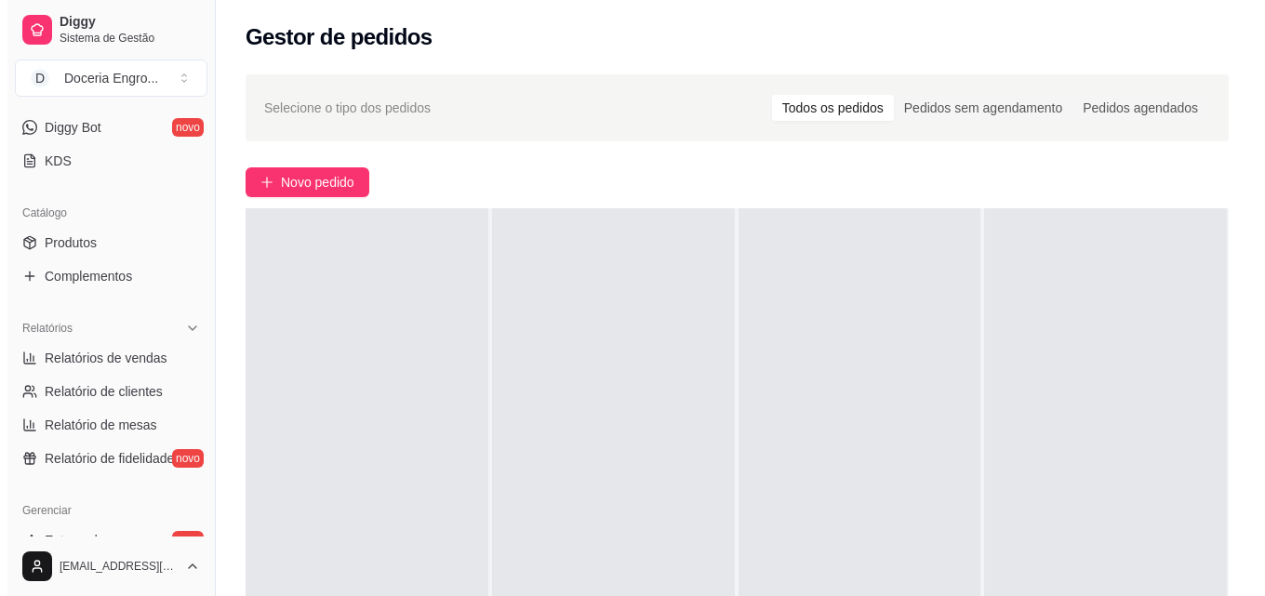
scroll to position [372, 0]
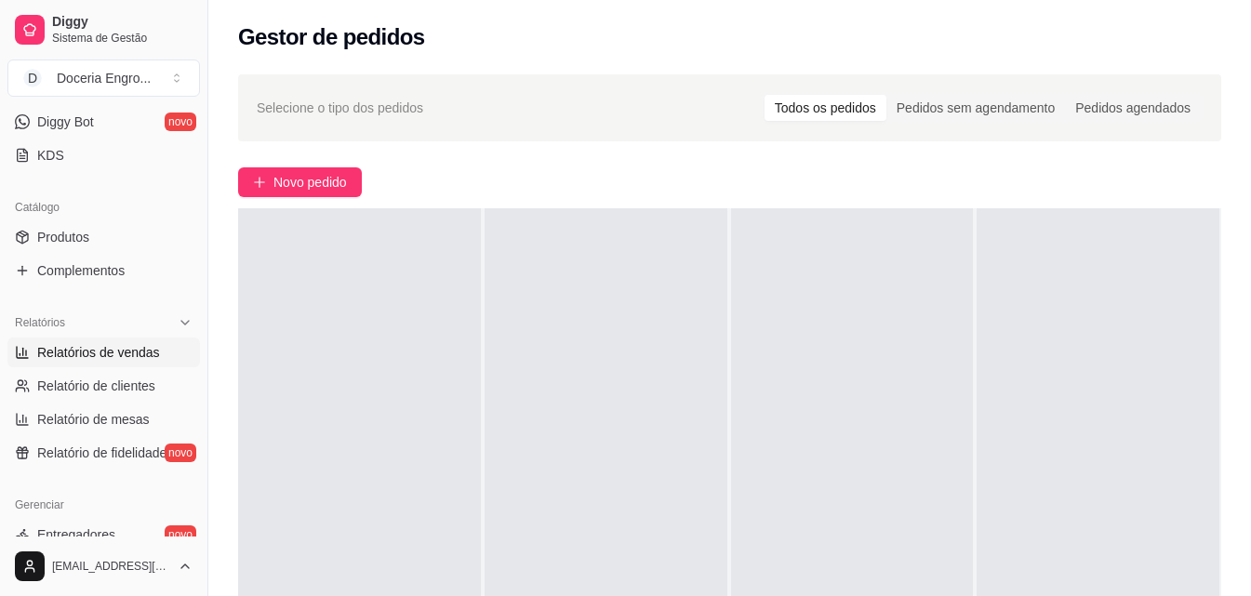
click at [122, 350] on span "Relatórios de vendas" at bounding box center [98, 352] width 123 height 19
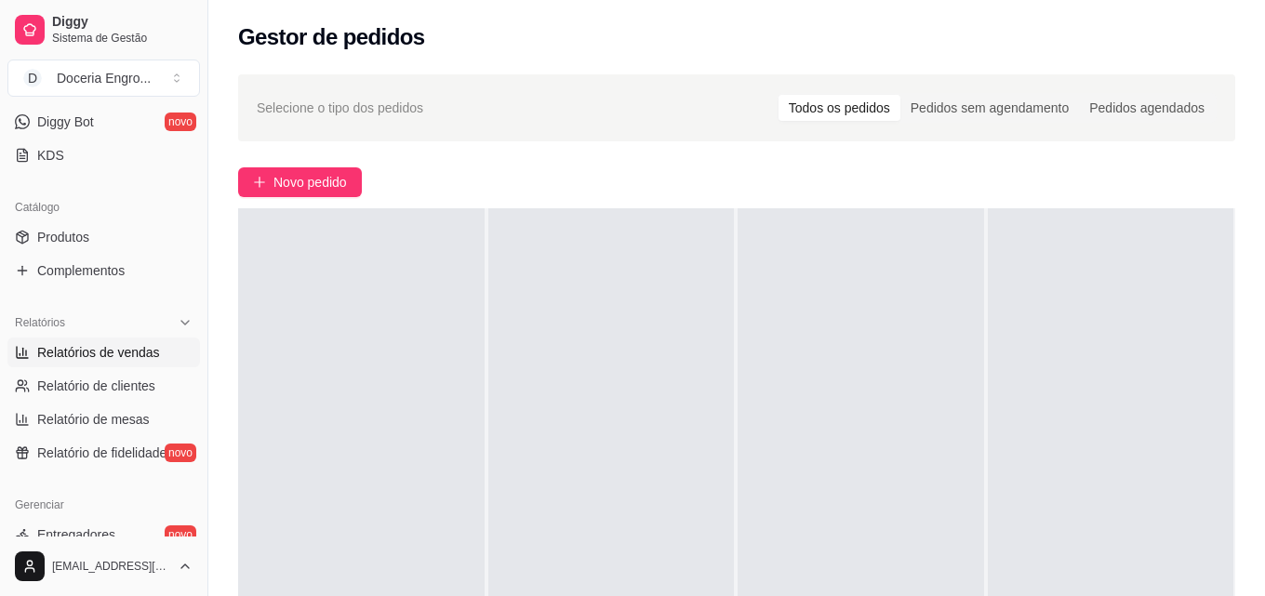
select select "ALL"
select select "0"
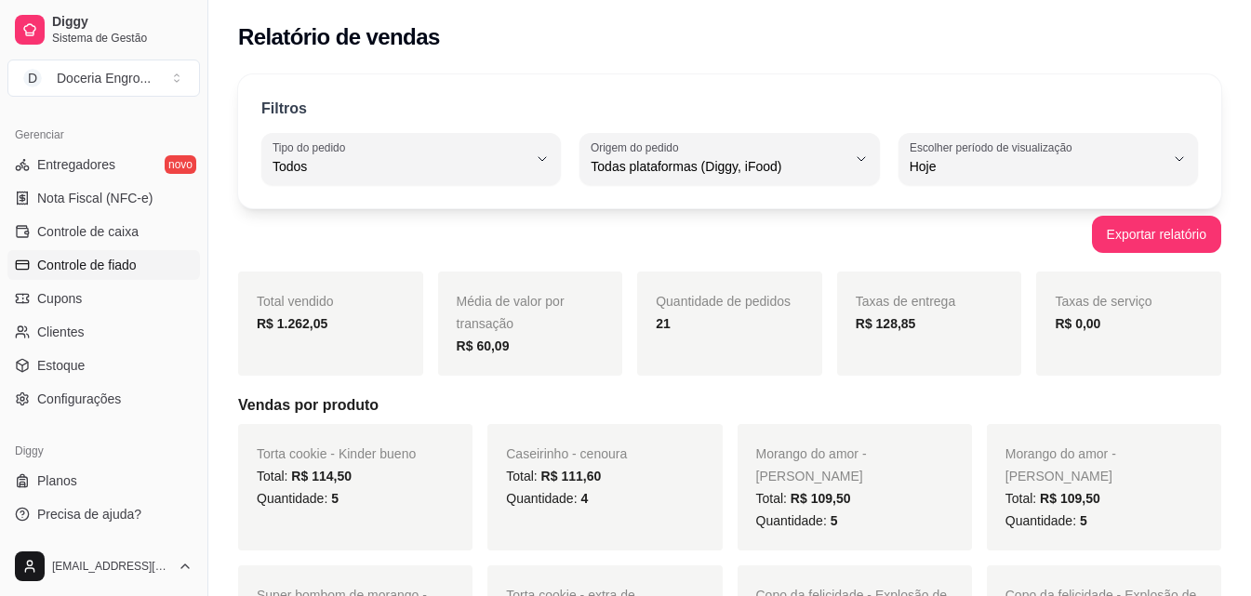
click at [123, 250] on link "Controle de fiado" at bounding box center [103, 265] width 193 height 30
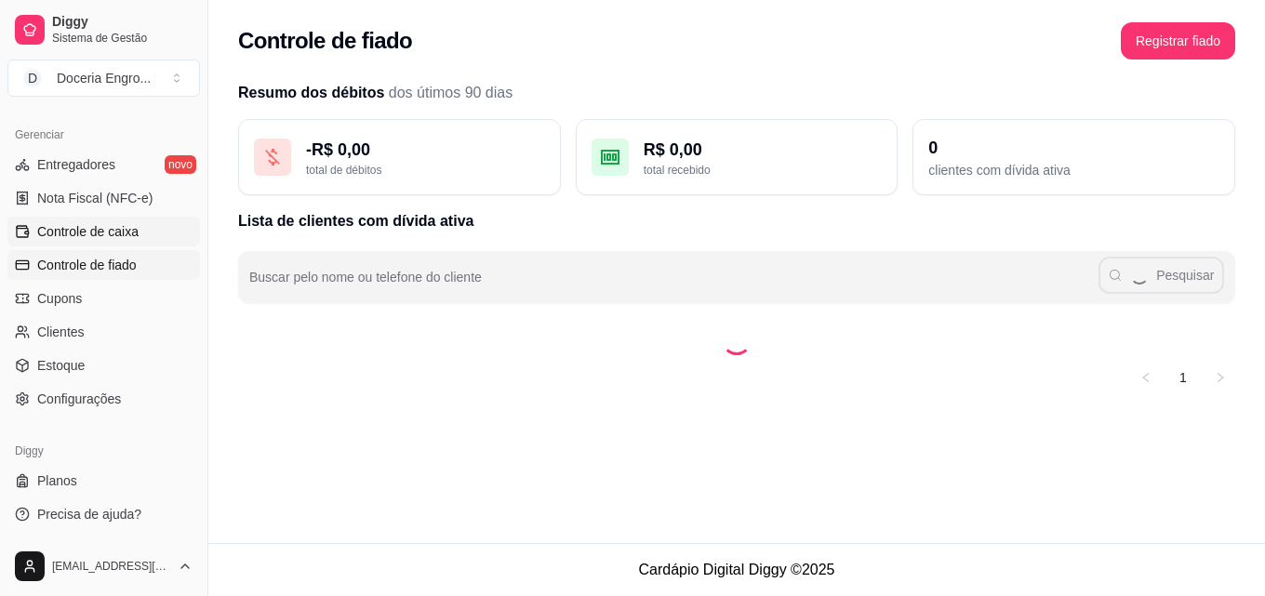
click at [120, 244] on link "Controle de caixa" at bounding box center [103, 232] width 193 height 30
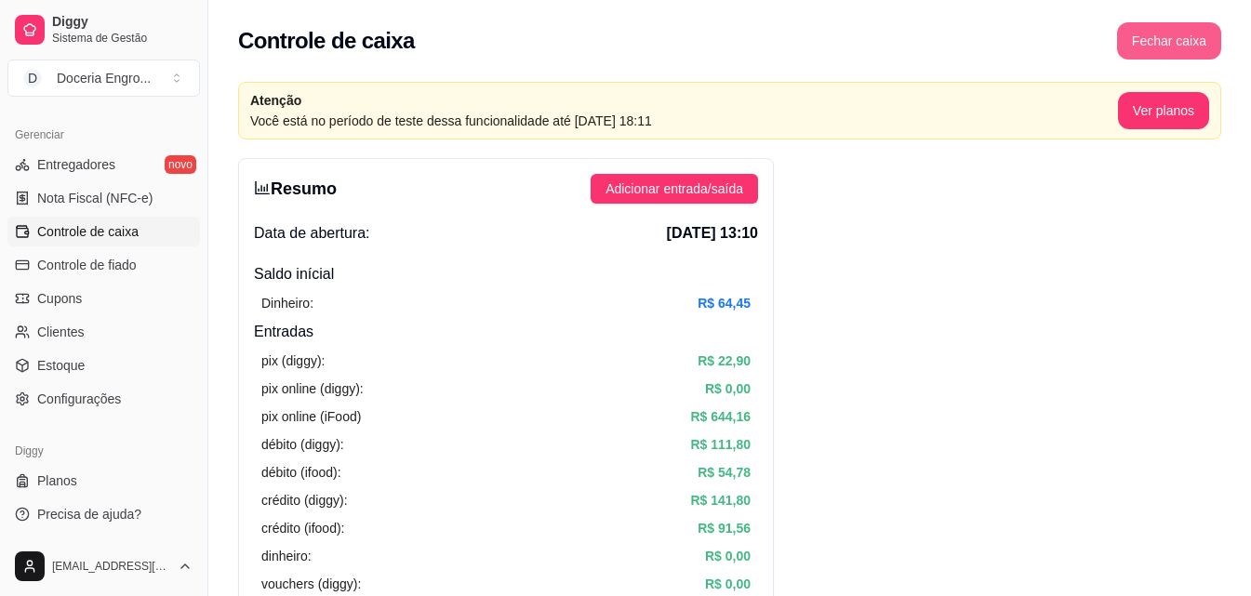
click at [1143, 35] on button "Fechar caixa" at bounding box center [1169, 40] width 104 height 37
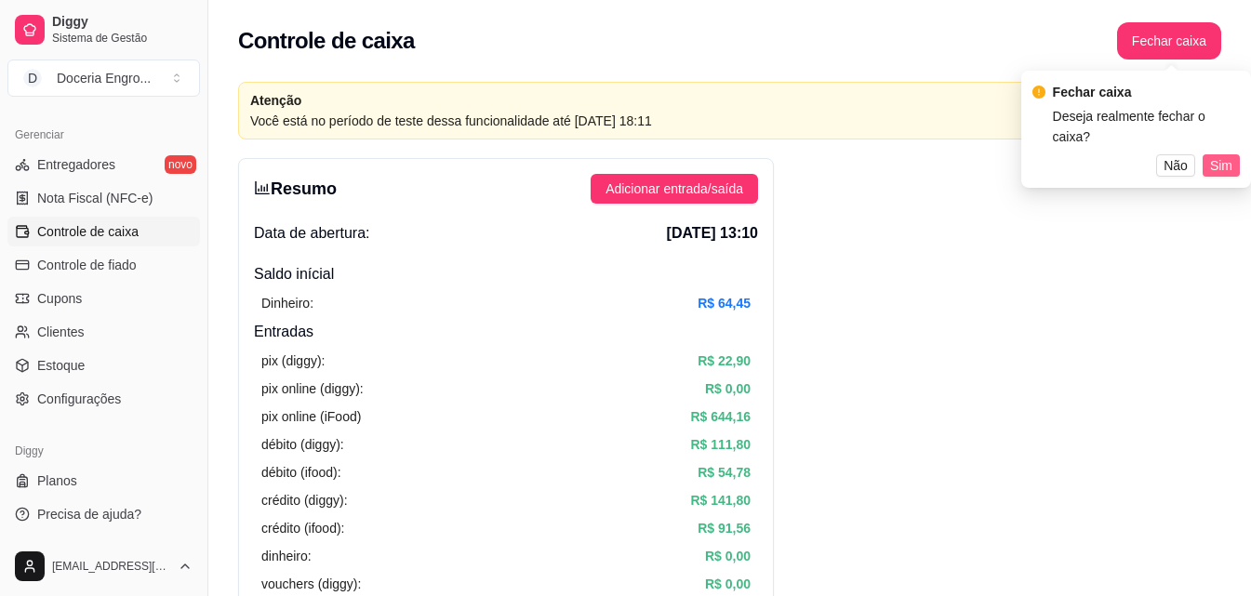
click at [1208, 154] on button "Sim" at bounding box center [1221, 165] width 37 height 22
